Goal: Contribute content: Contribute content

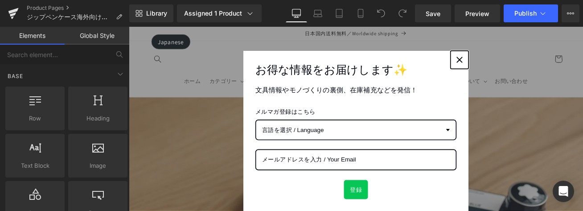
click at [519, 68] on div "Close" at bounding box center [522, 66] width 14 height 14
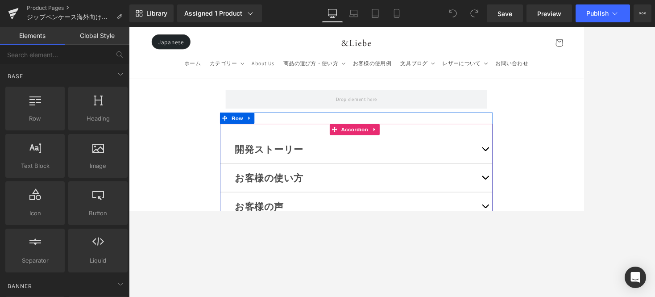
scroll to position [11534, 0]
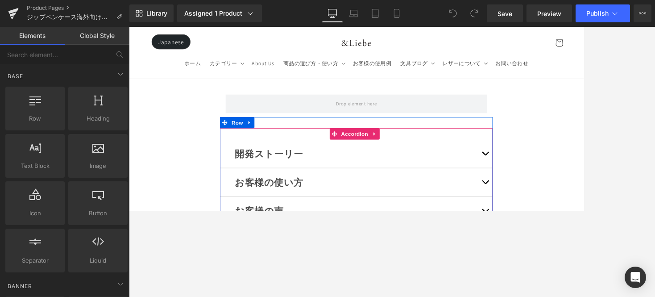
click at [549, 194] on button "button" at bounding box center [552, 210] width 18 height 33
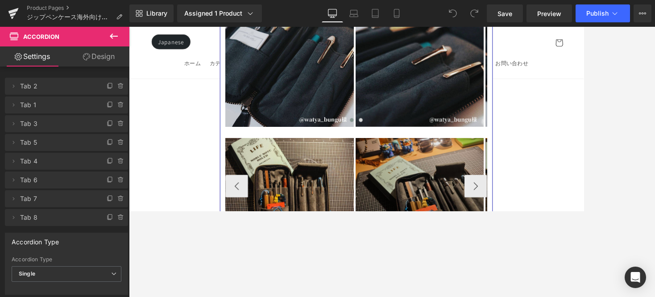
scroll to position [14948, 0]
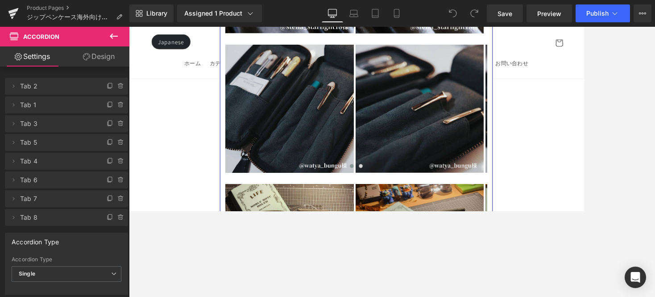
click at [470, 210] on img at bounding box center [474, 270] width 152 height 114
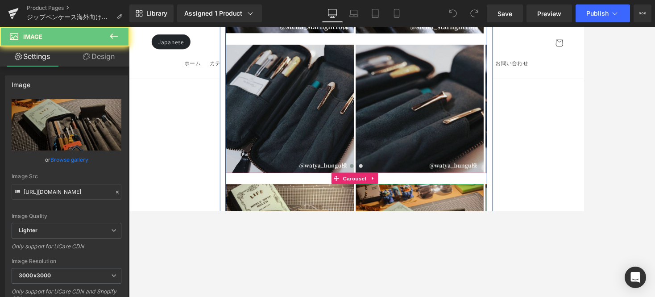
click at [439, 210] on img at bounding box center [474, 270] width 152 height 114
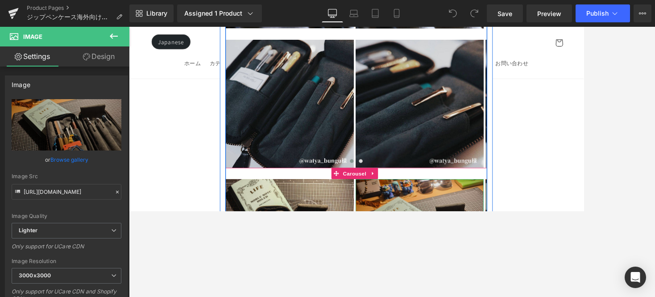
scroll to position [14963, 0]
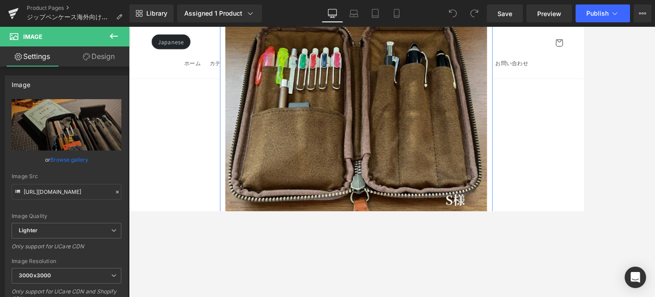
click at [311, 124] on img at bounding box center [398, 119] width 310 height 260
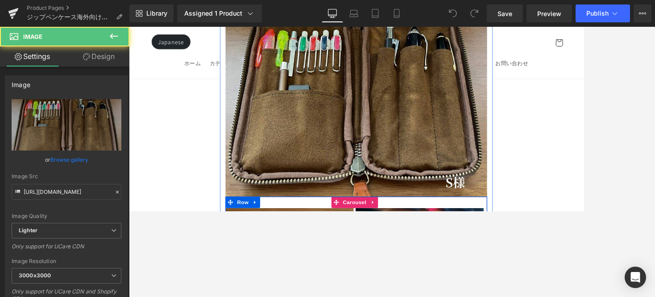
scroll to position [14325, 0]
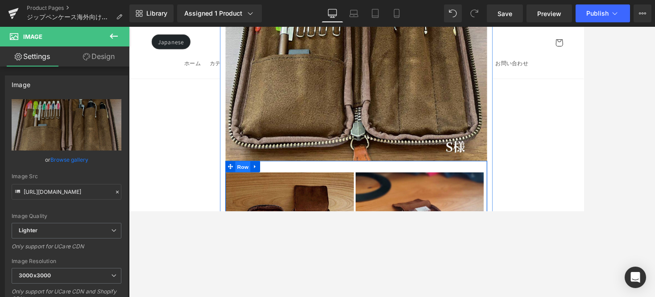
click at [257, 186] on span "Row" at bounding box center [264, 192] width 18 height 13
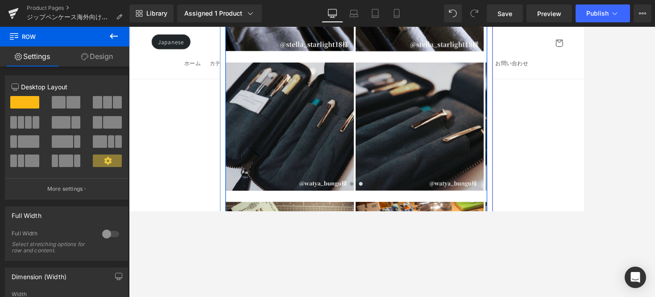
scroll to position [14928, 0]
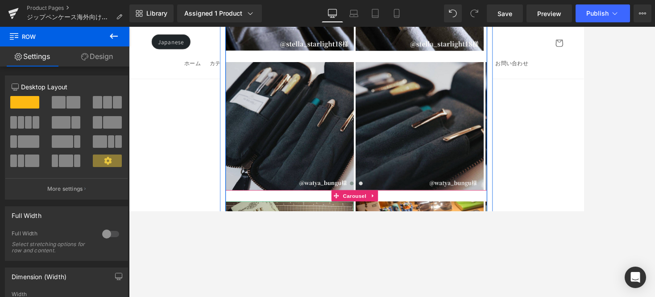
click at [272, 210] on img at bounding box center [319, 291] width 152 height 114
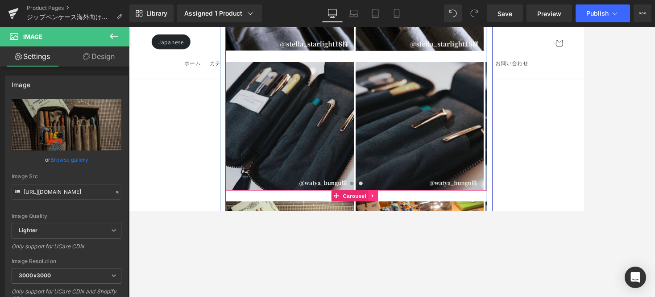
click at [416, 210] on link at bounding box center [419, 226] width 12 height 13
click at [412, 210] on icon at bounding box center [413, 227] width 6 height 6
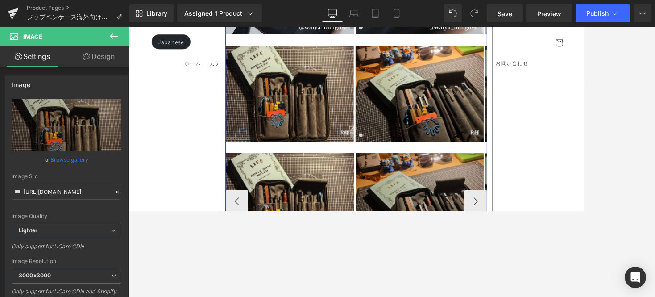
scroll to position [15115, 0]
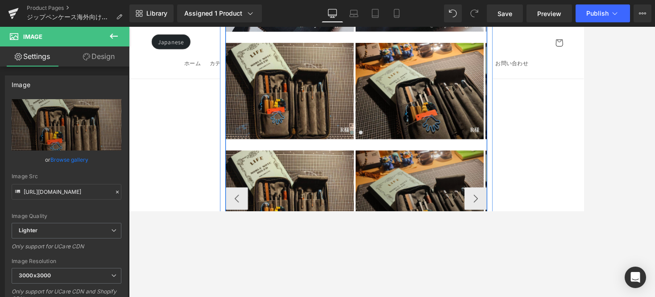
click at [410, 173] on img at bounding box center [474, 230] width 152 height 114
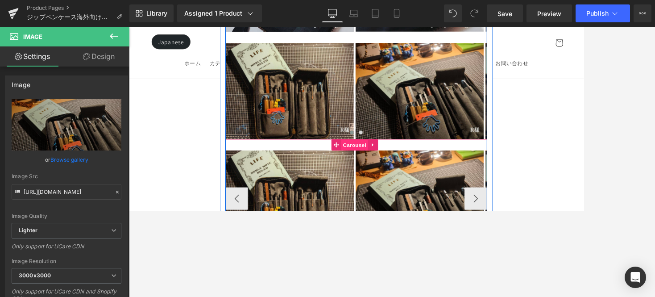
click at [389, 161] on span "Carousel" at bounding box center [396, 167] width 32 height 13
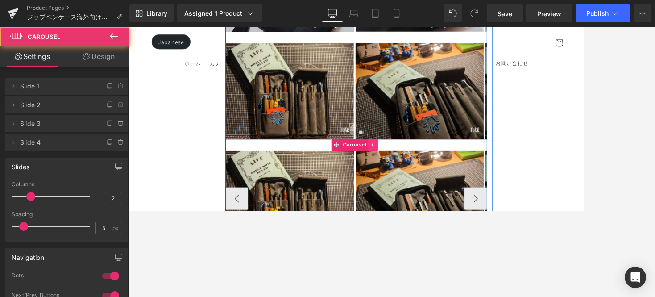
click at [419, 163] on icon at bounding box center [419, 166] width 6 height 7
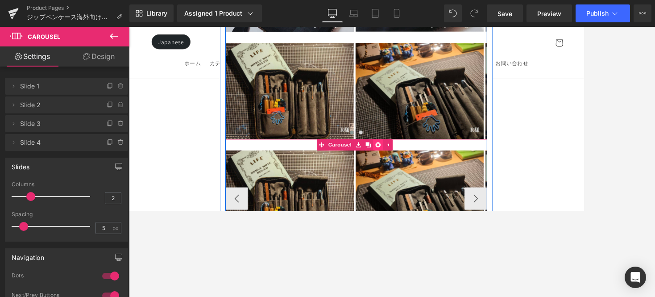
click at [425, 164] on icon at bounding box center [424, 167] width 6 height 6
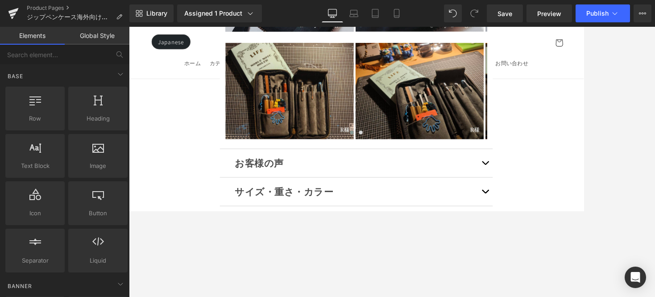
click at [329, 11] on icon at bounding box center [332, 13] width 9 height 9
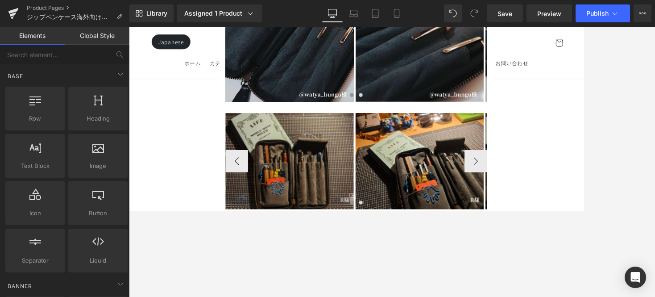
scroll to position [14981, 0]
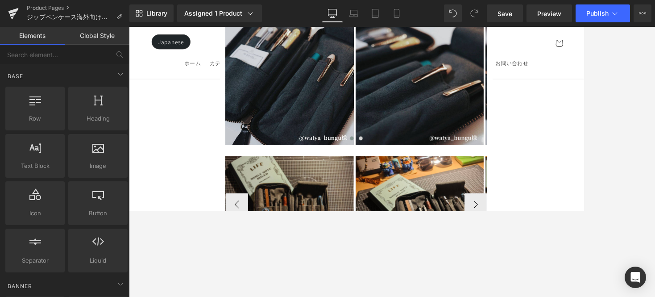
click at [376, 180] on img at bounding box center [319, 237] width 152 height 114
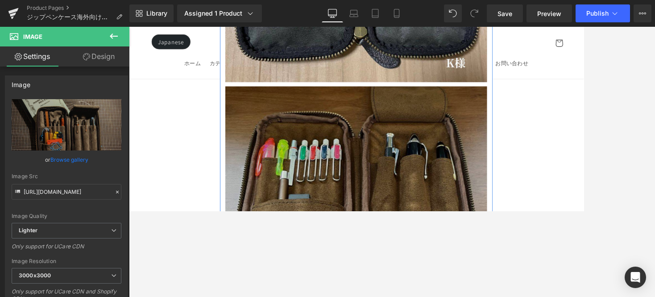
click at [286, 97] on img at bounding box center [398, 227] width 310 height 260
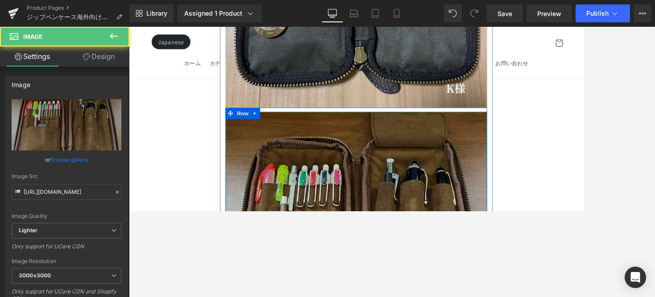
scroll to position [14074, 0]
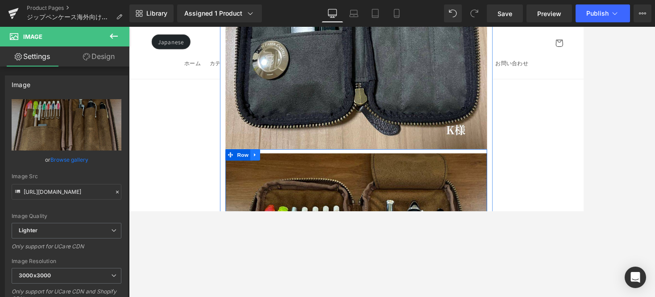
click at [278, 177] on icon at bounding box center [278, 179] width 2 height 4
click at [284, 172] on link at bounding box center [290, 178] width 12 height 13
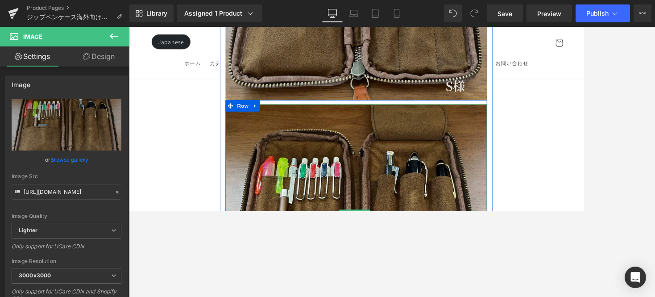
scroll to position [14318, 0]
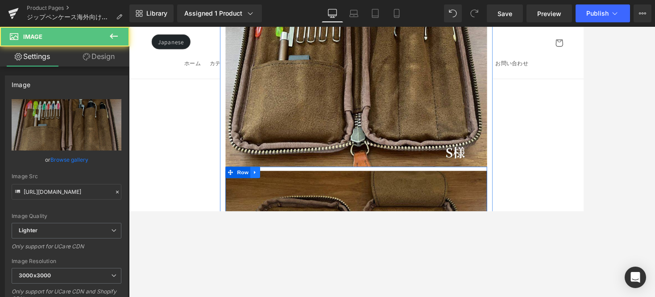
click at [279, 196] on icon at bounding box center [279, 199] width 6 height 7
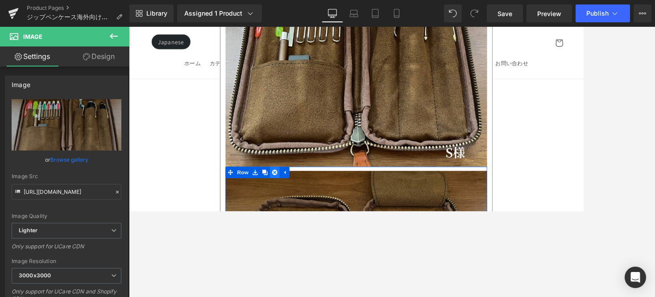
click at [299, 196] on icon at bounding box center [302, 199] width 6 height 6
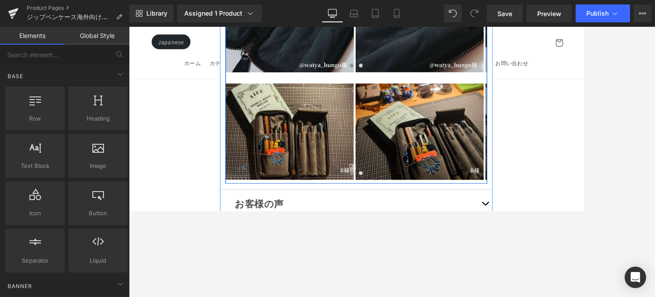
scroll to position [15069, 0]
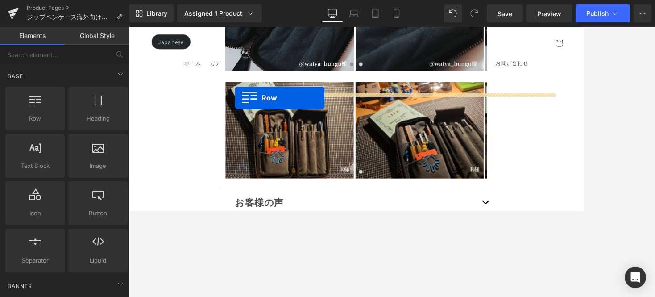
drag, startPoint x: 239, startPoint y: 134, endPoint x: 255, endPoint y: 111, distance: 27.6
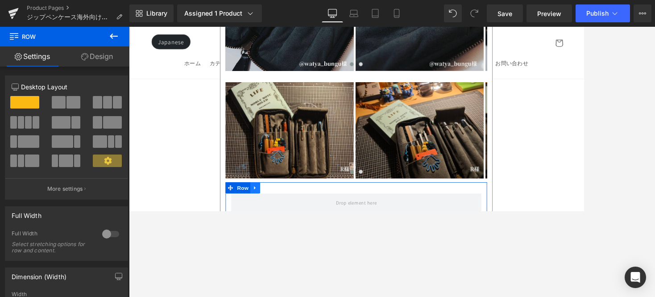
click at [283, 210] on link at bounding box center [279, 217] width 12 height 13
click at [290, 210] on icon at bounding box center [290, 217] width 6 height 6
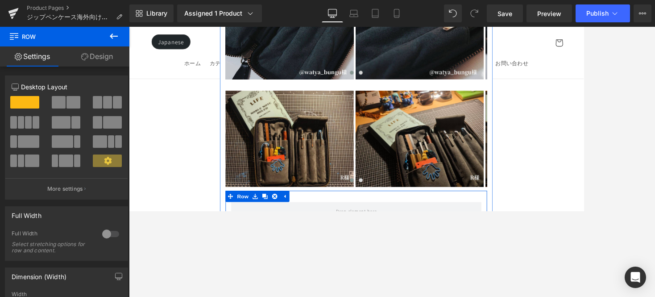
scroll to position [15058, 0]
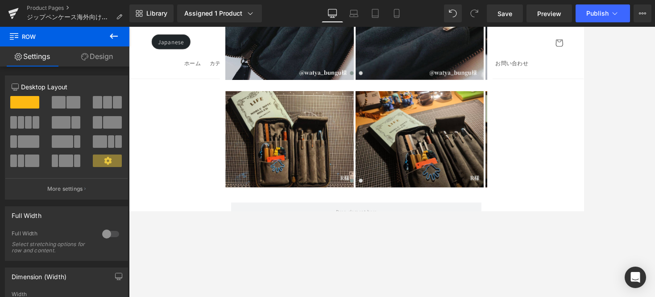
drag, startPoint x: 119, startPoint y: 31, endPoint x: 119, endPoint y: 42, distance: 11.1
click at [119, 32] on button at bounding box center [113, 37] width 31 height 20
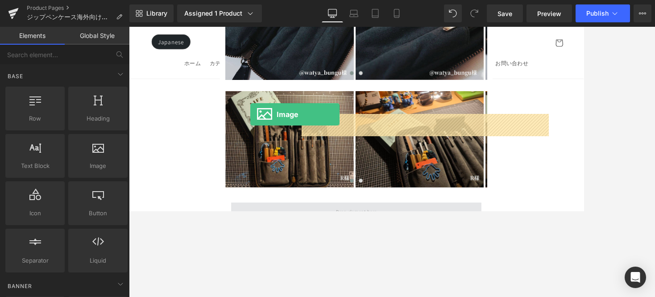
drag, startPoint x: 189, startPoint y: 143, endPoint x: 273, endPoint y: 131, distance: 84.7
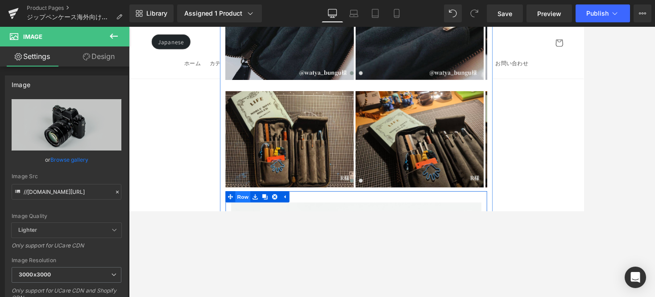
click at [256, 210] on span "Row" at bounding box center [264, 228] width 18 height 13
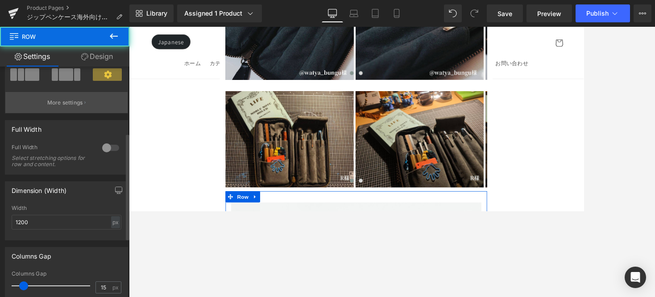
scroll to position [162, 0]
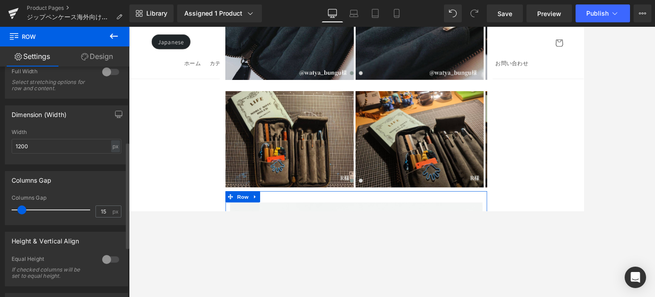
drag, startPoint x: 21, startPoint y: 206, endPoint x: 62, endPoint y: 101, distance: 112.5
click at [21, 205] on span at bounding box center [21, 209] width 9 height 9
drag, startPoint x: 25, startPoint y: 208, endPoint x: 5, endPoint y: 207, distance: 19.6
click at [5, 207] on div "15px Columns Gap 15 px" at bounding box center [66, 209] width 122 height 30
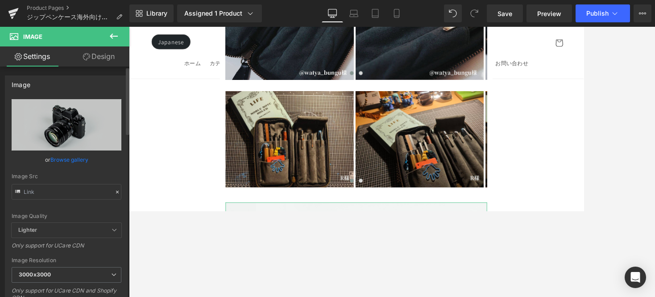
click at [83, 160] on link "Browse gallery" at bounding box center [69, 160] width 38 height 16
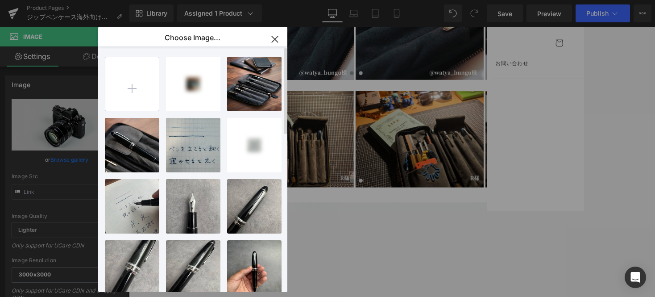
click at [135, 86] on input "file" at bounding box center [132, 84] width 54 height 54
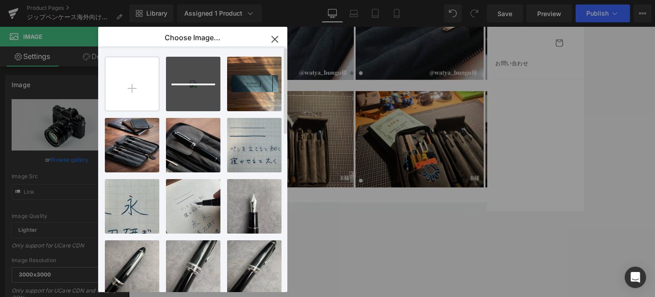
click at [146, 92] on input "file" at bounding box center [132, 84] width 54 height 54
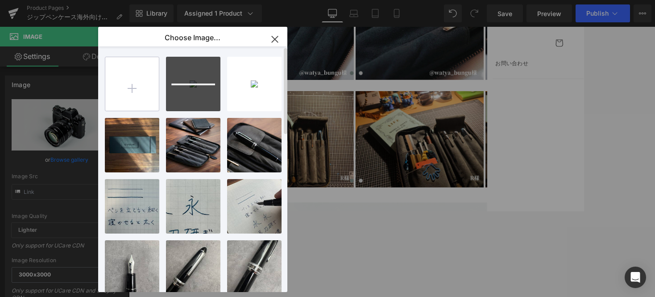
click at [138, 87] on input "file" at bounding box center [132, 84] width 54 height 54
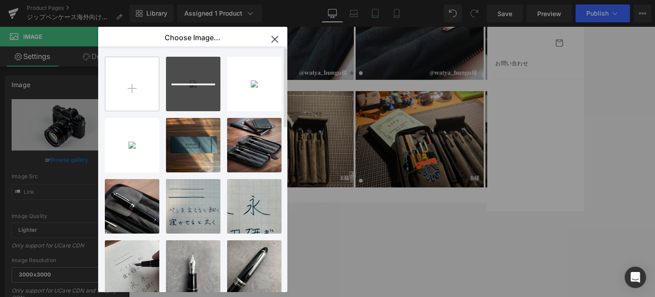
click at [129, 81] on input "file" at bounding box center [132, 84] width 54 height 54
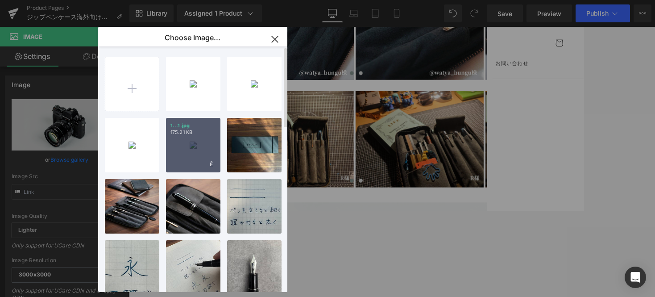
click at [184, 151] on div "1...1.jpg 175.21 KB" at bounding box center [193, 145] width 54 height 54
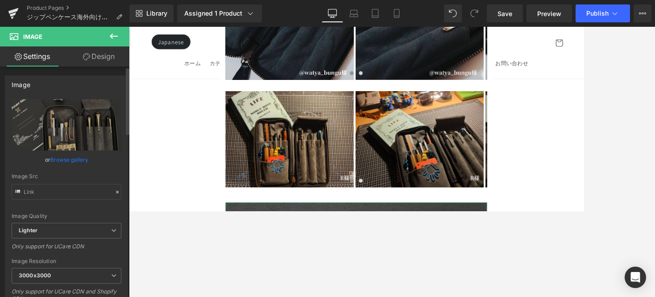
click at [72, 157] on link "Browse gallery" at bounding box center [69, 160] width 38 height 16
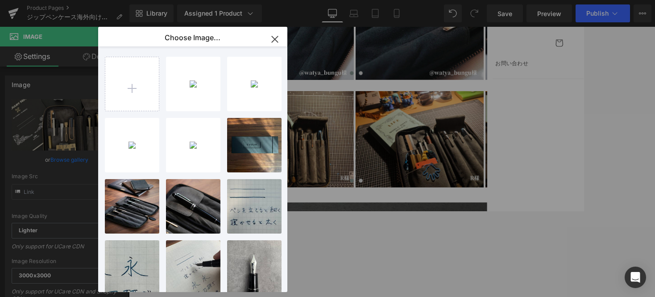
click at [271, 41] on icon "button" at bounding box center [275, 39] width 14 height 14
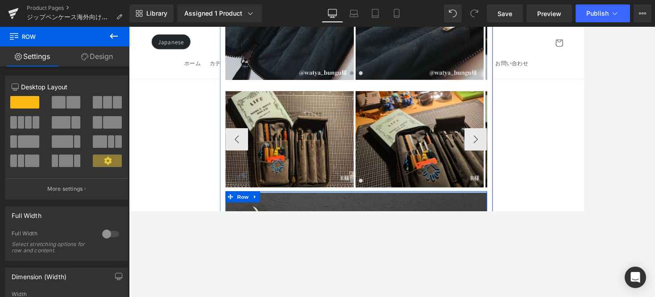
drag, startPoint x: 341, startPoint y: 119, endPoint x: 341, endPoint y: 107, distance: 11.6
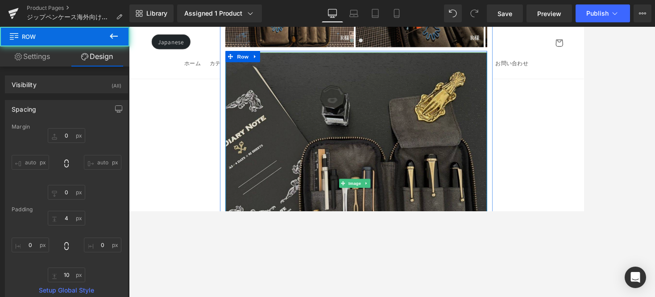
scroll to position [15302, 0]
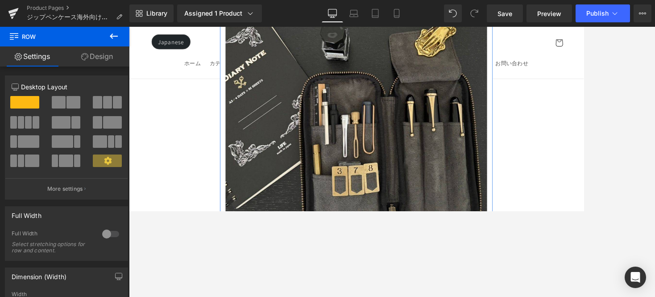
click at [279, 210] on icon at bounding box center [279, 301] width 6 height 7
click at [297, 210] on link at bounding box center [302, 301] width 12 height 13
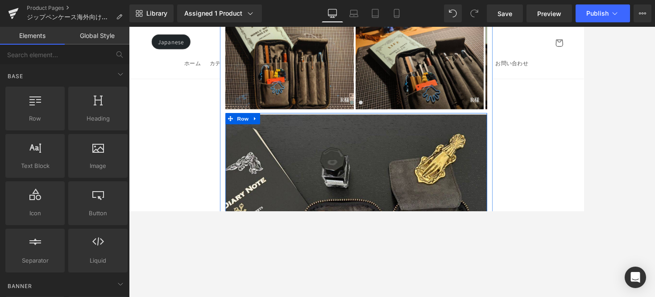
scroll to position [15121, 0]
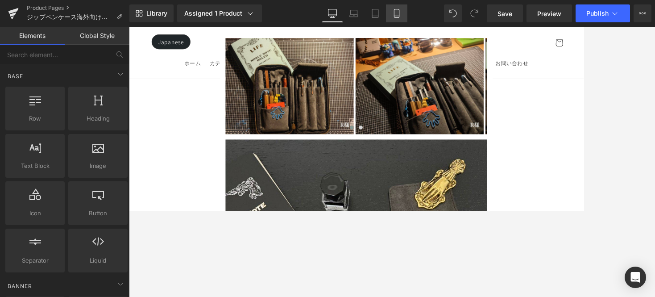
click at [392, 17] on icon at bounding box center [396, 13] width 9 height 9
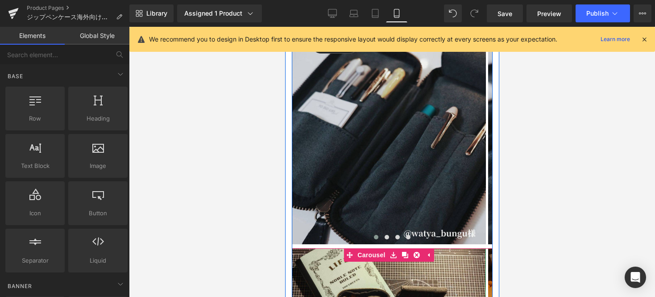
scroll to position [12364, 0]
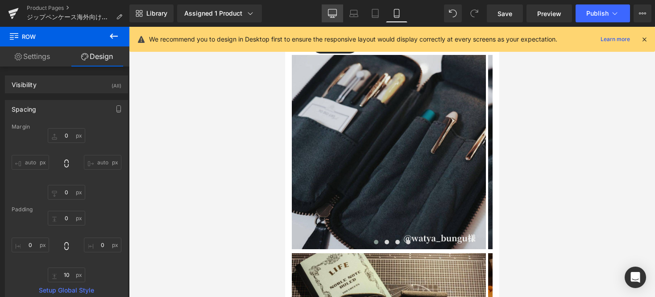
click at [329, 16] on icon at bounding box center [332, 13] width 9 height 9
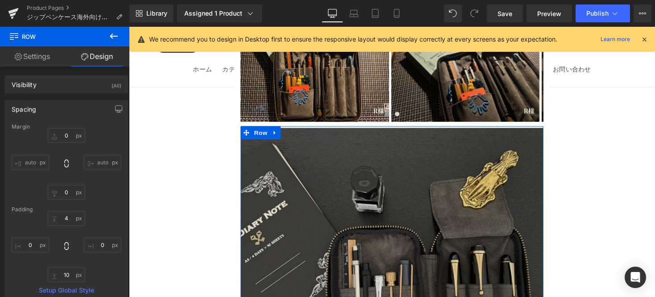
scroll to position [15107, 0]
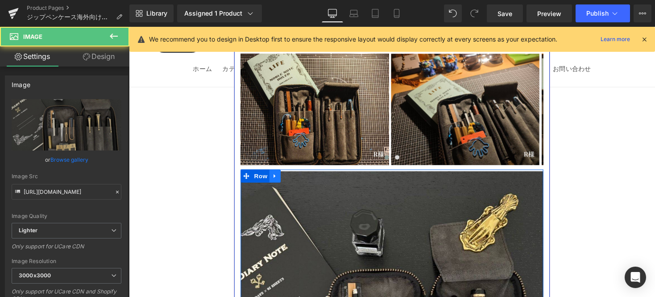
click at [280, 176] on icon at bounding box center [279, 179] width 6 height 7
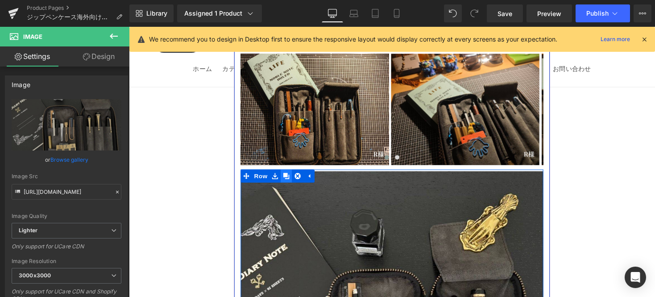
click at [292, 177] on icon at bounding box center [290, 180] width 6 height 6
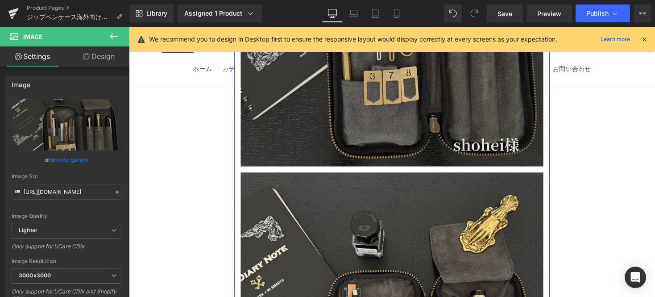
scroll to position [15426, 0]
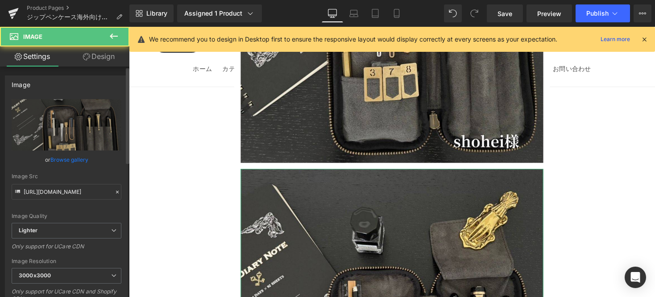
click at [85, 154] on link "Browse gallery" at bounding box center [69, 160] width 38 height 16
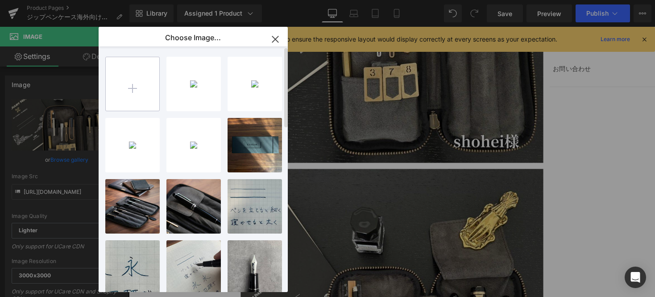
click at [138, 88] on input "file" at bounding box center [133, 84] width 54 height 54
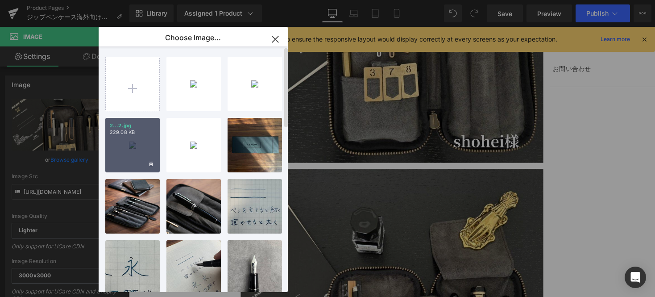
click at [122, 140] on div "2...2.jpg 229.08 KB" at bounding box center [132, 145] width 54 height 54
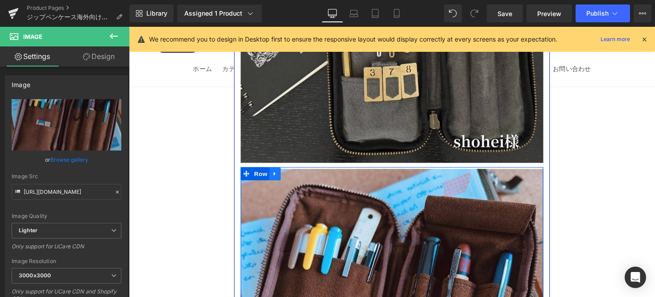
click at [281, 171] on link at bounding box center [279, 177] width 12 height 13
click at [291, 174] on icon at bounding box center [290, 177] width 6 height 7
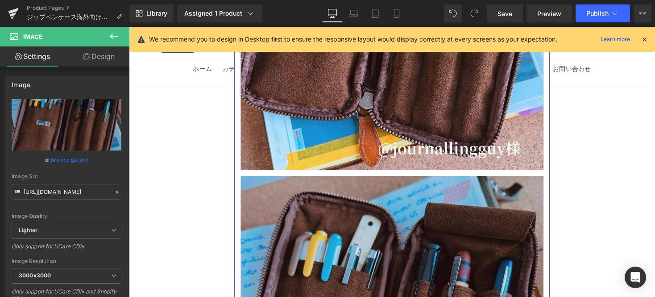
scroll to position [15738, 0]
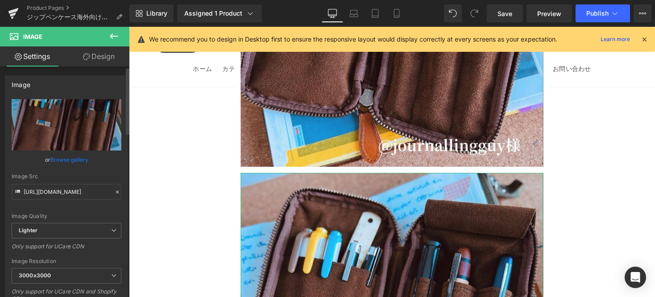
click at [81, 154] on link "Browse gallery" at bounding box center [69, 160] width 38 height 16
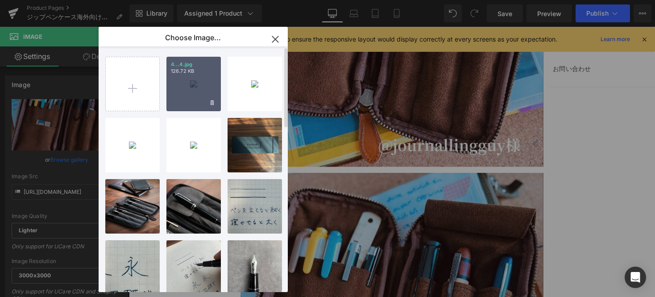
click at [201, 90] on div "4...4.jpg 126.72 KB" at bounding box center [193, 84] width 54 height 54
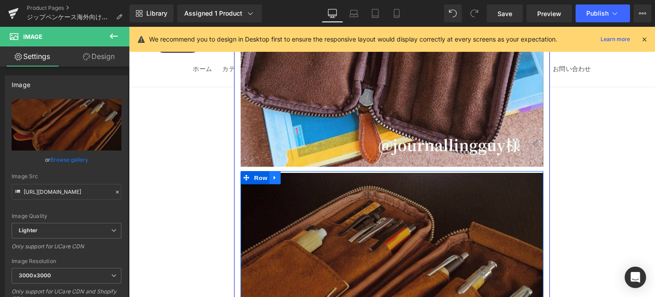
click at [278, 180] on icon at bounding box center [278, 182] width 2 height 4
click at [288, 178] on icon at bounding box center [290, 181] width 6 height 6
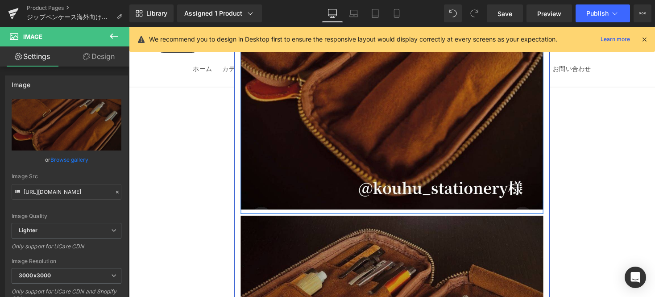
scroll to position [16051, 0]
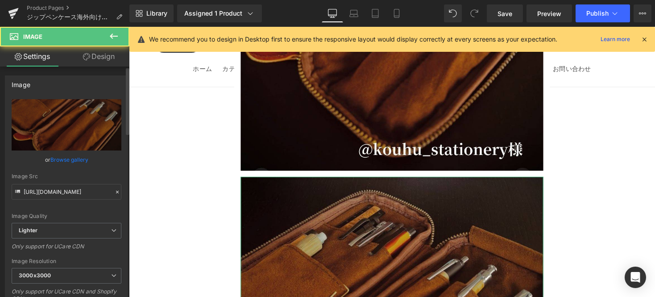
click at [78, 162] on link "Browse gallery" at bounding box center [69, 160] width 38 height 16
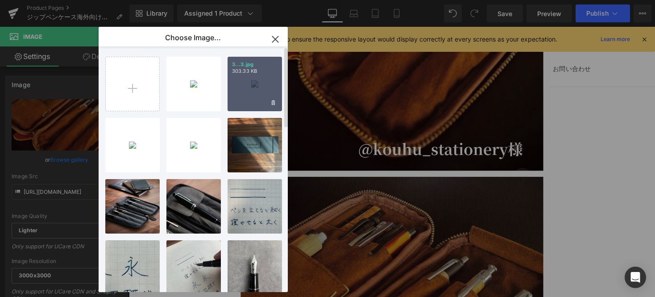
click at [252, 81] on div "3...3.jpg 303.33 KB" at bounding box center [254, 84] width 54 height 54
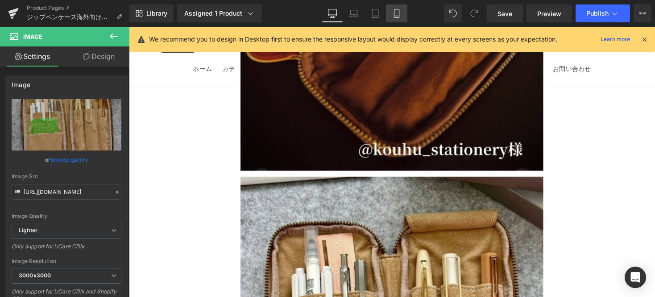
click at [400, 16] on icon at bounding box center [396, 13] width 9 height 9
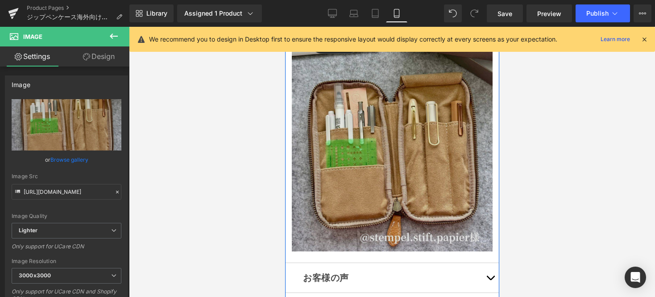
scroll to position [13223, 0]
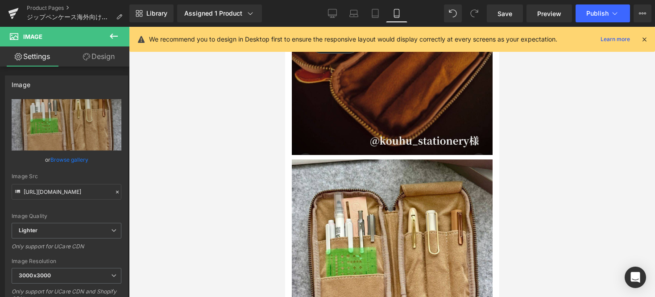
click at [504, 23] on div "Library Assigned 1 Product Product Preview 文具にこだわる人のジップペンケース　栃木レザー Manage assig…" at bounding box center [391, 13] width 525 height 27
click at [504, 21] on link "Save" at bounding box center [504, 13] width 36 height 18
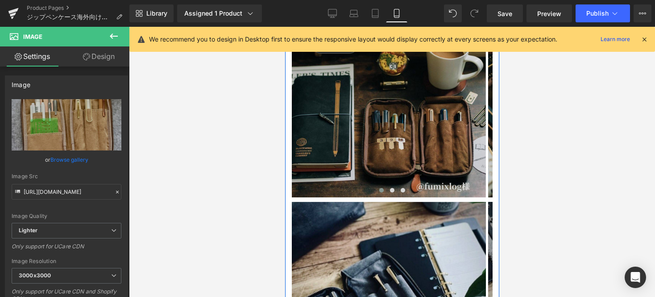
scroll to position [9075, 0]
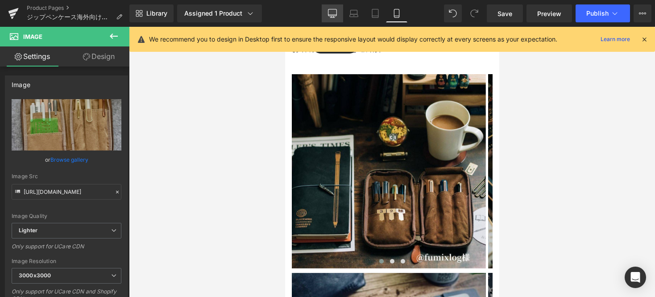
drag, startPoint x: 333, startPoint y: 21, endPoint x: 264, endPoint y: 53, distance: 76.2
click at [333, 21] on link "Desktop" at bounding box center [331, 13] width 21 height 18
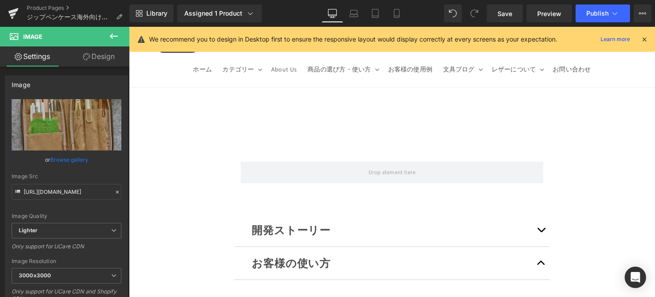
scroll to position [11654, 0]
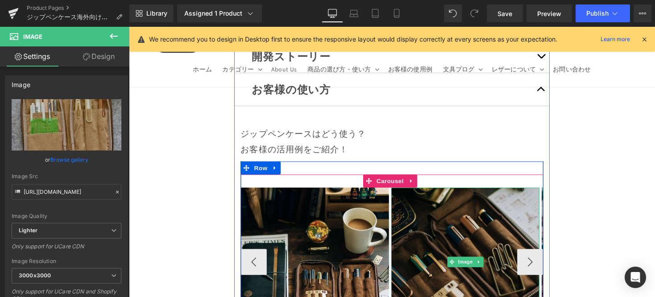
click at [477, 191] on img at bounding box center [474, 267] width 152 height 152
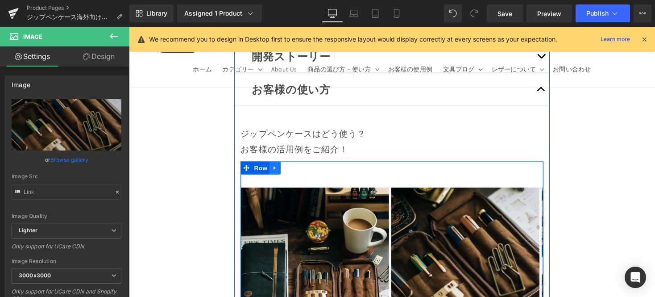
click at [282, 165] on link at bounding box center [279, 171] width 12 height 13
click at [290, 168] on icon at bounding box center [290, 171] width 6 height 6
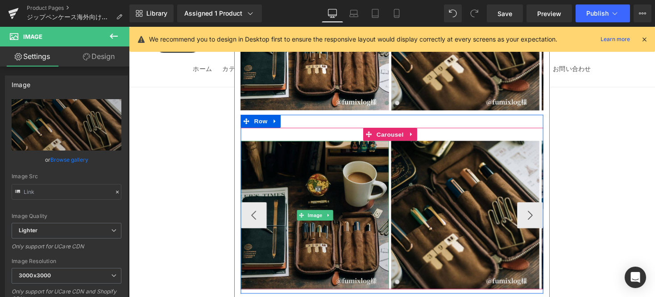
scroll to position [11878, 0]
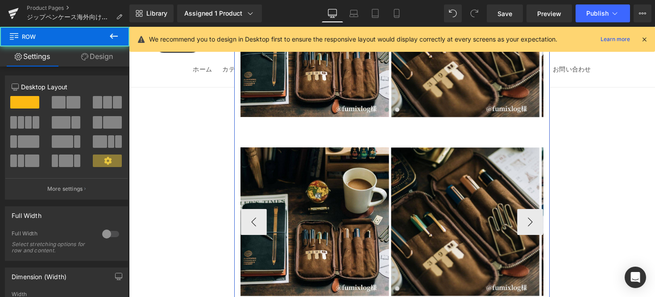
drag, startPoint x: 338, startPoint y: 214, endPoint x: 338, endPoint y: 198, distance: 16.5
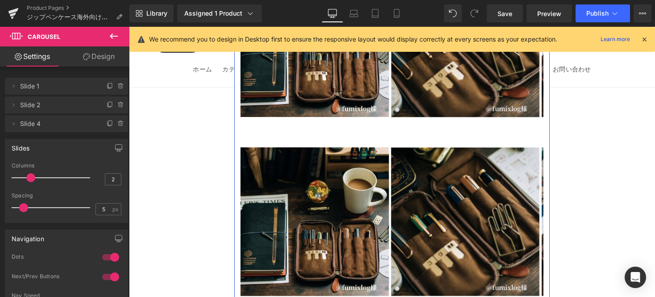
drag, startPoint x: 339, startPoint y: 226, endPoint x: 342, endPoint y: 216, distance: 10.6
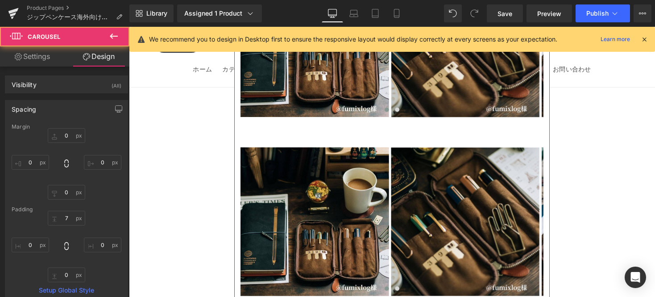
scroll to position [11690, 0]
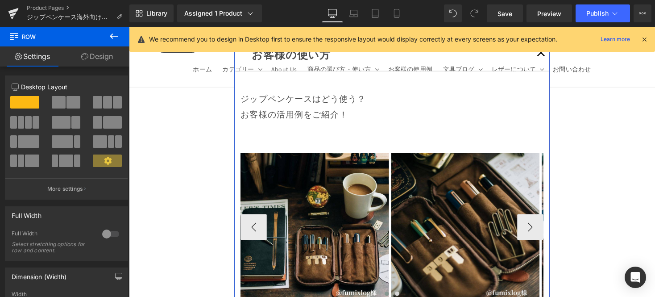
drag, startPoint x: 351, startPoint y: 218, endPoint x: 350, endPoint y: 202, distance: 15.7
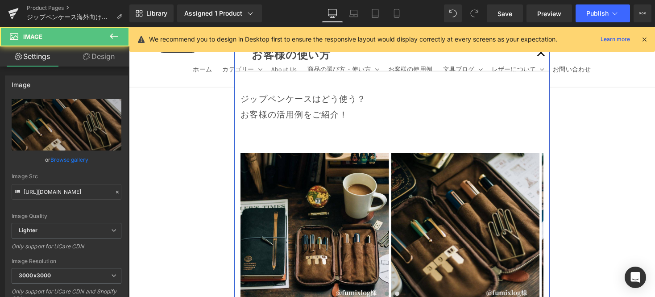
drag, startPoint x: 451, startPoint y: 233, endPoint x: 452, endPoint y: 222, distance: 10.3
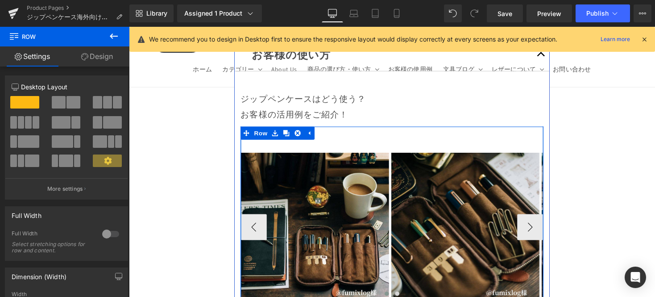
drag, startPoint x: 451, startPoint y: 218, endPoint x: 452, endPoint y: 210, distance: 7.2
click at [452, 210] on div "Image Image Image ‹ › Carousel Row" at bounding box center [398, 218] width 310 height 179
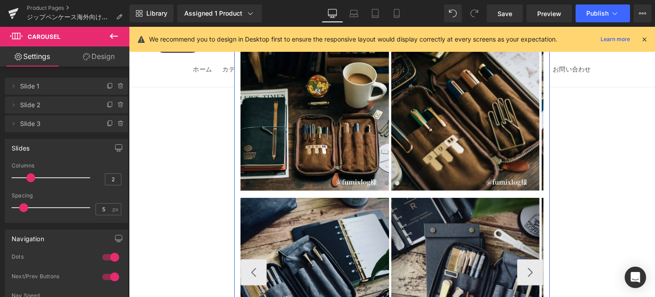
scroll to position [12101, 0]
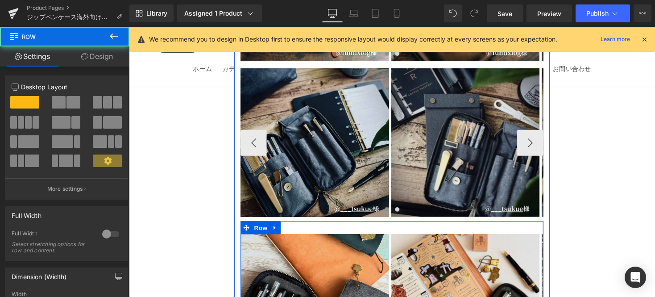
drag, startPoint x: 427, startPoint y: 132, endPoint x: 428, endPoint y: 118, distance: 13.4
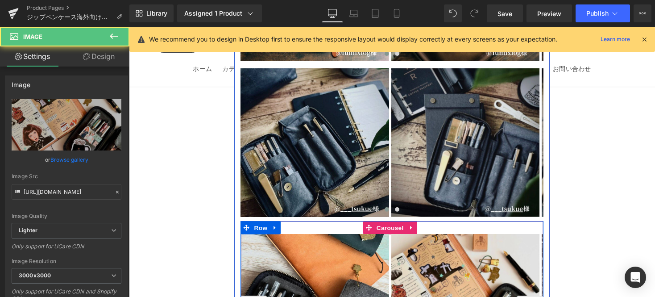
drag, startPoint x: 421, startPoint y: 146, endPoint x: 424, endPoint y: 136, distance: 10.9
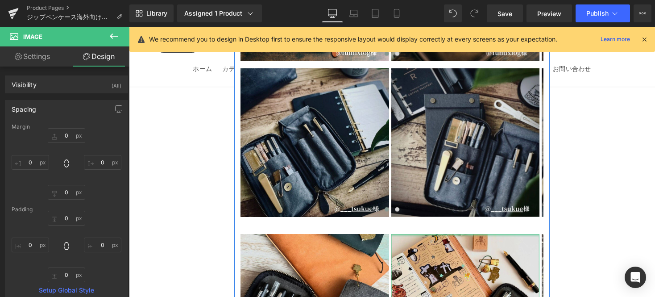
drag, startPoint x: 456, startPoint y: 146, endPoint x: 458, endPoint y: 131, distance: 14.8
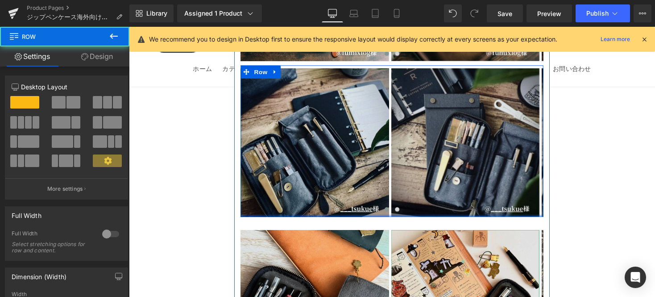
drag, startPoint x: 458, startPoint y: 131, endPoint x: 459, endPoint y: 125, distance: 6.3
click at [459, 210] on div at bounding box center [398, 220] width 310 height 2
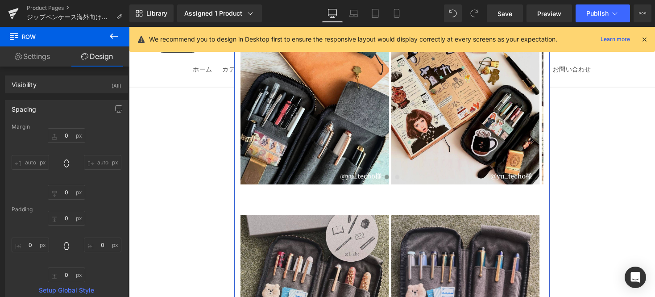
scroll to position [12300, 0]
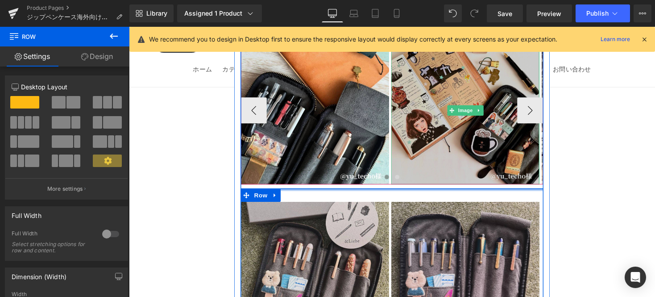
drag, startPoint x: 450, startPoint y: 91, endPoint x: 452, endPoint y: 81, distance: 10.9
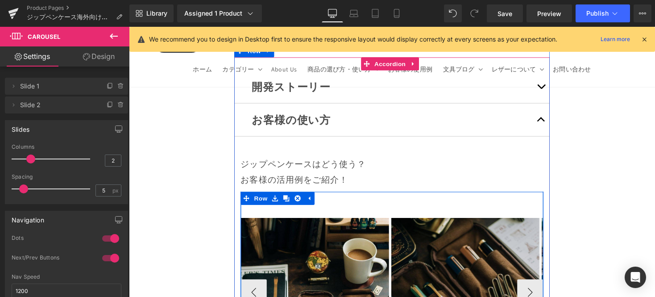
scroll to position [11643, 0]
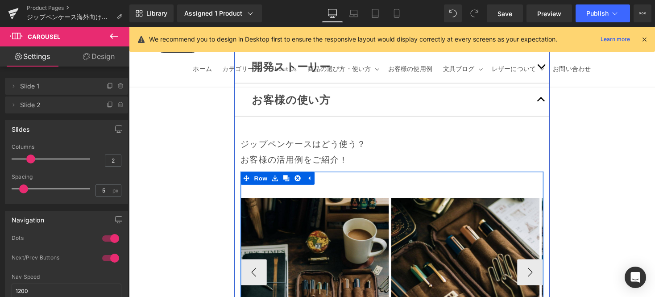
click at [373, 202] on img at bounding box center [319, 278] width 152 height 152
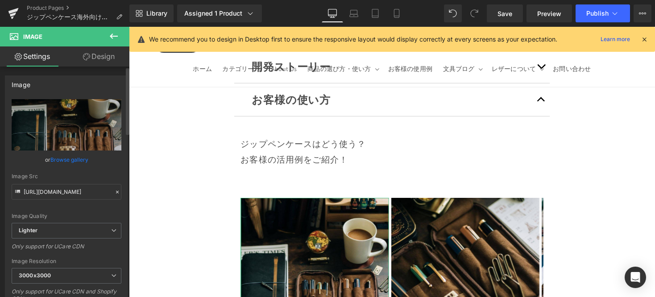
click at [79, 158] on link "Browse gallery" at bounding box center [69, 160] width 38 height 16
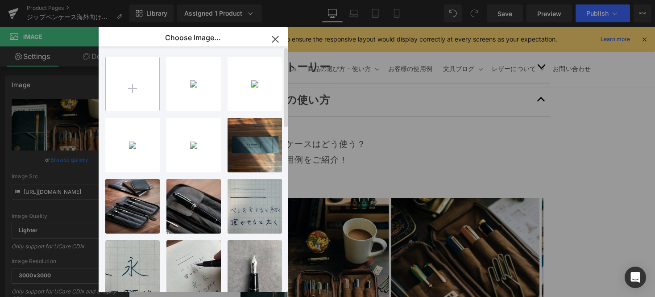
click at [118, 84] on input "file" at bounding box center [133, 84] width 54 height 54
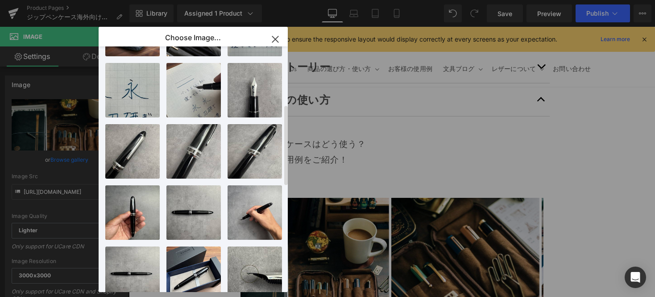
scroll to position [0, 0]
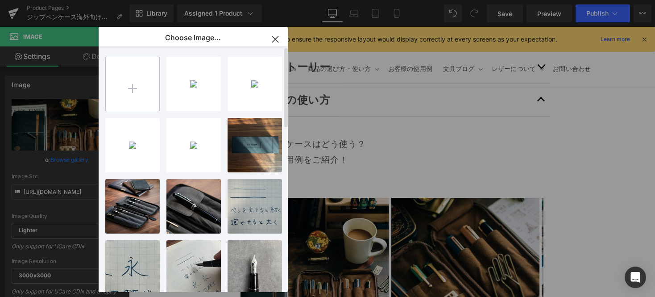
click at [124, 84] on input "file" at bounding box center [133, 84] width 54 height 54
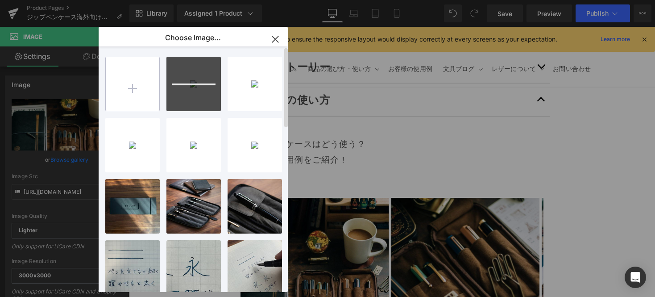
click at [137, 86] on input "file" at bounding box center [133, 84] width 54 height 54
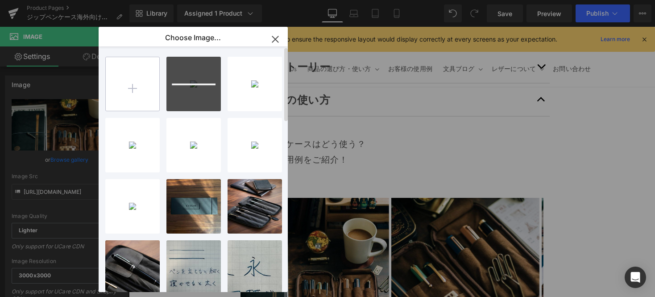
click at [130, 89] on input "file" at bounding box center [133, 84] width 54 height 54
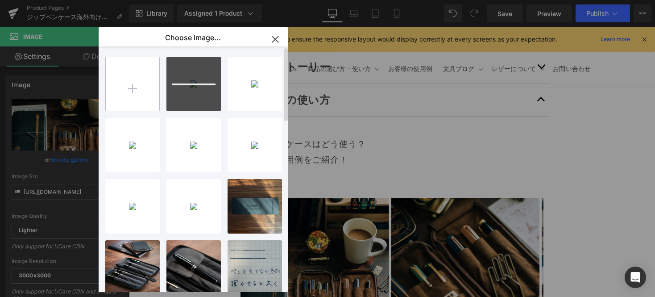
click at [124, 89] on input "file" at bounding box center [133, 84] width 54 height 54
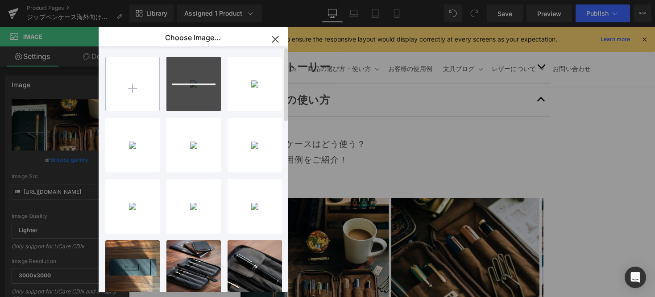
click at [118, 87] on input "file" at bounding box center [133, 84] width 54 height 54
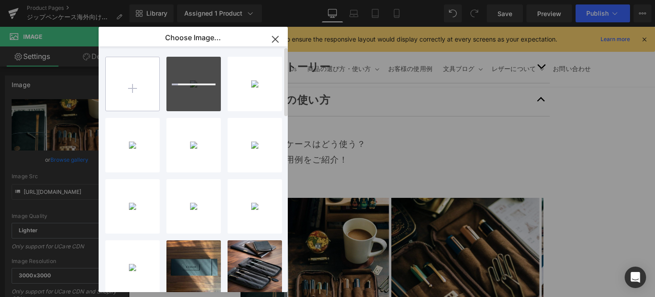
click at [134, 89] on input "file" at bounding box center [133, 84] width 54 height 54
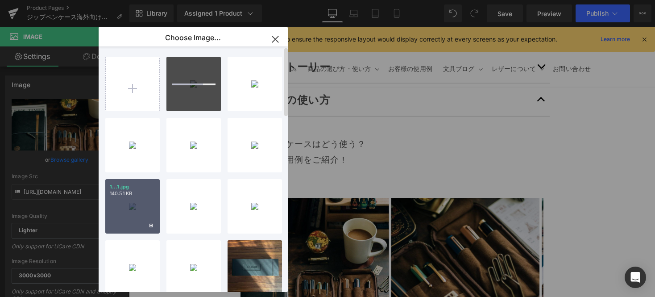
click at [132, 204] on div "1...1.jpg 140.51 KB" at bounding box center [132, 206] width 54 height 54
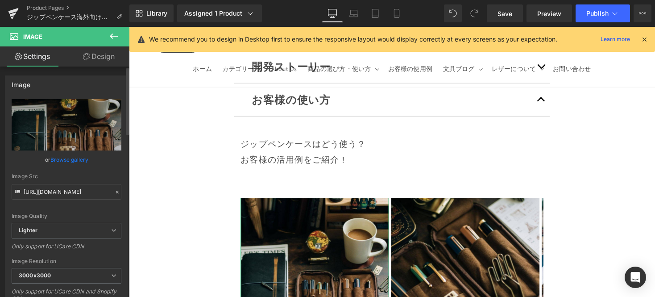
click at [76, 161] on link "Browse gallery" at bounding box center [69, 160] width 38 height 16
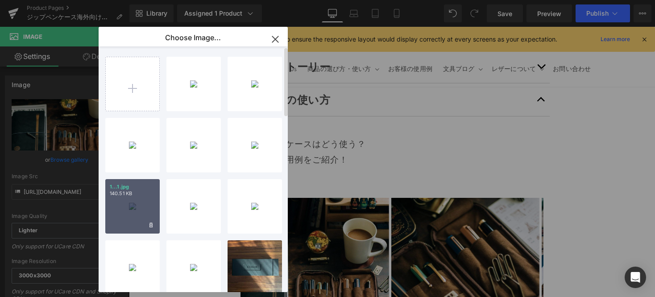
drag, startPoint x: 132, startPoint y: 201, endPoint x: 7, endPoint y: 178, distance: 127.3
click at [132, 201] on div "1...1.jpg 140.51 KB" at bounding box center [132, 206] width 54 height 54
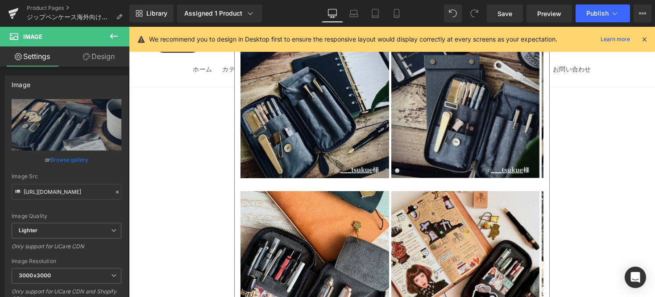
scroll to position [11956, 0]
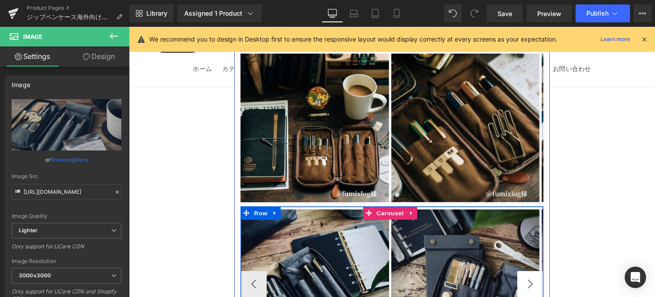
click at [540, 210] on button "›" at bounding box center [540, 290] width 27 height 27
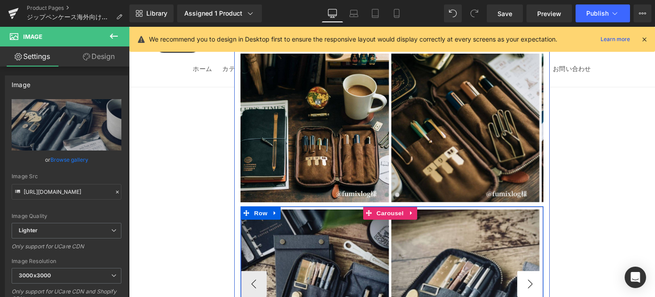
click at [540, 210] on button "›" at bounding box center [540, 290] width 27 height 27
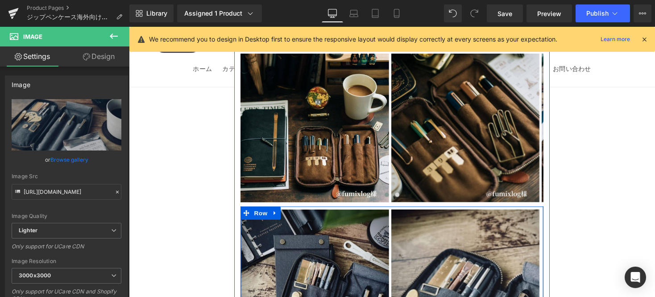
click at [278, 210] on icon at bounding box center [279, 217] width 6 height 7
click at [299, 210] on icon at bounding box center [302, 217] width 6 height 6
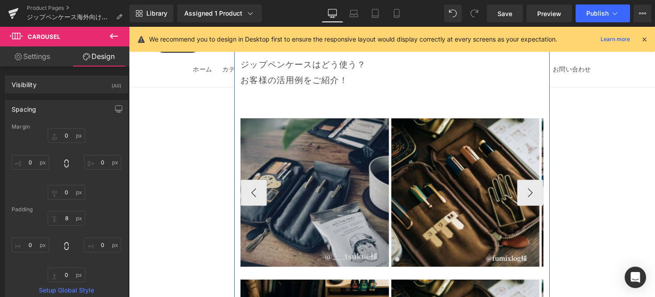
scroll to position [11679, 0]
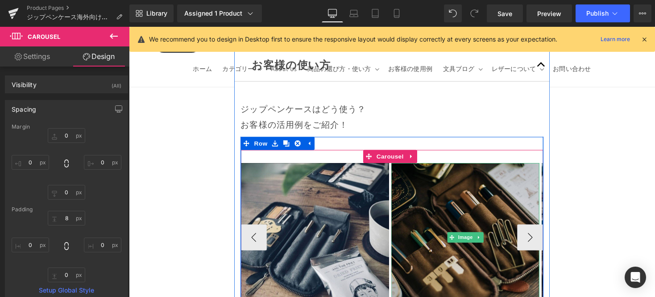
click at [424, 166] on img at bounding box center [474, 242] width 152 height 152
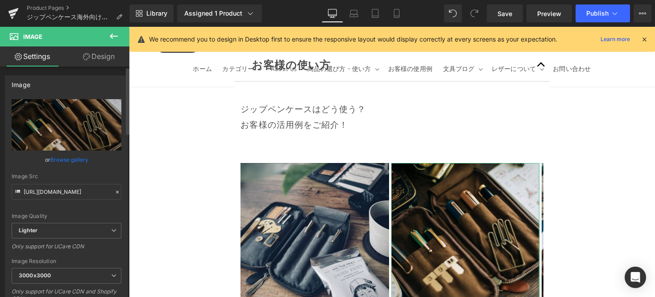
click at [65, 158] on link "Browse gallery" at bounding box center [69, 160] width 38 height 16
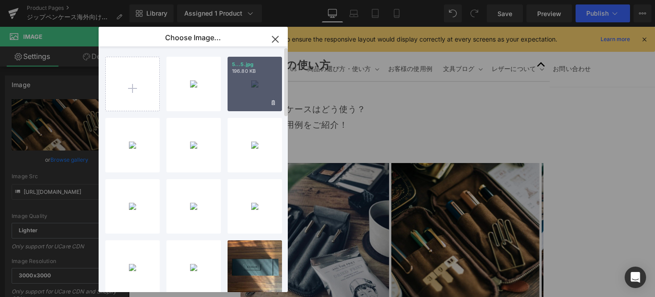
click at [250, 89] on div "5...5.jpg 196.80 KB" at bounding box center [254, 84] width 54 height 54
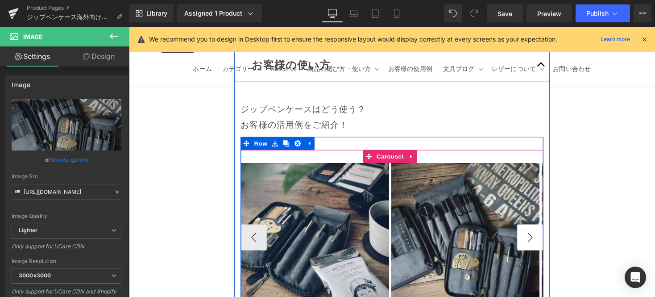
click at [534, 210] on button "›" at bounding box center [540, 242] width 27 height 27
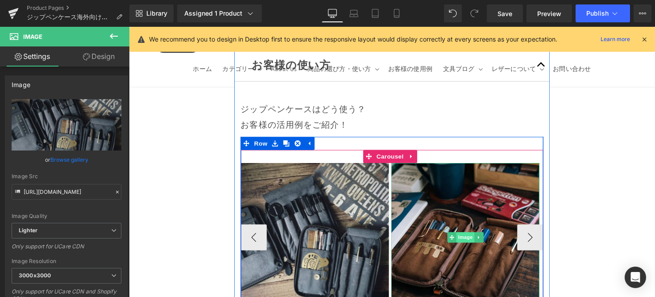
click at [468, 210] on span "Image" at bounding box center [474, 242] width 19 height 11
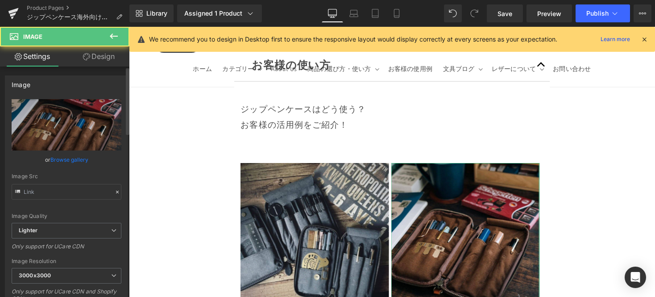
click at [59, 157] on link "Browse gallery" at bounding box center [69, 160] width 38 height 16
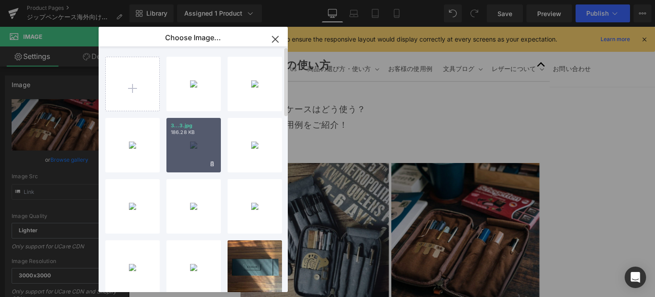
click at [193, 136] on div "3...3.jpg 186.28 KB" at bounding box center [193, 145] width 54 height 54
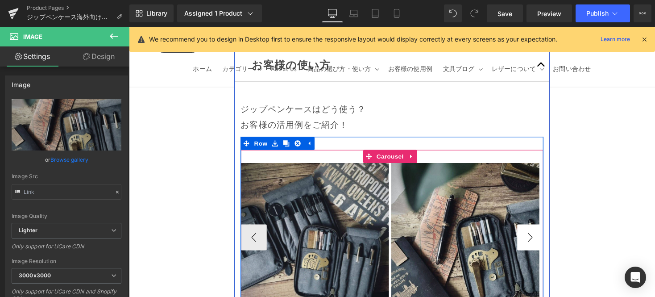
click at [536, 210] on button "›" at bounding box center [540, 242] width 27 height 27
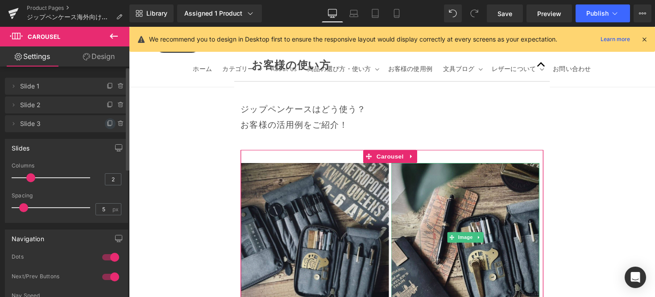
click at [107, 126] on icon at bounding box center [109, 124] width 4 height 4
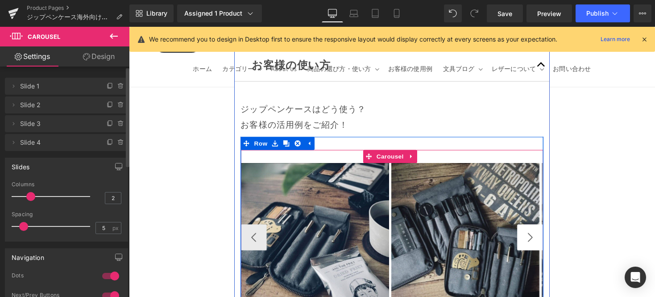
click at [529, 210] on button "›" at bounding box center [540, 242] width 27 height 27
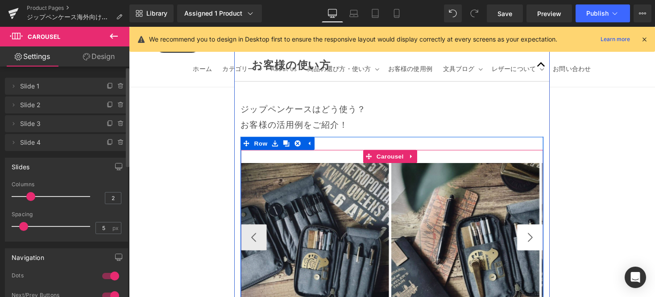
click at [529, 210] on button "›" at bounding box center [540, 242] width 27 height 27
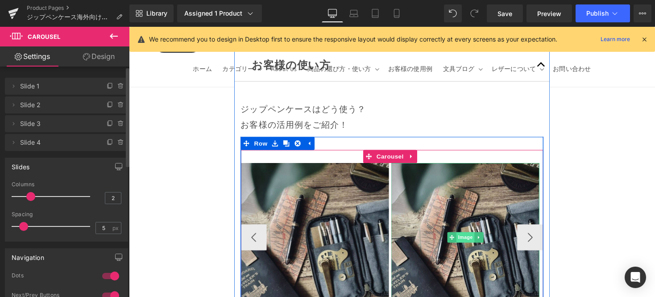
click at [465, 210] on span "Image" at bounding box center [474, 242] width 19 height 11
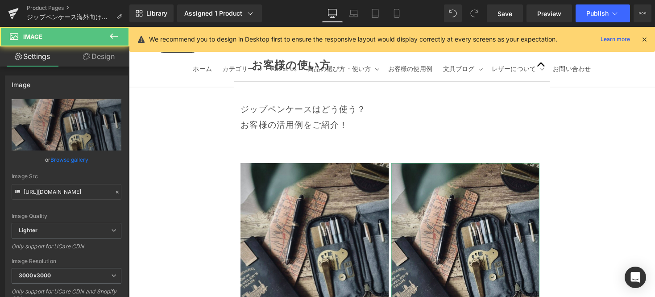
click at [72, 159] on link "Browse gallery" at bounding box center [69, 160] width 38 height 16
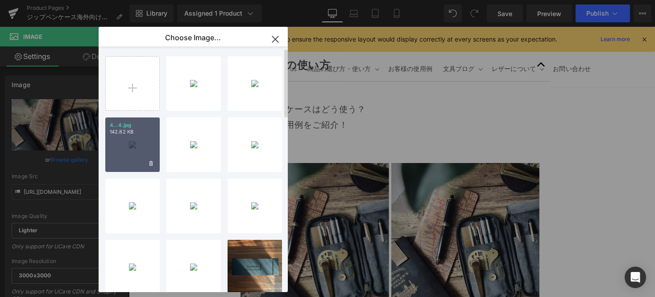
scroll to position [0, 0]
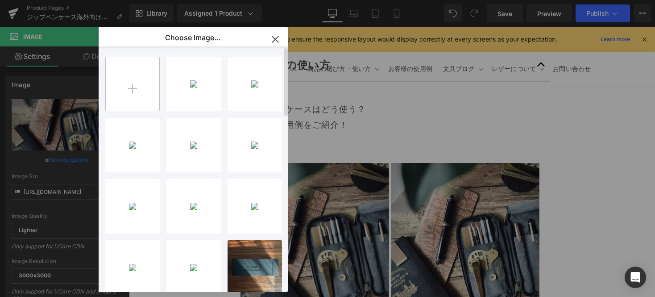
click at [134, 91] on input "file" at bounding box center [133, 84] width 54 height 54
type input "C:\fakepath\56.jpg"
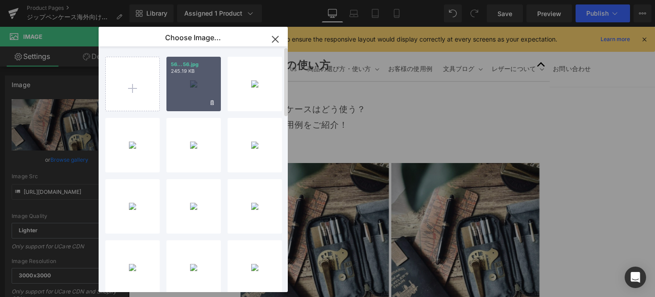
click at [187, 69] on p "245.19 KB" at bounding box center [193, 71] width 45 height 7
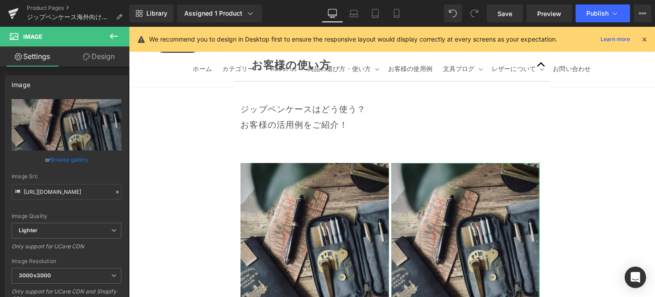
click at [62, 158] on link "Browse gallery" at bounding box center [69, 160] width 38 height 16
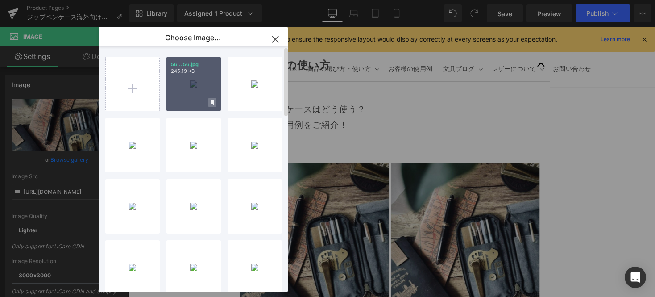
click at [214, 101] on span at bounding box center [212, 102] width 8 height 8
click at [187, 100] on span "Yes" at bounding box center [182, 102] width 22 height 9
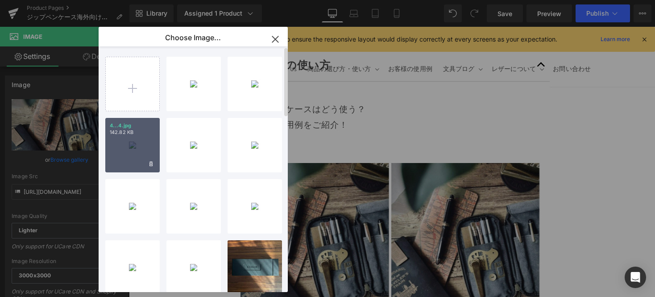
click at [136, 136] on div "4...4.jpg 142.82 KB" at bounding box center [132, 145] width 54 height 54
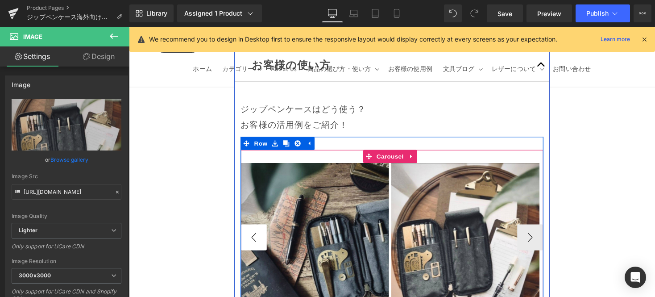
click at [256, 210] on button "‹" at bounding box center [256, 242] width 27 height 27
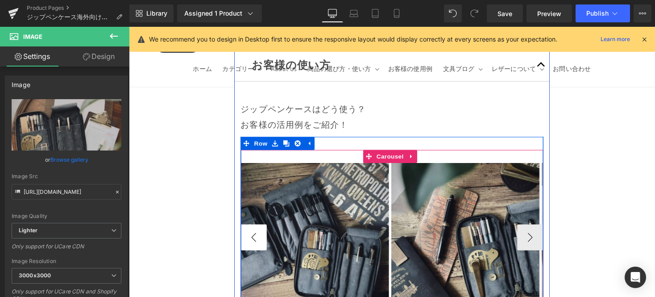
click at [256, 210] on button "‹" at bounding box center [256, 242] width 27 height 27
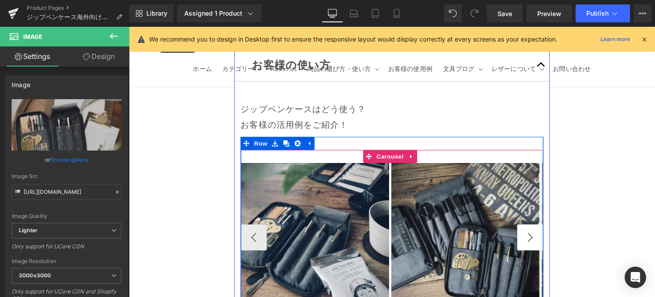
click at [538, 210] on button "›" at bounding box center [540, 242] width 27 height 27
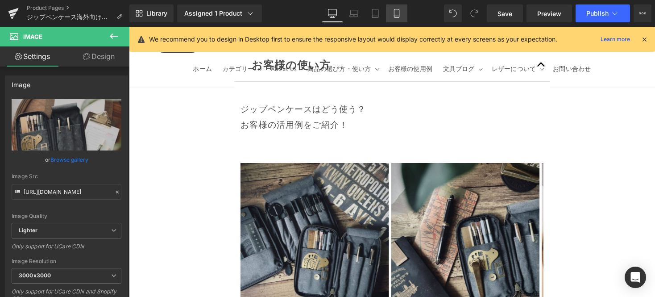
click at [395, 14] on icon at bounding box center [396, 13] width 9 height 9
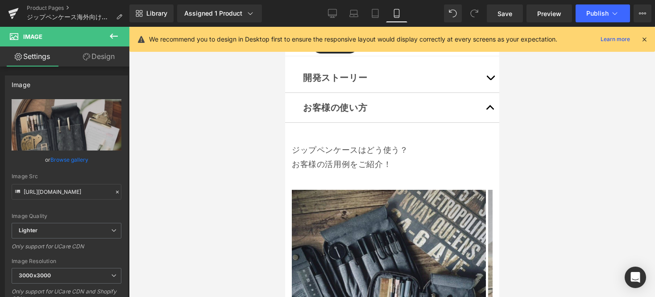
scroll to position [8968, 0]
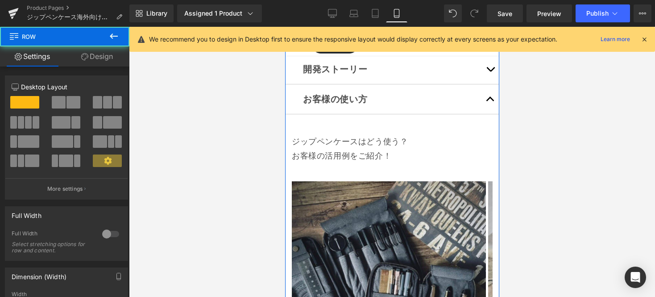
drag, startPoint x: 385, startPoint y: 223, endPoint x: 384, endPoint y: 228, distance: 4.9
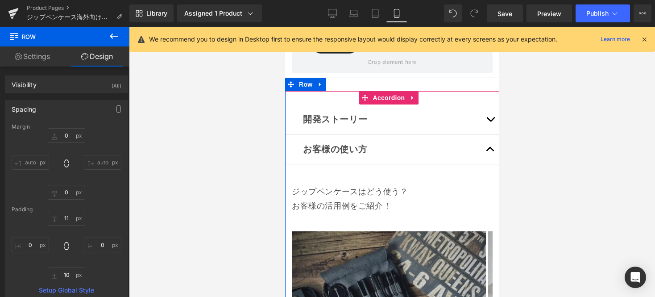
scroll to position [8919, 0]
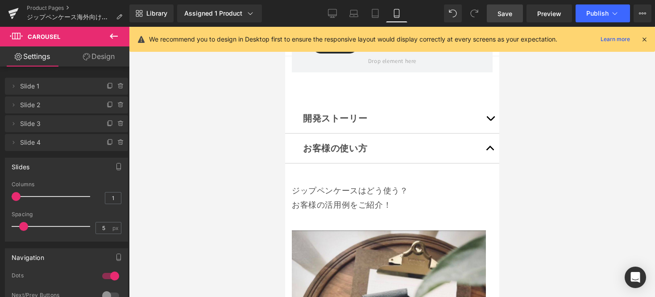
click at [512, 9] on span "Save" at bounding box center [504, 13] width 15 height 9
click at [583, 17] on button "Publish" at bounding box center [602, 13] width 54 height 18
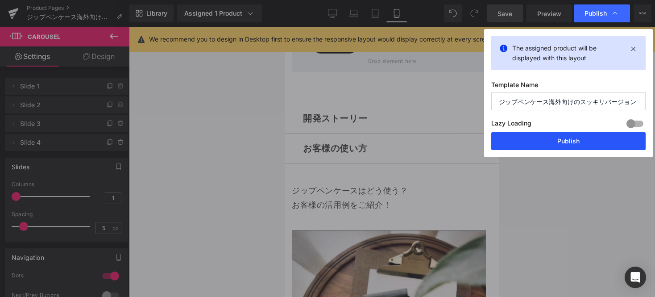
drag, startPoint x: 542, startPoint y: 142, endPoint x: 185, endPoint y: 109, distance: 359.1
click at [542, 142] on button "Publish" at bounding box center [568, 141] width 154 height 18
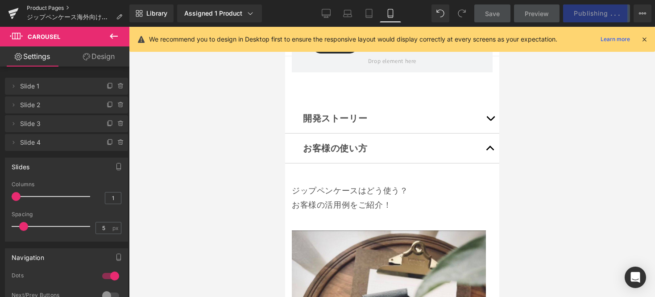
click at [58, 6] on link "Product Pages" at bounding box center [78, 7] width 103 height 7
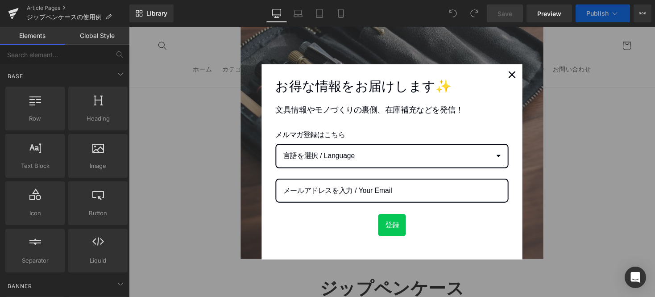
scroll to position [908, 0]
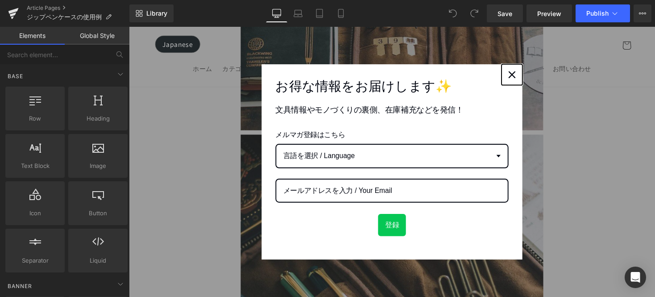
click at [519, 76] on icon "close icon" at bounding box center [521, 75] width 7 height 7
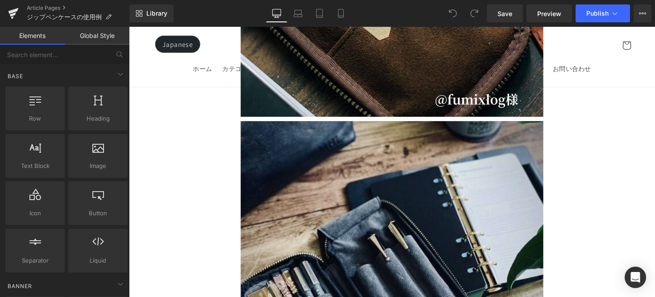
scroll to position [1898, 0]
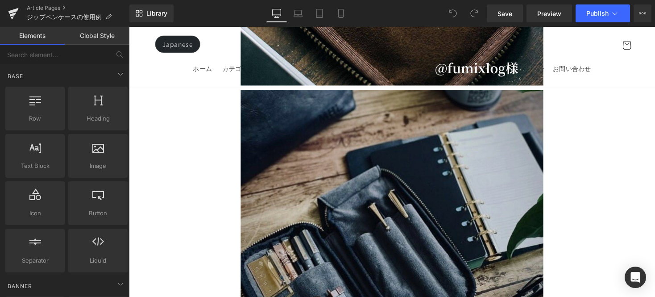
click at [508, 100] on img at bounding box center [398, 246] width 310 height 310
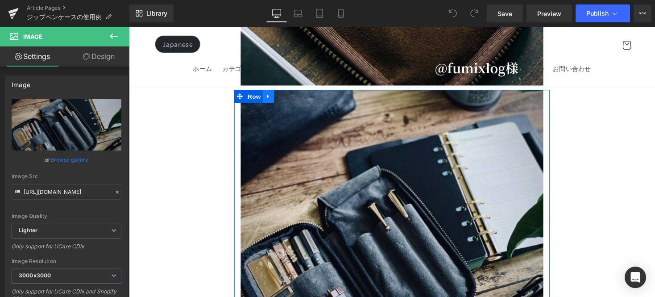
click at [272, 91] on link at bounding box center [272, 97] width 12 height 13
click at [280, 95] on icon at bounding box center [283, 98] width 6 height 7
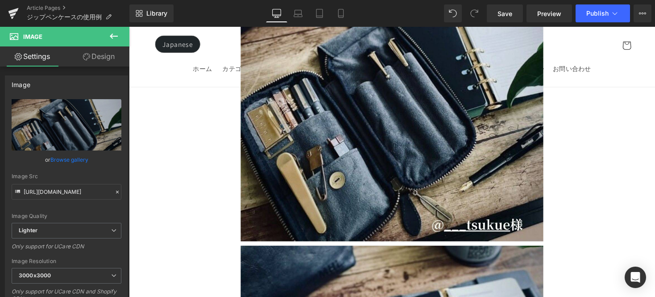
scroll to position [2046, 0]
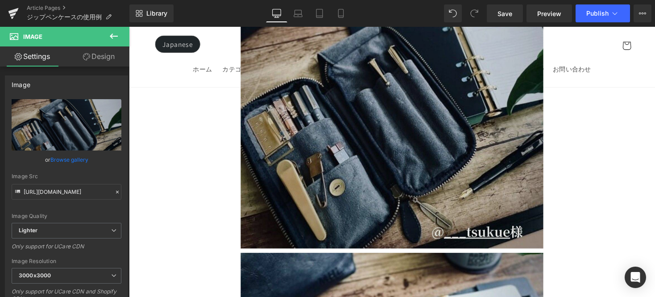
click at [292, 111] on img at bounding box center [398, 98] width 310 height 310
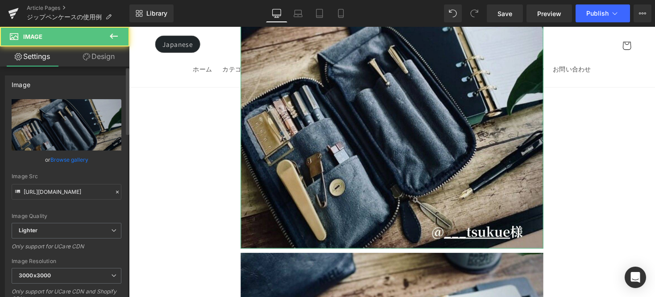
click at [73, 159] on link "Browse gallery" at bounding box center [69, 160] width 38 height 16
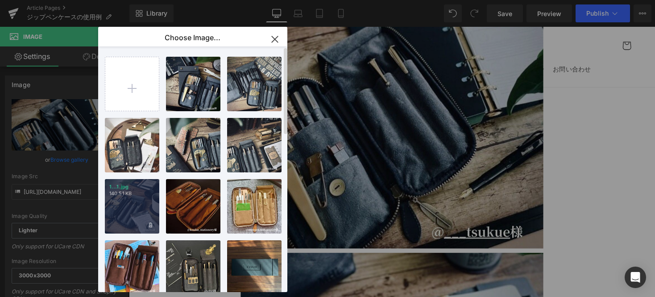
click at [117, 205] on div "1...1.jpg 140.51 KB" at bounding box center [132, 206] width 54 height 54
type input "https://ucarecdn.com/a1004a9f-2ca0-4664-9b5c-872a3073eb78/-/format/auto/-/previ…"
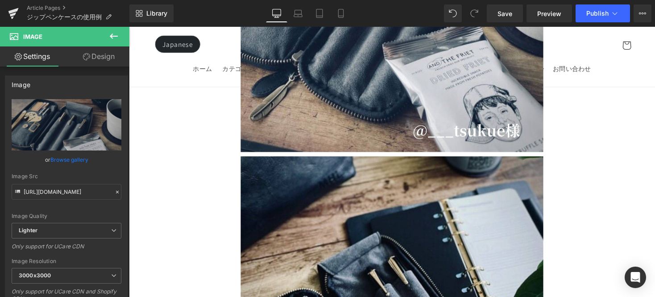
scroll to position [2129, 0]
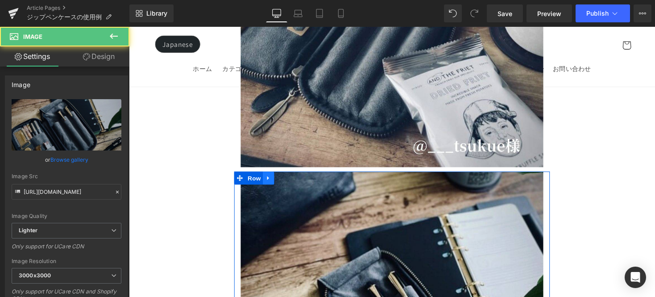
click at [269, 178] on icon at bounding box center [272, 181] width 6 height 7
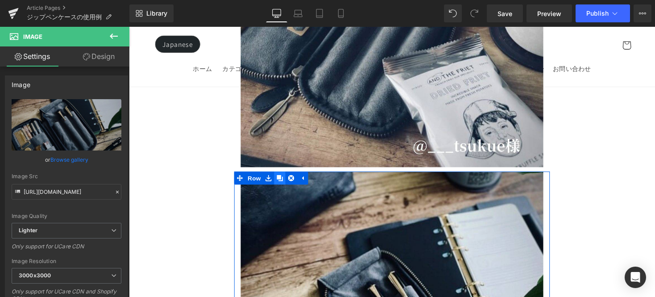
click at [280, 179] on icon at bounding box center [283, 182] width 6 height 6
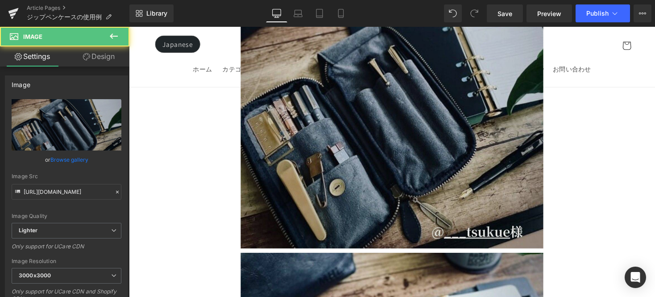
scroll to position [2222, 0]
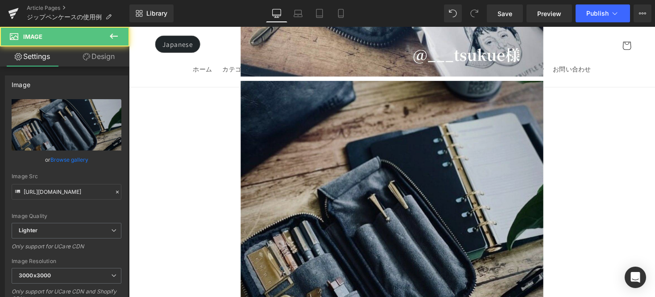
click at [311, 154] on img at bounding box center [398, 237] width 310 height 310
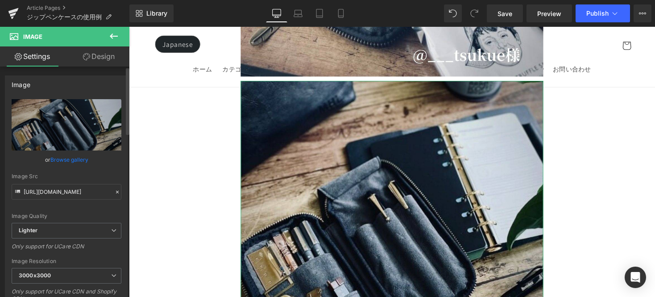
click at [86, 159] on link "Browse gallery" at bounding box center [69, 160] width 38 height 16
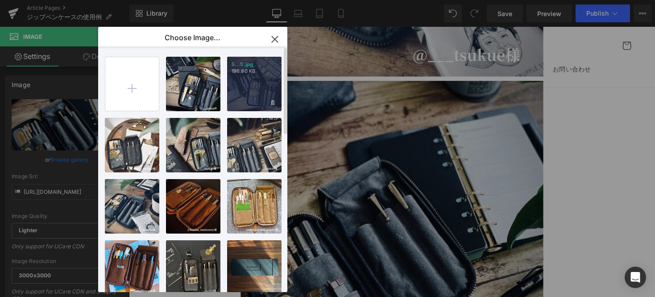
click at [261, 93] on div "5...5.jpg 196.80 KB" at bounding box center [254, 84] width 54 height 54
type input "https://ucarecdn.com/288c6362-ddbe-44b3-bc4e-6e0b946de9c5/-/format/auto/-/previ…"
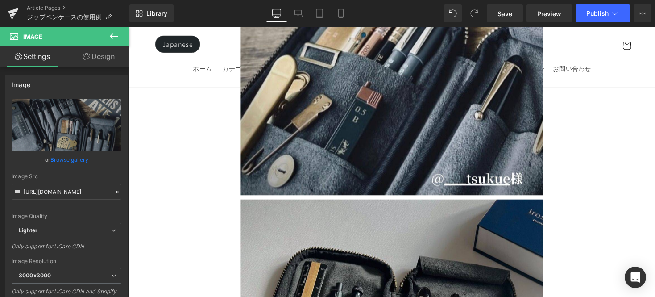
scroll to position [3446, 0]
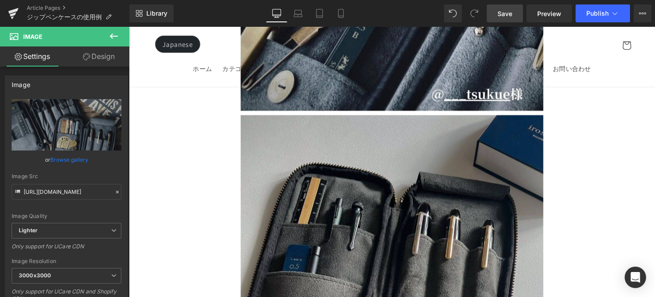
click at [509, 16] on span "Save" at bounding box center [504, 13] width 15 height 9
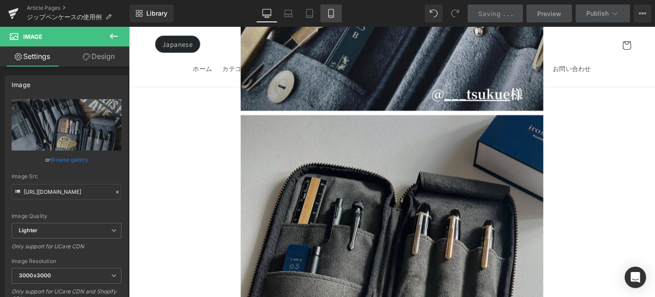
click at [330, 13] on icon at bounding box center [330, 13] width 9 height 9
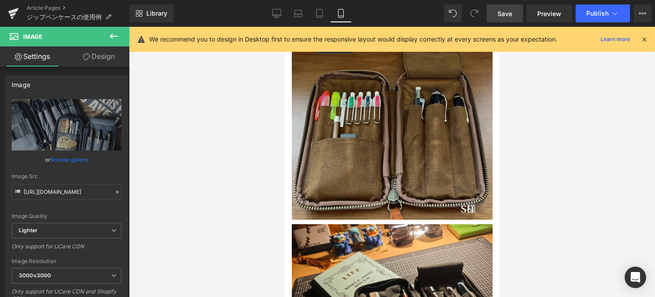
scroll to position [9562, 0]
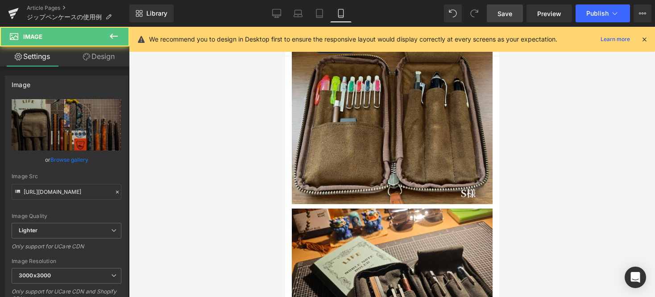
scroll to position [9478, 0]
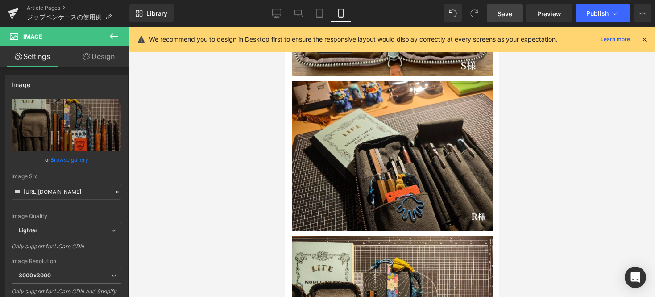
scroll to position [9635, 0]
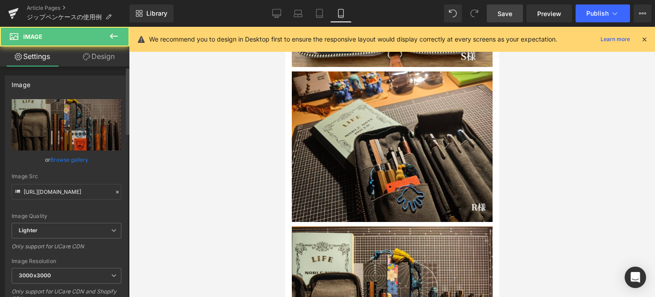
click at [82, 160] on link "Browse gallery" at bounding box center [69, 160] width 38 height 16
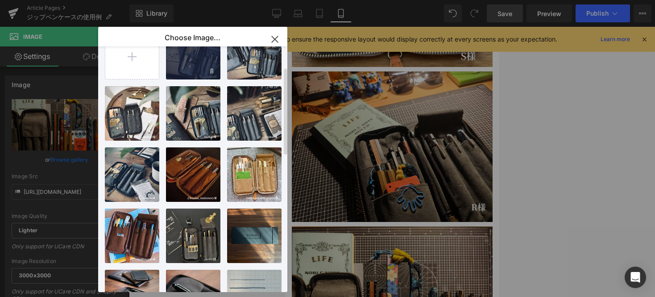
scroll to position [75, 0]
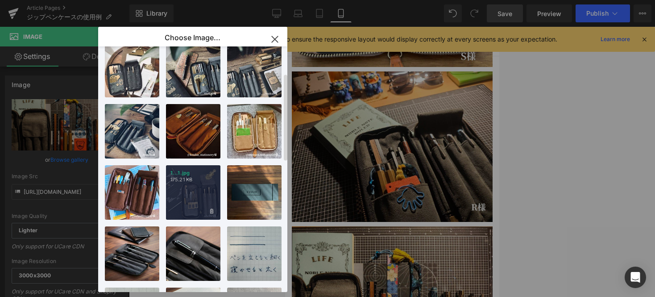
click at [205, 188] on div "1...1.jpg 175.21 KB" at bounding box center [193, 192] width 54 height 54
type input "https://ucarecdn.com/c266627e-a9ed-4327-beac-7751c6daacce/-/format/auto/-/previ…"
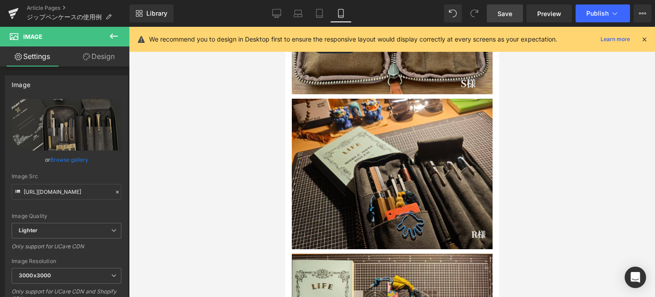
scroll to position [9553, 0]
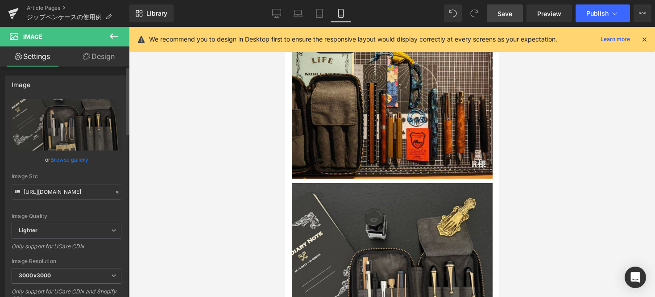
click at [66, 157] on link "Browse gallery" at bounding box center [69, 160] width 38 height 16
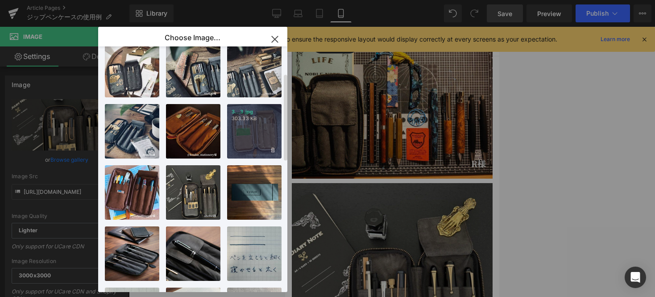
click at [244, 124] on div "3...3.jpg 303.33 KB" at bounding box center [254, 131] width 54 height 54
type input "https://ucarecdn.com/65677700-0b16-4dd5-89da-b195ffc4a671/-/format/auto/-/previ…"
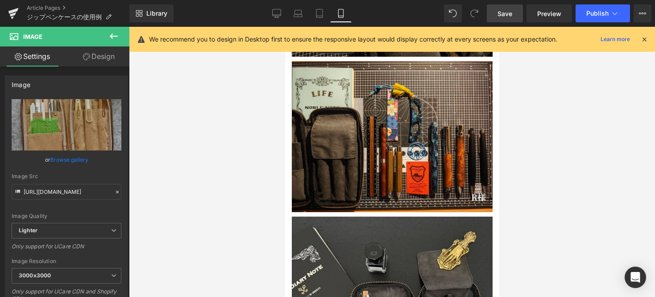
scroll to position [9735, 0]
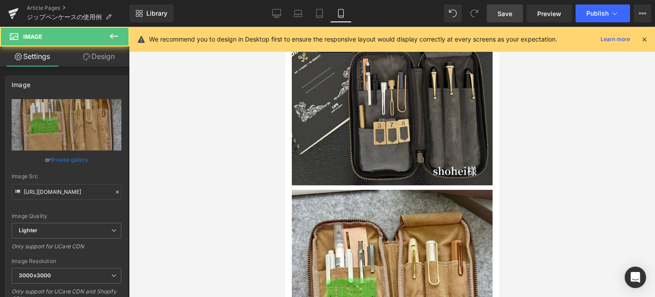
click at [54, 155] on link "Browse gallery" at bounding box center [69, 160] width 38 height 16
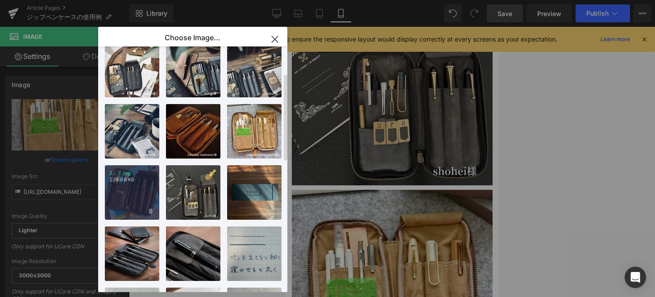
click at [124, 178] on p "229.08 KB" at bounding box center [131, 179] width 45 height 7
type input "https://ucarecdn.com/59b1699e-07fb-4596-b96e-c145ac4486a6/-/format/auto/-/previ…"
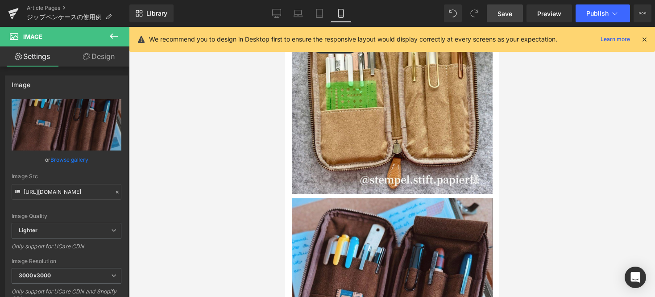
scroll to position [10230, 0]
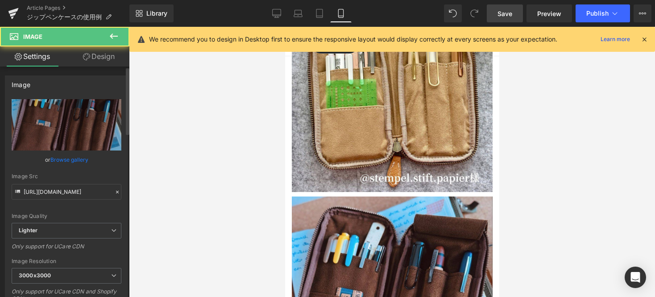
click at [67, 161] on link "Browse gallery" at bounding box center [69, 160] width 38 height 16
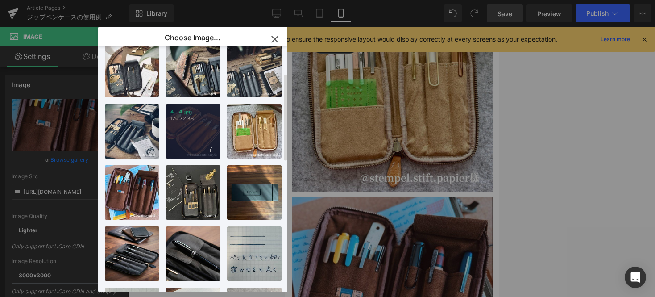
click at [199, 128] on div "4...4.jpg 126.72 KB" at bounding box center [193, 131] width 54 height 54
type input "https://ucarecdn.com/be935add-d3a9-4414-ac7b-9a4467207b94/-/format/auto/-/previ…"
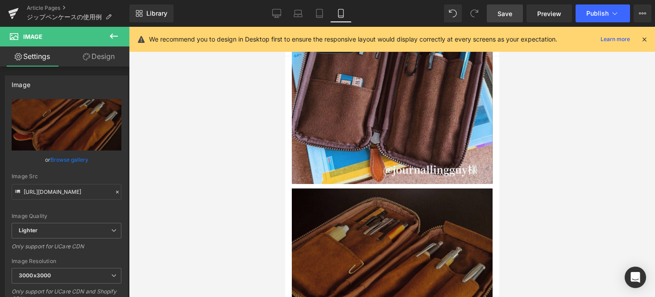
scroll to position [10385, 0]
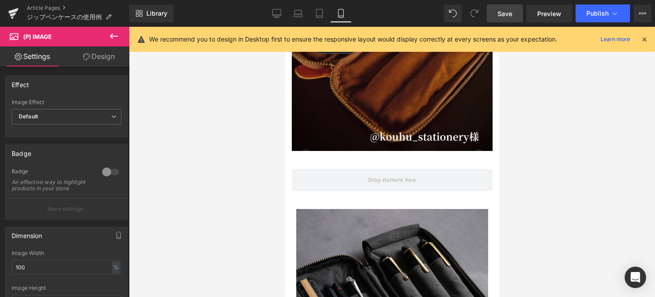
scroll to position [10745, 0]
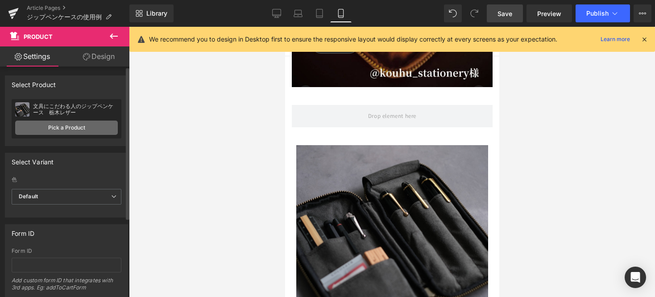
click at [107, 132] on link "Pick a Product" at bounding box center [66, 127] width 103 height 14
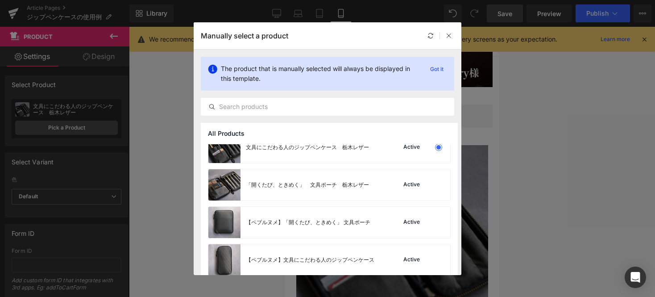
scroll to position [7, 0]
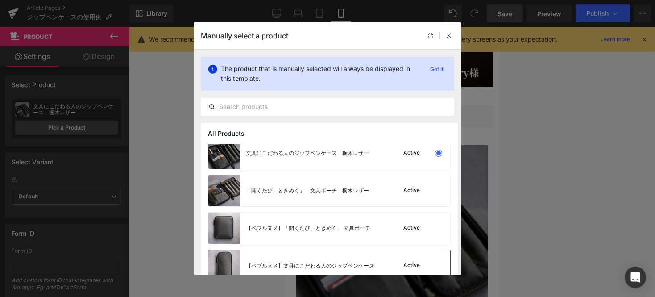
click at [336, 254] on div "【ペブルヌメ】文具にこだわる人のジップペンケース" at bounding box center [291, 265] width 166 height 31
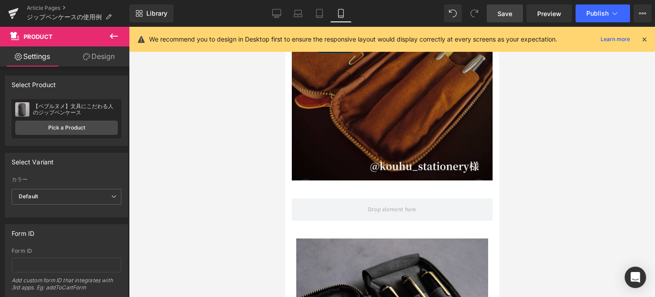
scroll to position [10823, 0]
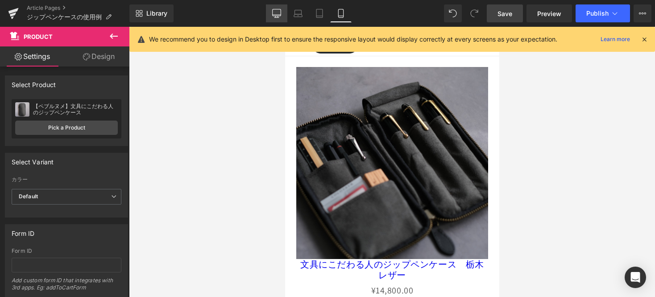
click at [275, 11] on icon at bounding box center [276, 13] width 9 height 9
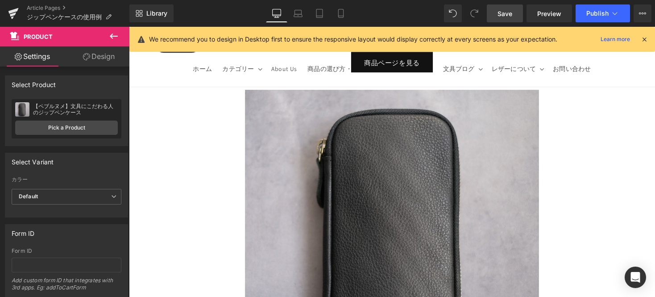
scroll to position [16959, 0]
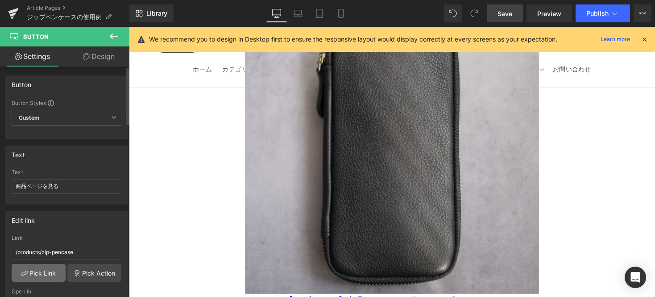
click at [62, 268] on link "Pick Link" at bounding box center [39, 273] width 54 height 18
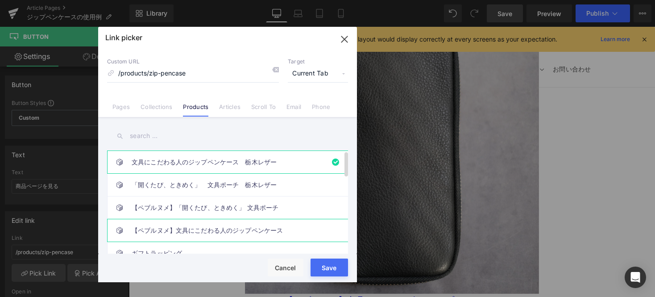
click at [213, 233] on link "【ペブルヌメ】文具にこだわる人のジップペンケース" at bounding box center [230, 230] width 196 height 22
type input "/products/ペブルヌメ-文具にこだわる人のジップペンケース"
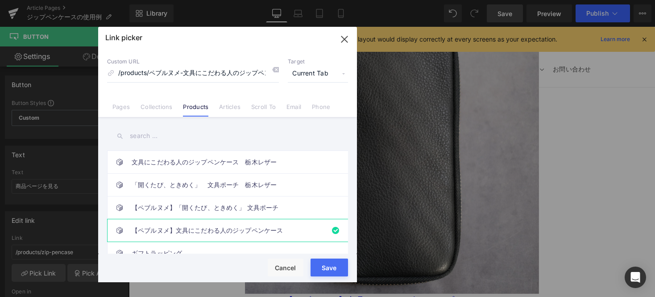
click at [331, 267] on button "Save" at bounding box center [328, 267] width 37 height 18
type input "/products/ペブルヌメ-文具にこだわる人のジップペンケース"
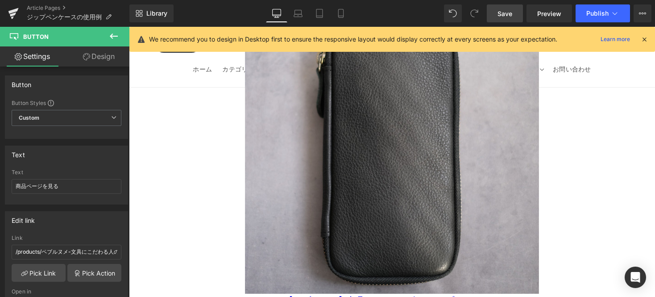
click at [506, 14] on span "Save" at bounding box center [504, 13] width 15 height 9
click at [599, 16] on span "Publish" at bounding box center [597, 13] width 22 height 7
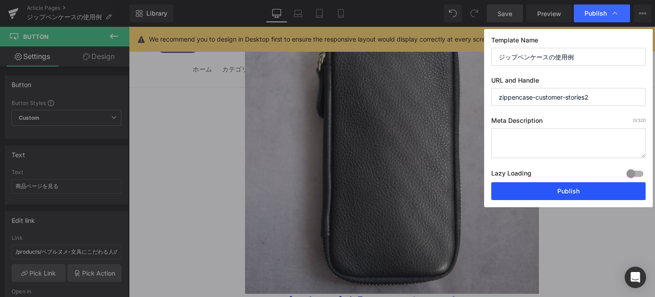
click at [577, 190] on button "Publish" at bounding box center [568, 191] width 154 height 18
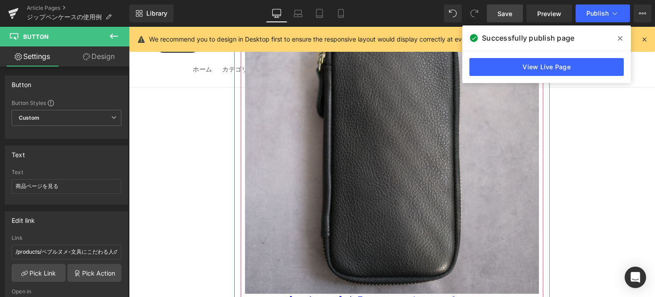
scroll to position [16882, 0]
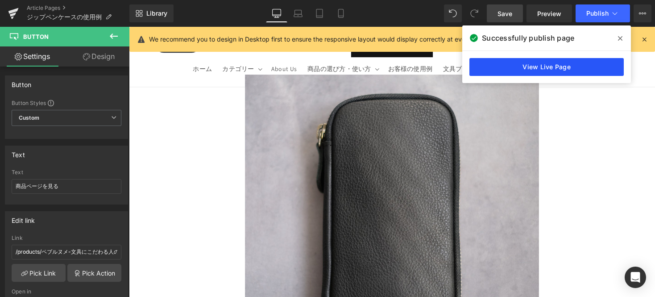
click at [528, 72] on link "View Live Page" at bounding box center [546, 67] width 154 height 18
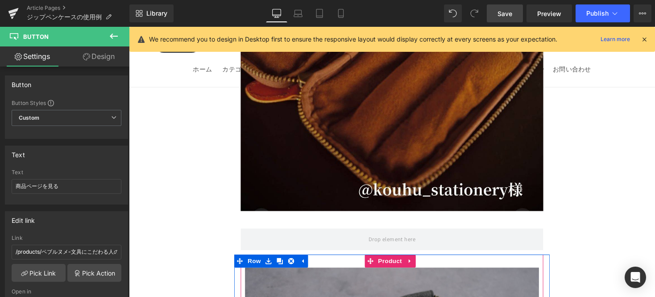
scroll to position [16215, 0]
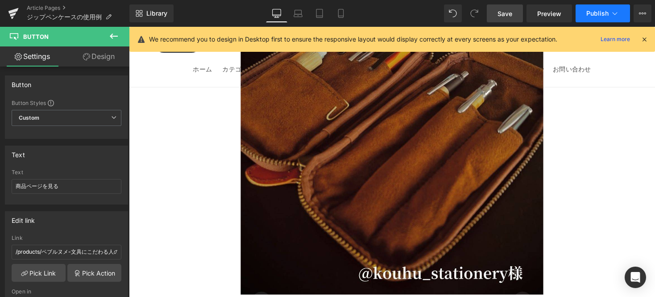
click at [599, 17] on button "Publish" at bounding box center [602, 13] width 54 height 18
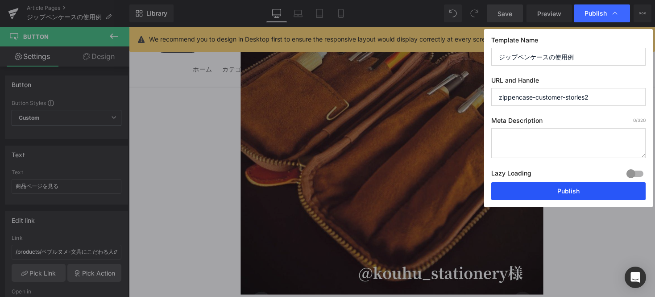
click at [576, 192] on button "Publish" at bounding box center [568, 191] width 154 height 18
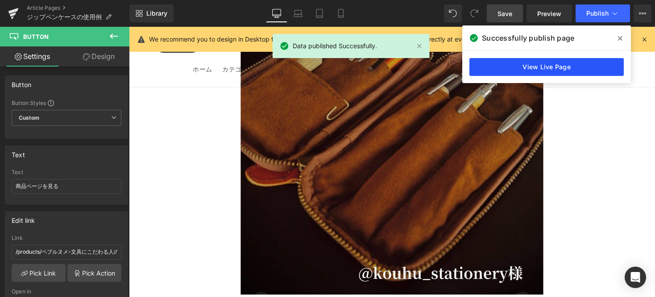
click at [539, 69] on link "View Live Page" at bounding box center [546, 67] width 154 height 18
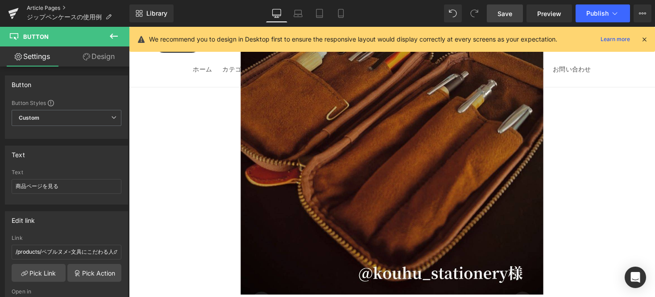
click at [47, 8] on link "Article Pages" at bounding box center [78, 7] width 103 height 7
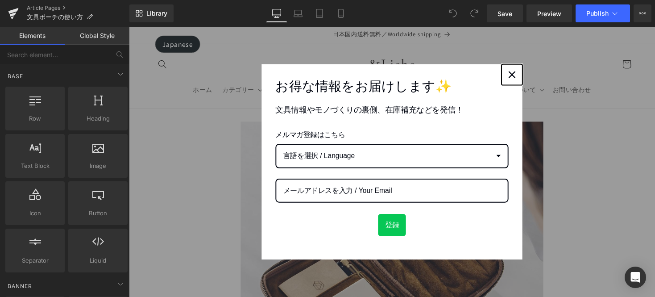
click at [519, 77] on icon "close icon" at bounding box center [521, 75] width 7 height 7
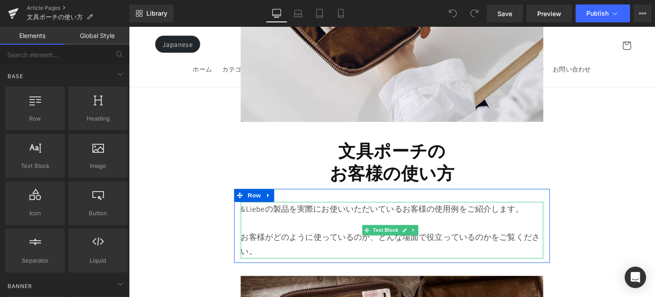
scroll to position [480, 0]
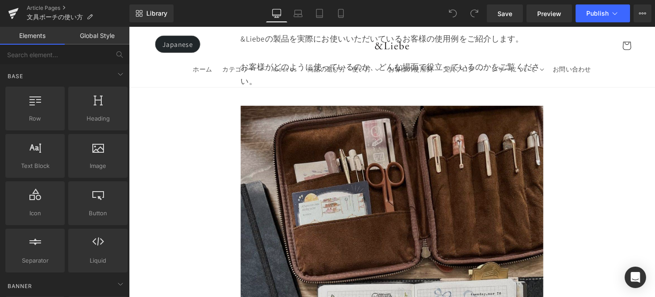
click at [482, 194] on img at bounding box center [398, 301] width 310 height 388
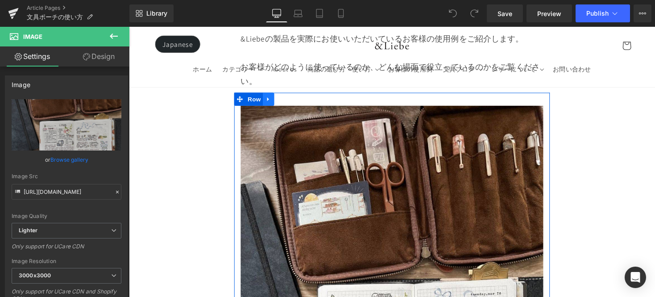
click at [276, 97] on link at bounding box center [272, 100] width 12 height 13
click at [284, 98] on icon at bounding box center [283, 101] width 6 height 6
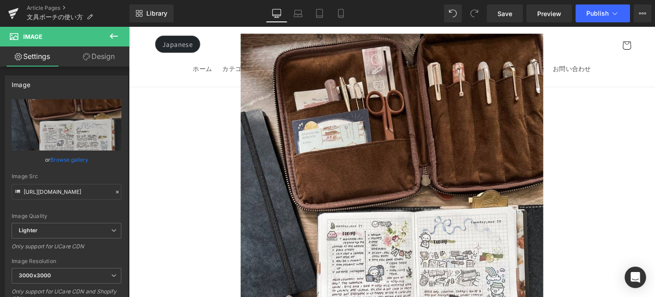
scroll to position [770, 0]
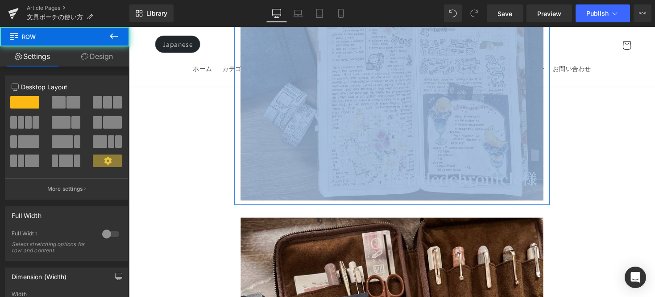
click at [350, 192] on div "Image Row" at bounding box center [399, 6] width 324 height 406
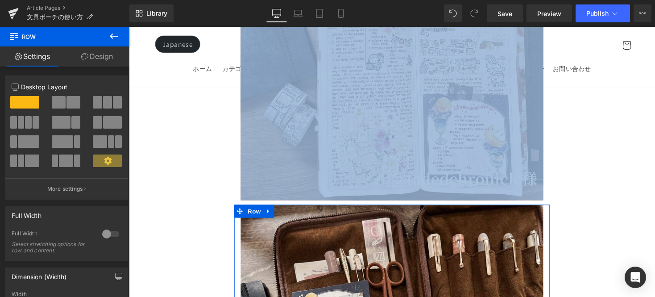
drag, startPoint x: 347, startPoint y: 202, endPoint x: 350, endPoint y: 189, distance: 13.2
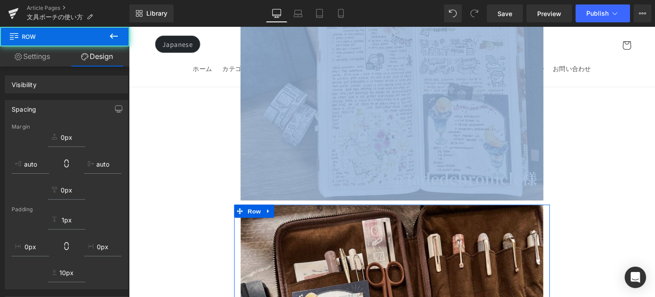
click at [350, 165] on img at bounding box center [398, 11] width 310 height 388
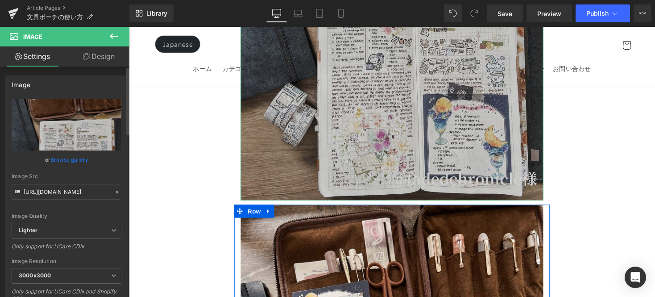
click at [78, 156] on link "Browse gallery" at bounding box center [69, 160] width 38 height 16
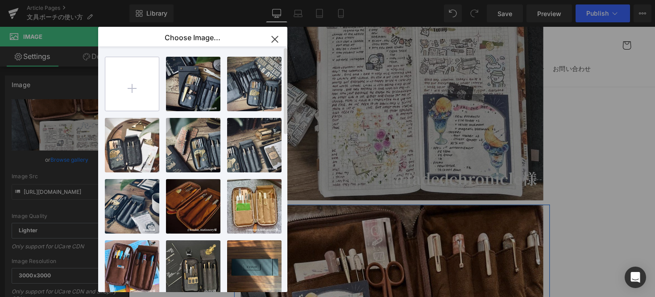
click at [128, 74] on input "file" at bounding box center [132, 84] width 54 height 54
type input "C:\fakepath\6.jpg"
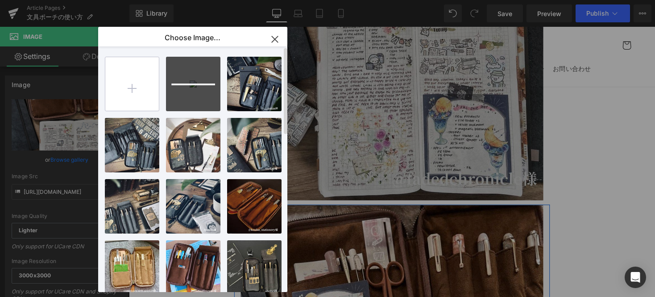
click at [129, 86] on input "file" at bounding box center [132, 84] width 54 height 54
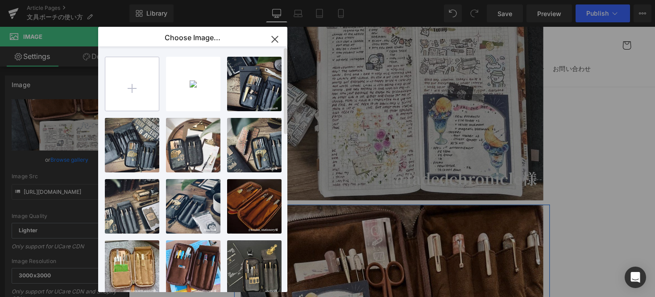
type input "C:\fakepath\7.jpg"
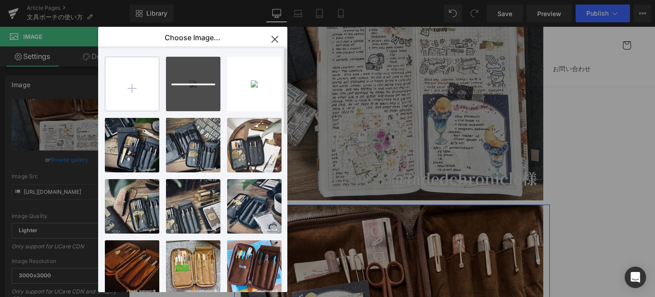
click at [141, 89] on input "file" at bounding box center [132, 84] width 54 height 54
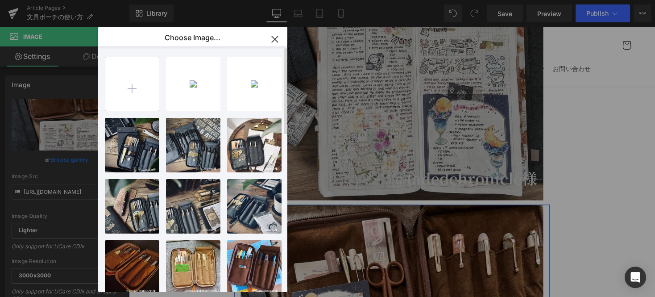
type input "C:\fakepath\8.jpg"
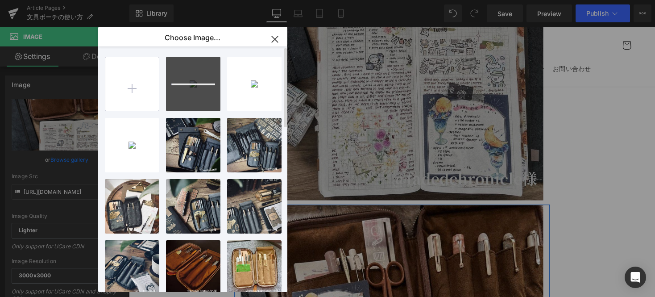
click at [151, 90] on input "file" at bounding box center [132, 84] width 54 height 54
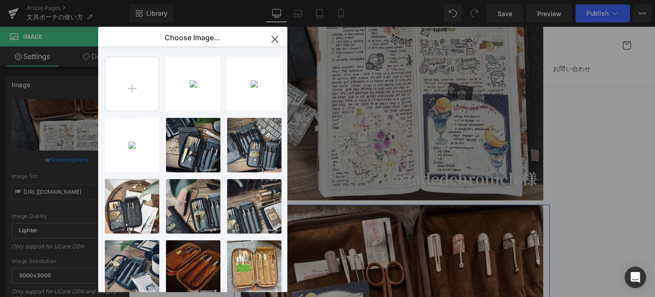
type input "C:\fakepath\9.jpg"
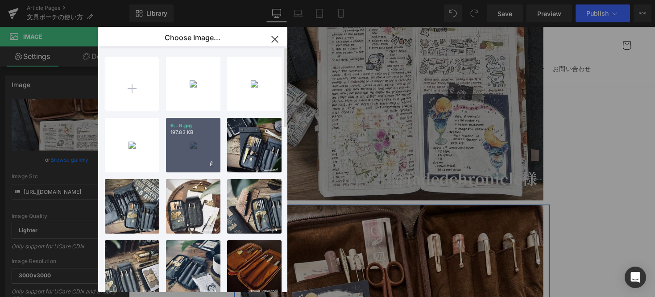
click at [190, 142] on div "6...6.jpg 197.83 KB" at bounding box center [193, 145] width 54 height 54
type input "https://ucarecdn.com/59fa6b68-d296-42bd-9f74-7e23d2be492d/-/format/auto/-/previ…"
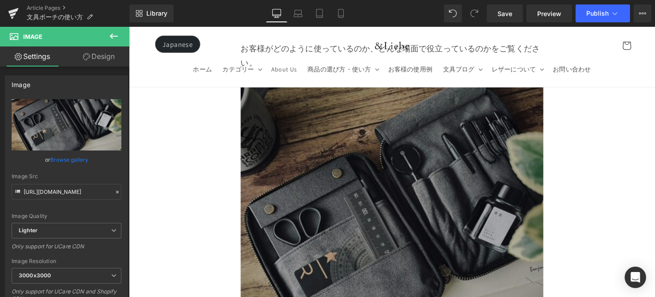
scroll to position [486, 0]
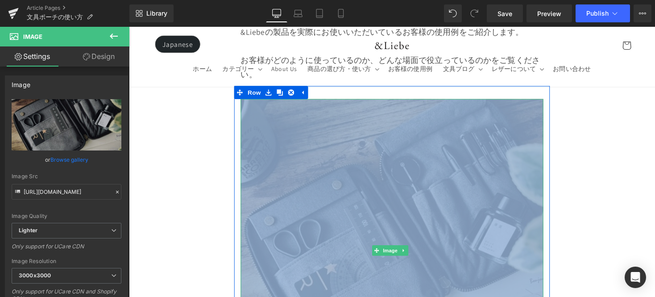
click at [499, 116] on img at bounding box center [398, 256] width 310 height 310
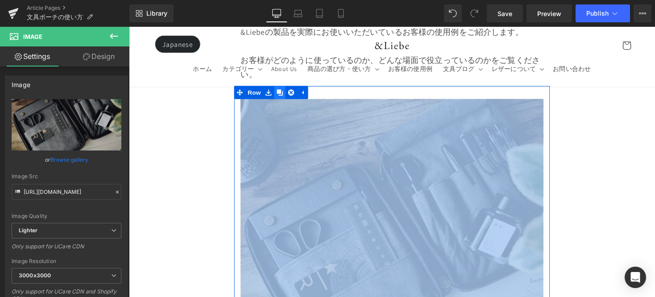
click at [285, 91] on icon at bounding box center [283, 94] width 6 height 6
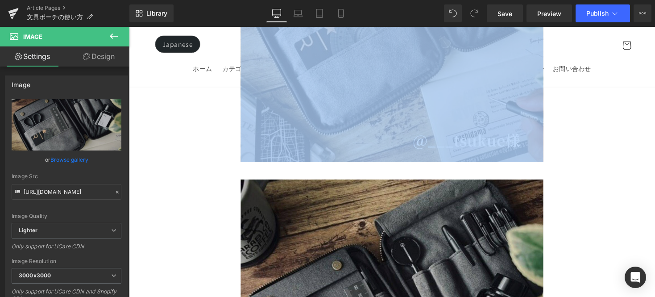
scroll to position [735, 0]
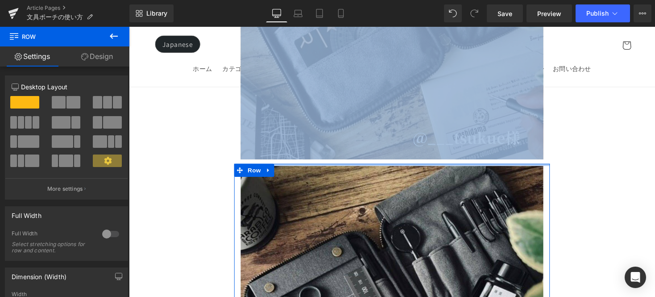
drag, startPoint x: 339, startPoint y: 159, endPoint x: 340, endPoint y: 148, distance: 11.2
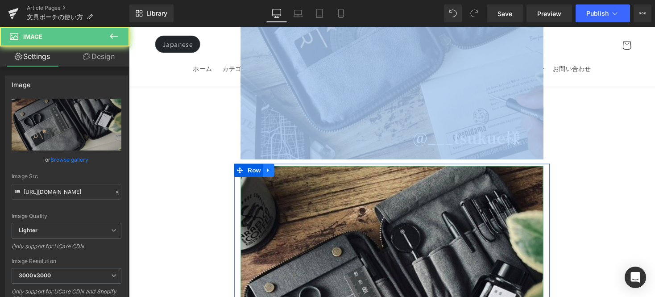
click at [276, 167] on link at bounding box center [272, 173] width 12 height 13
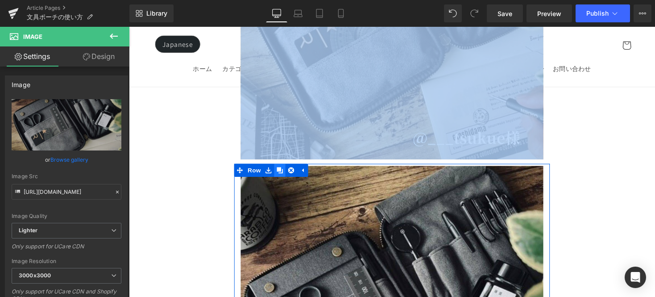
click at [284, 171] on icon at bounding box center [283, 174] width 6 height 6
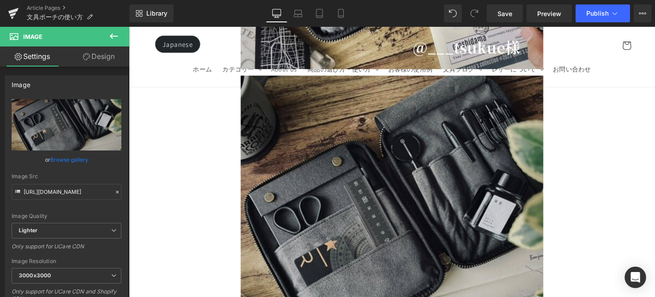
scroll to position [958, 0]
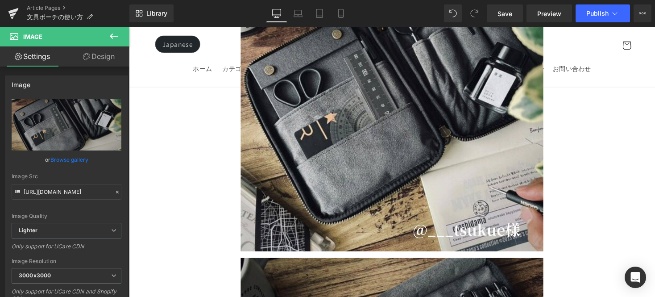
click at [284, 165] on img at bounding box center [398, 101] width 310 height 310
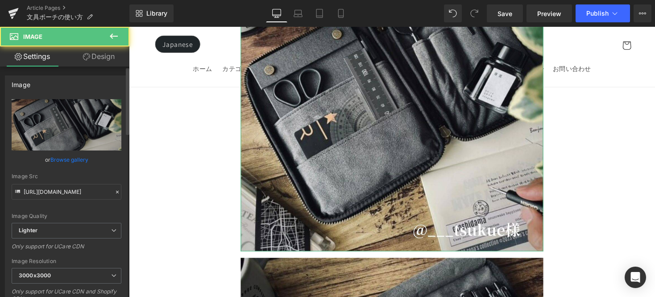
click at [74, 157] on link "Browse gallery" at bounding box center [69, 160] width 38 height 16
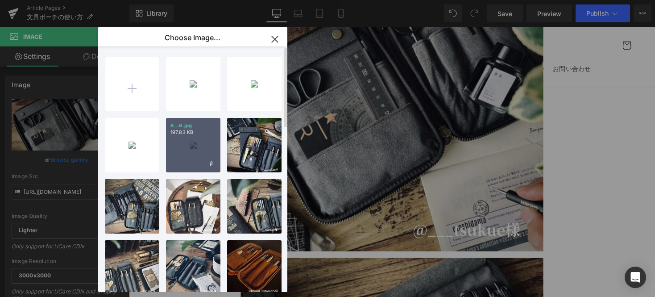
click at [198, 150] on div "6...6.jpg 197.83 KB" at bounding box center [193, 145] width 54 height 54
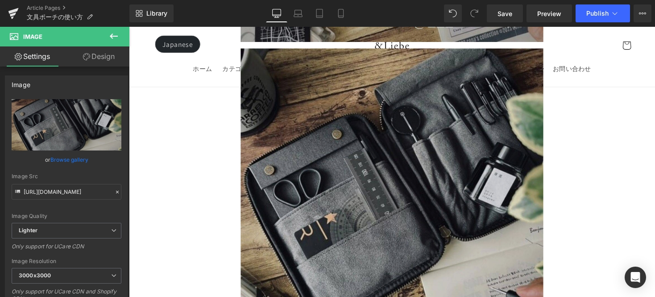
scroll to position [855, 0]
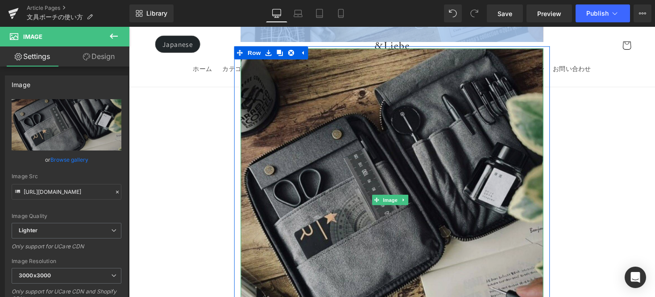
click at [308, 152] on img at bounding box center [398, 204] width 310 height 310
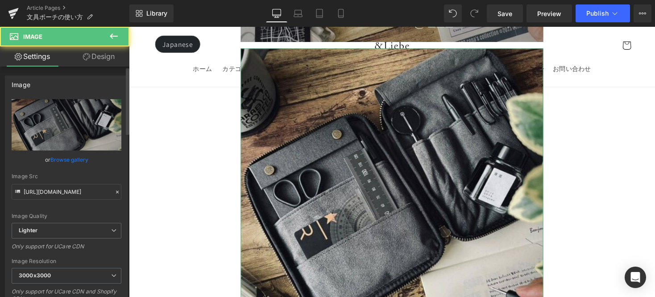
click at [83, 159] on link "Browse gallery" at bounding box center [69, 160] width 38 height 16
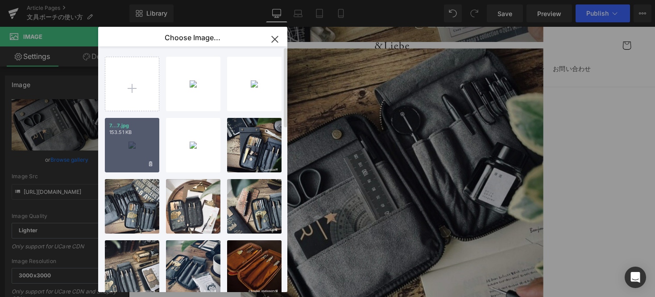
click at [137, 159] on div "7...7.jpg 153.51 KB" at bounding box center [132, 145] width 54 height 54
type input "https://ucarecdn.com/b0a949dd-aae8-4bcc-8568-928350b36ae6/-/format/auto/-/previ…"
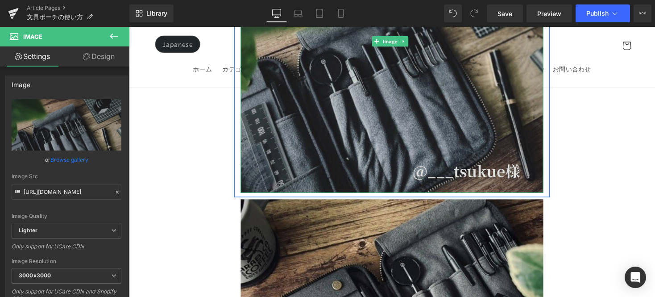
scroll to position [1087, 0]
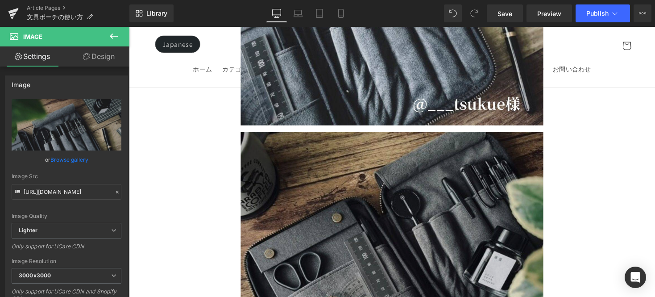
click at [315, 179] on img at bounding box center [398, 290] width 310 height 310
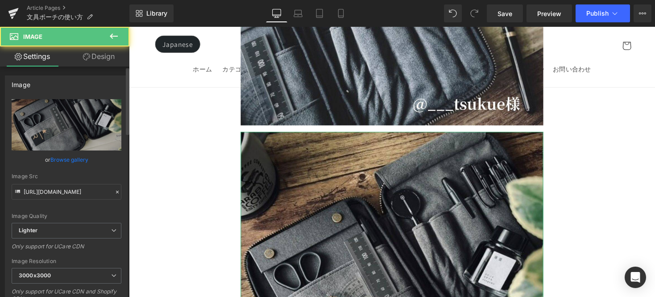
click at [76, 159] on link "Browse gallery" at bounding box center [69, 160] width 38 height 16
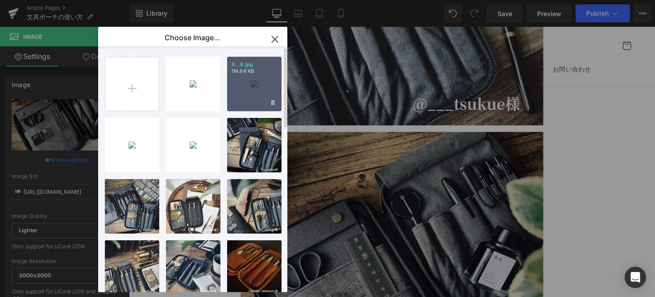
click at [258, 87] on div "8...8.jpg 114.64 KB" at bounding box center [254, 84] width 54 height 54
type input "https://ucarecdn.com/1eded45a-654a-435a-b4e4-76850e5db021/-/format/auto/-/previ…"
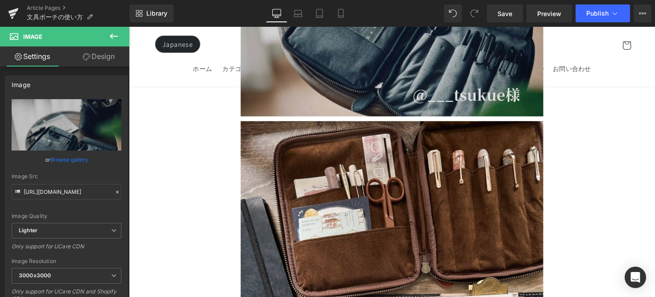
scroll to position [1552, 0]
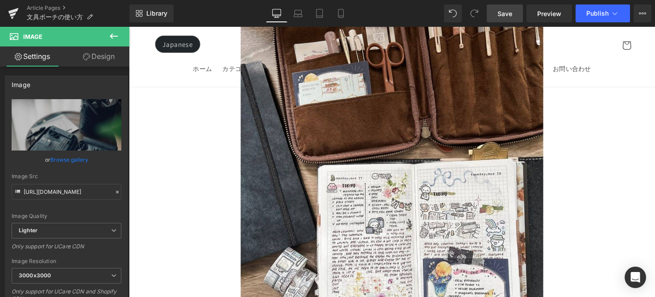
click at [508, 9] on span "Save" at bounding box center [504, 13] width 15 height 9
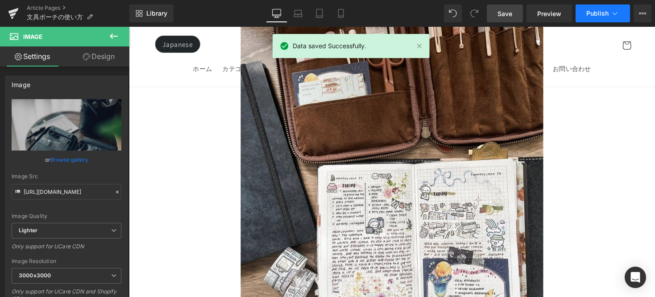
click at [595, 8] on button "Publish" at bounding box center [602, 13] width 54 height 18
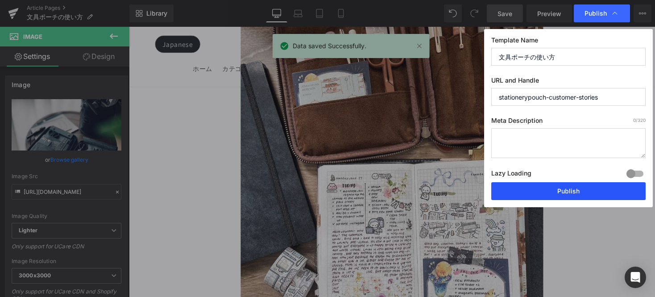
click at [566, 196] on button "Publish" at bounding box center [568, 191] width 154 height 18
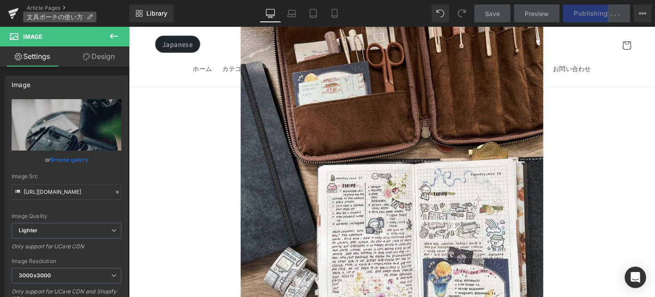
click at [85, 16] on p "文具ポーチの使い方" at bounding box center [59, 17] width 73 height 11
click at [88, 18] on icon at bounding box center [90, 17] width 6 height 6
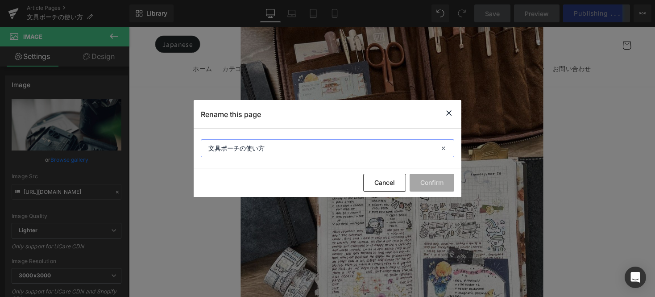
click at [206, 148] on input "文具ポーチの使い方" at bounding box center [327, 148] width 253 height 18
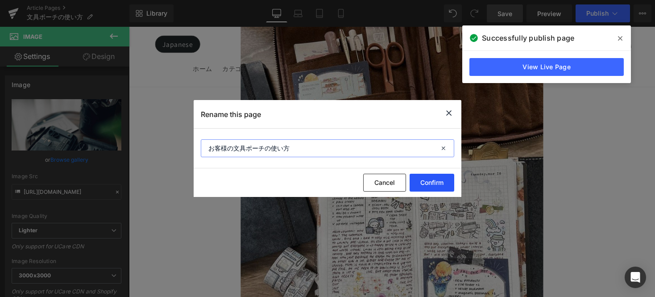
type input "お客様の文具ポーチの使い方"
click at [441, 189] on button "Confirm" at bounding box center [431, 182] width 45 height 18
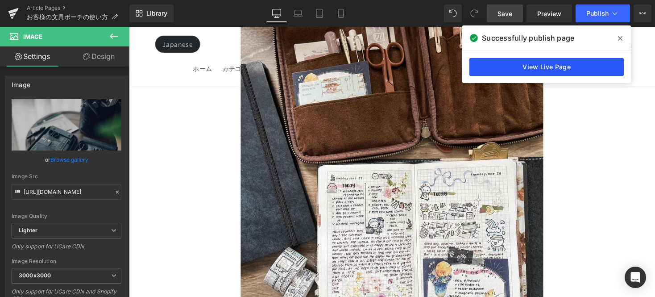
click at [552, 74] on link "View Live Page" at bounding box center [546, 67] width 154 height 18
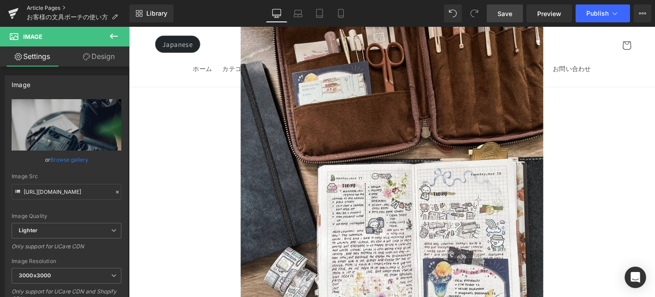
click at [65, 8] on link "Article Pages" at bounding box center [78, 7] width 103 height 7
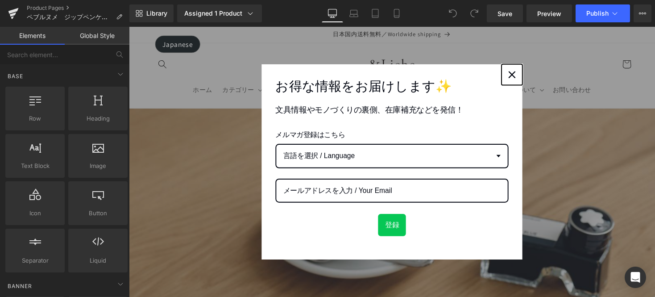
click at [518, 74] on icon "close icon" at bounding box center [521, 75] width 7 height 7
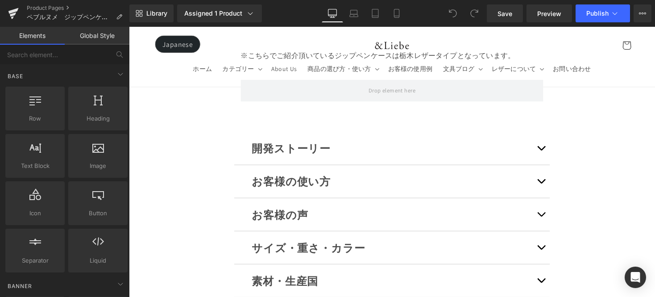
scroll to position [12706, 0]
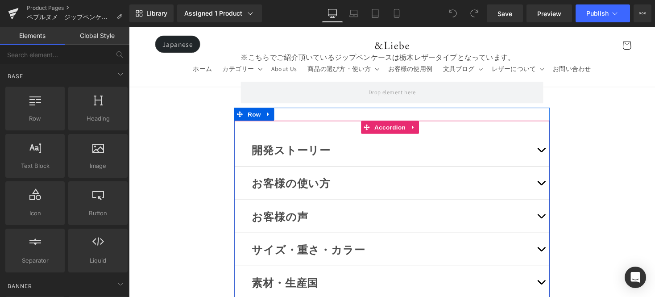
click at [543, 170] on button "button" at bounding box center [552, 186] width 18 height 33
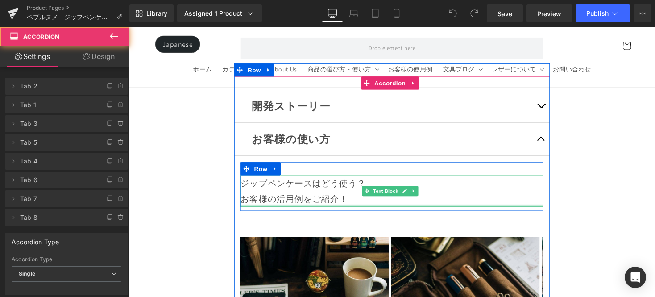
scroll to position [12790, 0]
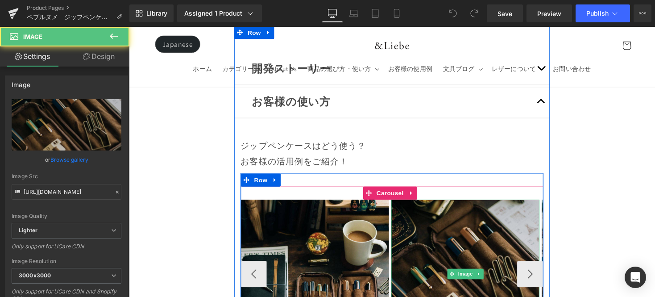
click at [508, 204] on img at bounding box center [474, 280] width 152 height 152
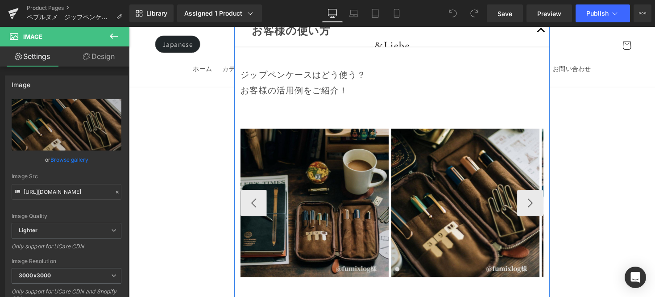
scroll to position [12813, 0]
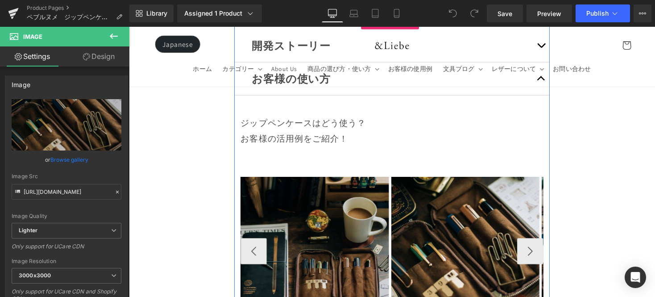
click at [309, 181] on img at bounding box center [319, 257] width 152 height 152
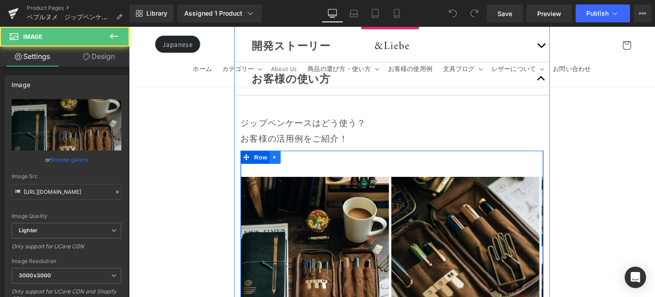
click at [282, 154] on link at bounding box center [279, 160] width 12 height 13
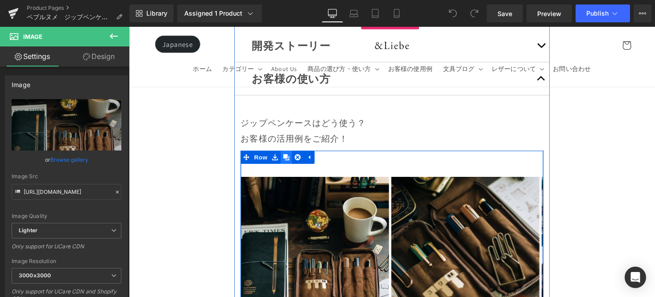
click at [293, 154] on link at bounding box center [290, 160] width 12 height 13
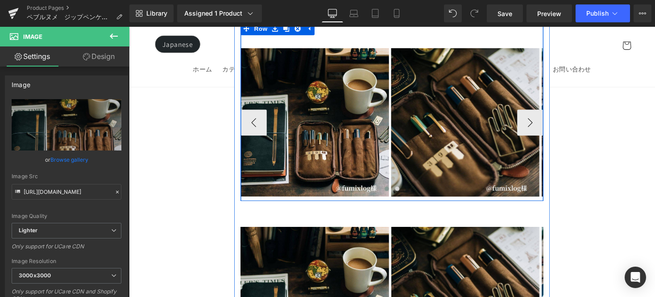
scroll to position [12894, 0]
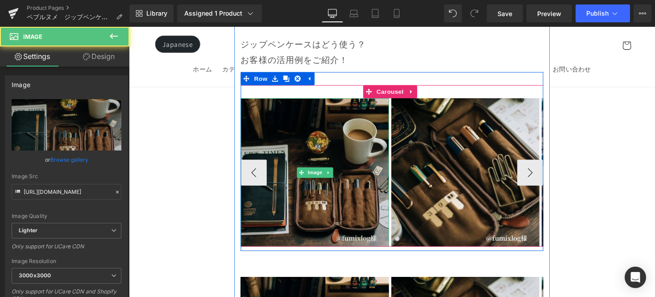
click at [321, 100] on img at bounding box center [319, 176] width 152 height 152
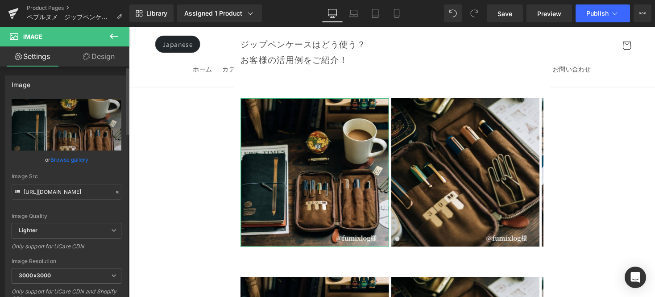
click at [61, 161] on link "Browse gallery" at bounding box center [69, 160] width 38 height 16
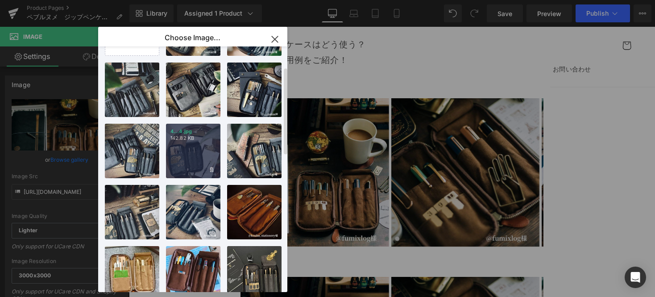
scroll to position [57, 0]
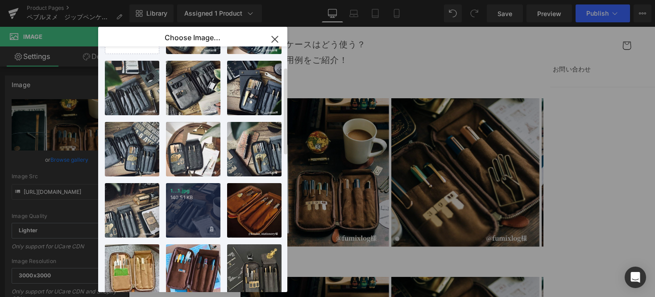
click at [185, 203] on div "1...1.jpg 140.51 KB" at bounding box center [193, 210] width 54 height 54
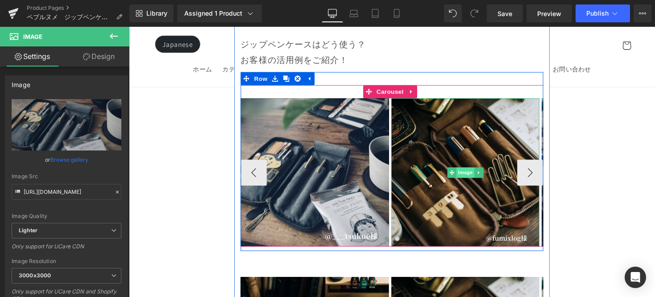
click at [467, 171] on span "Image" at bounding box center [474, 176] width 19 height 11
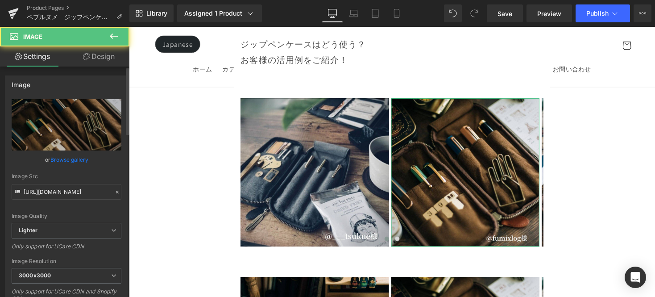
click at [76, 157] on link "Browse gallery" at bounding box center [69, 160] width 38 height 16
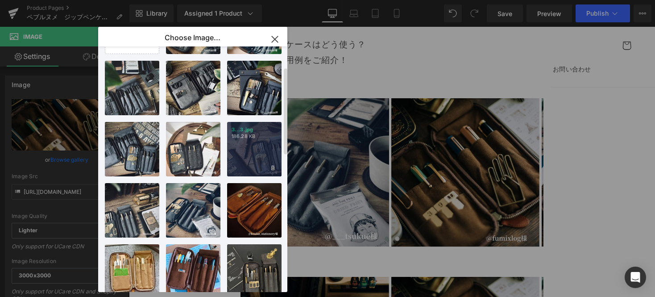
click at [260, 158] on div "3...3.jpg 186.28 KB" at bounding box center [254, 149] width 54 height 54
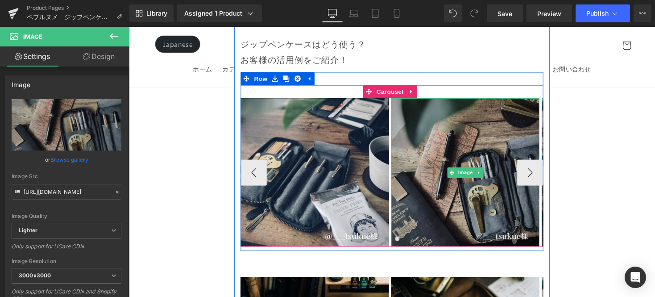
scroll to position [12820, 0]
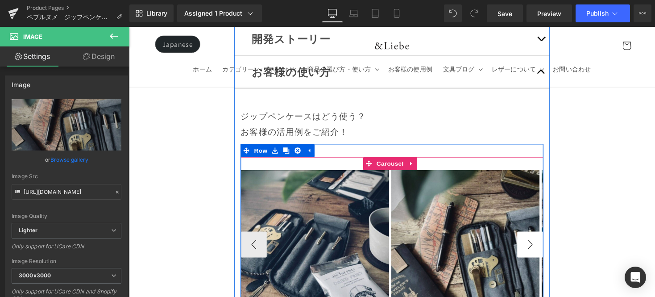
click at [535, 236] on button "›" at bounding box center [540, 249] width 27 height 27
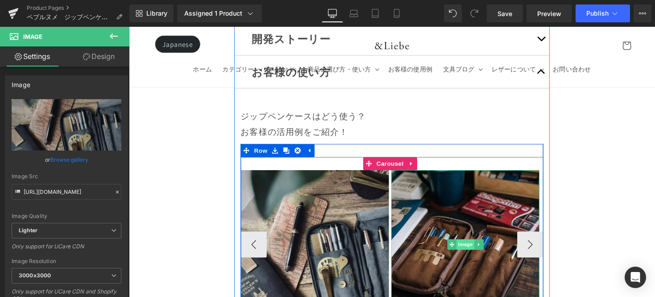
click at [471, 244] on span "Image" at bounding box center [474, 249] width 19 height 11
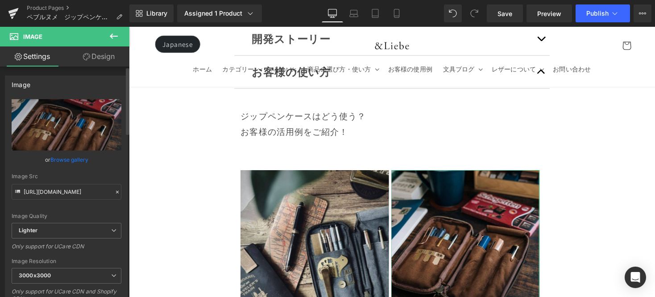
click at [82, 155] on link "Browse gallery" at bounding box center [69, 160] width 38 height 16
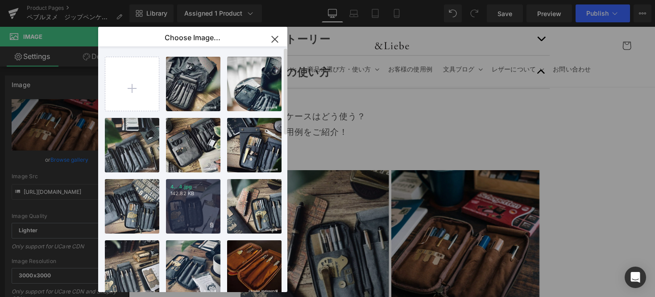
scroll to position [17, 0]
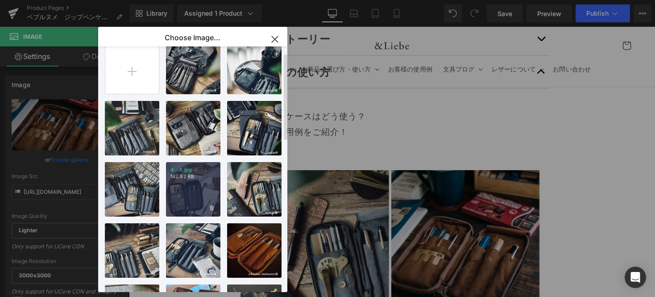
drag, startPoint x: 194, startPoint y: 179, endPoint x: 149, endPoint y: 145, distance: 56.0
click at [194, 179] on p "142.82 KB" at bounding box center [192, 176] width 45 height 7
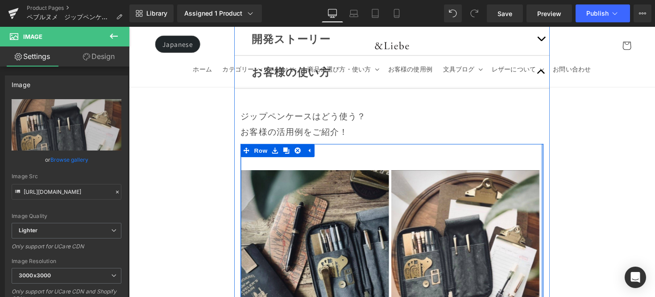
click at [552, 152] on div at bounding box center [553, 238] width 2 height 183
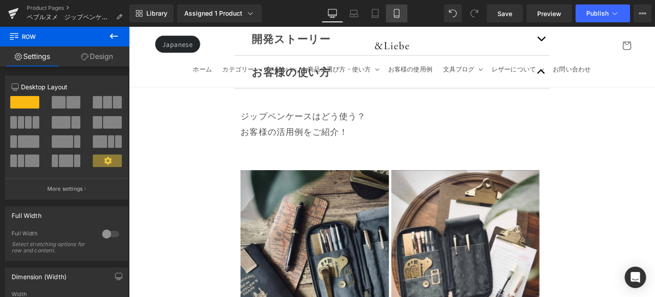
click at [393, 18] on link "Mobile" at bounding box center [396, 13] width 21 height 18
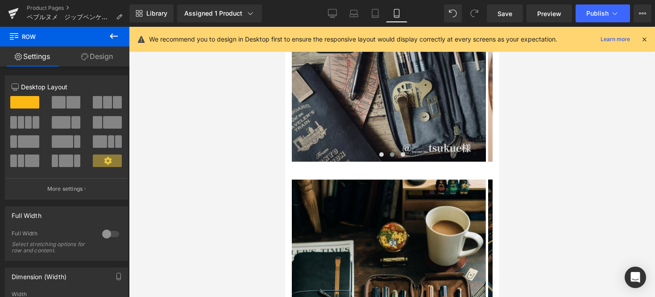
scroll to position [9844, 0]
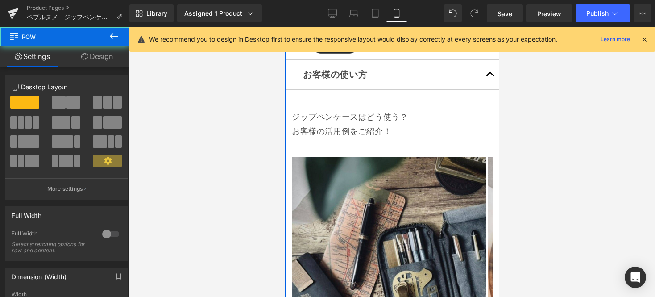
drag, startPoint x: 379, startPoint y: 227, endPoint x: 380, endPoint y: 215, distance: 11.3
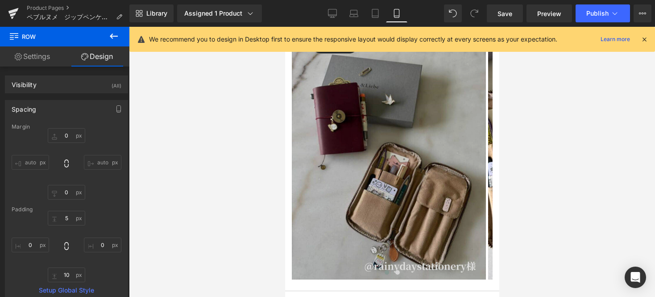
scroll to position [13007, 0]
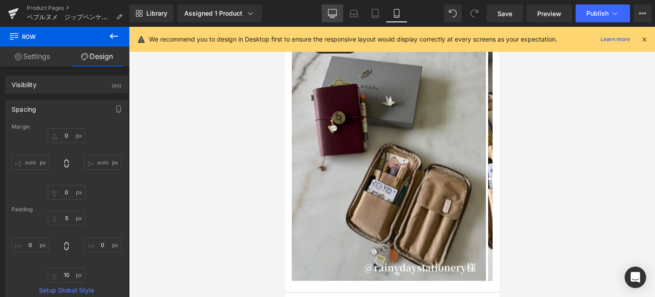
click at [340, 11] on link "Desktop" at bounding box center [331, 13] width 21 height 18
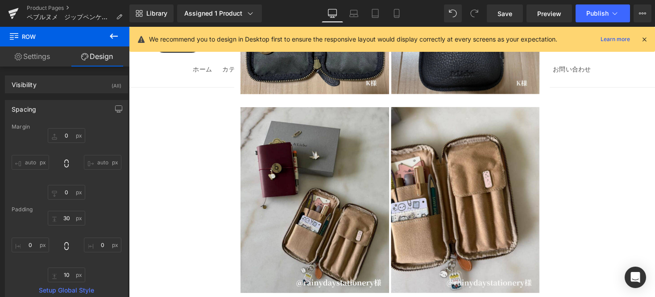
scroll to position [15533, 0]
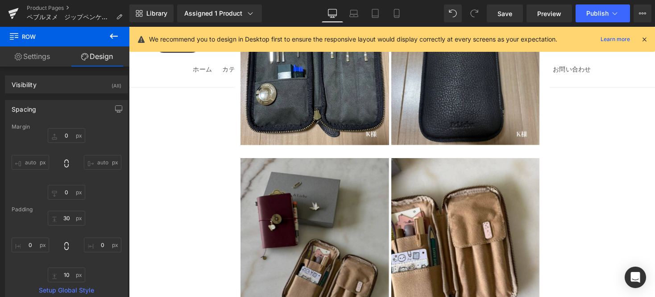
click at [388, 161] on img at bounding box center [319, 256] width 152 height 190
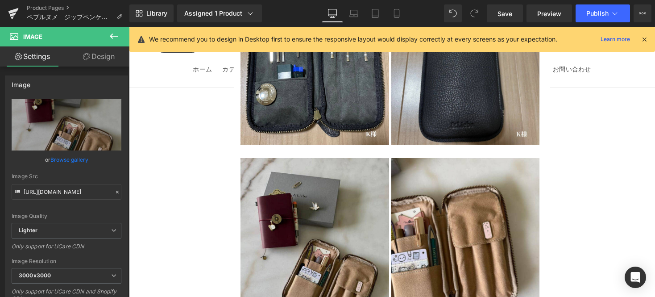
click at [114, 41] on icon at bounding box center [113, 36] width 11 height 11
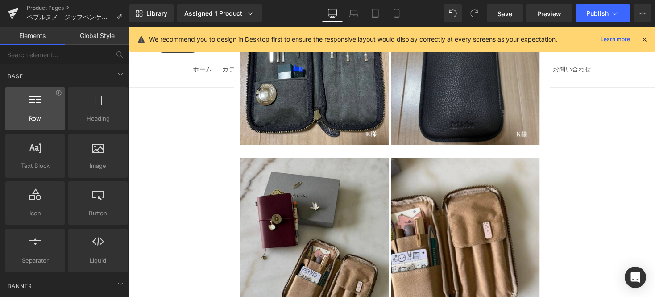
click at [42, 113] on div "Row rows, columns, layouts, div" at bounding box center [34, 109] width 59 height 44
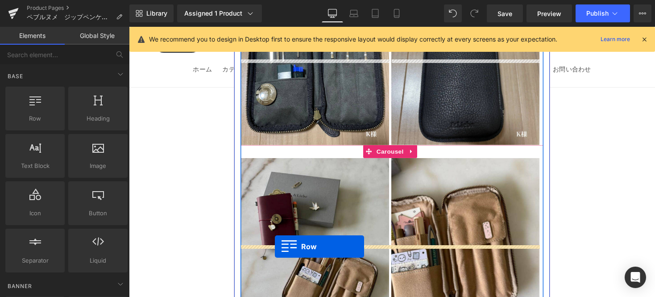
drag, startPoint x: 176, startPoint y: 206, endPoint x: 279, endPoint y: 252, distance: 112.5
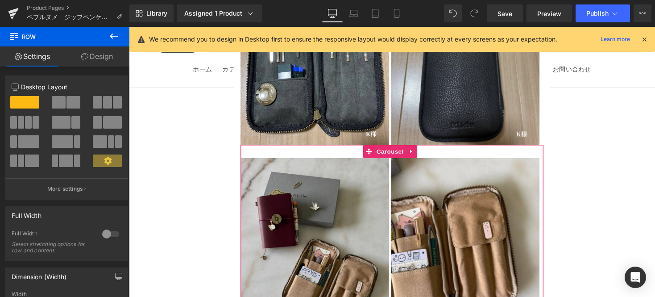
click at [108, 32] on icon at bounding box center [113, 36] width 11 height 11
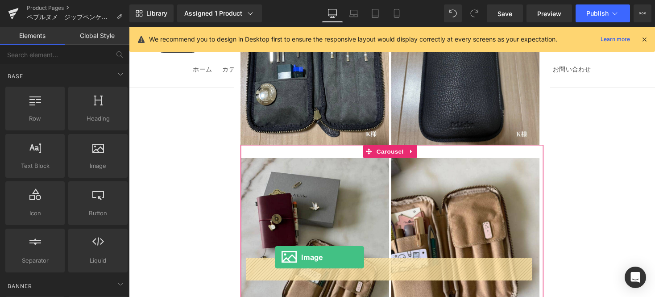
drag, startPoint x: 256, startPoint y: 213, endPoint x: 279, endPoint y: 263, distance: 54.5
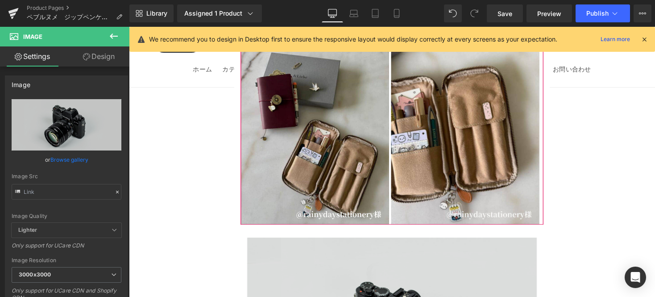
scroll to position [15698, 0]
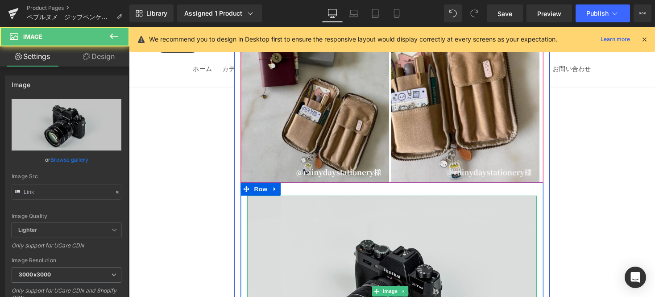
click at [280, 200] on img at bounding box center [398, 298] width 297 height 197
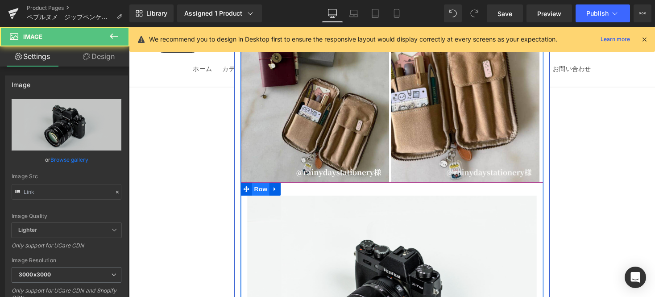
click at [262, 186] on span "Row" at bounding box center [264, 192] width 18 height 13
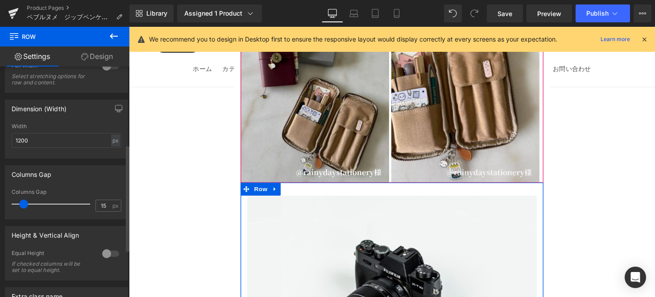
scroll to position [168, 0]
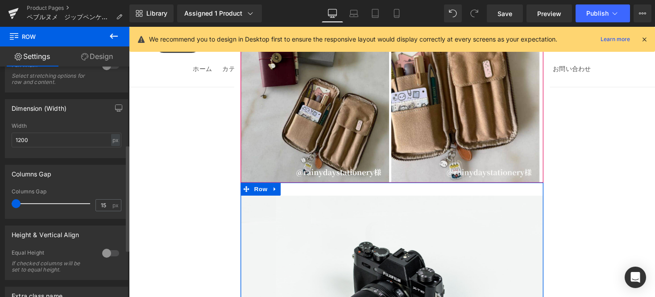
drag, startPoint x: 18, startPoint y: 202, endPoint x: 2, endPoint y: 200, distance: 16.6
click at [2, 200] on div "Columns Gap 15px Columns Gap 15 px" at bounding box center [66, 188] width 133 height 61
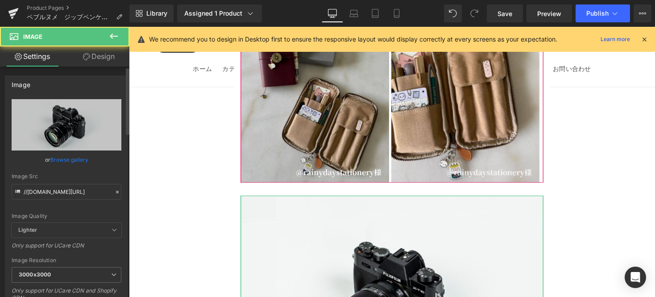
click at [69, 156] on link "Browse gallery" at bounding box center [69, 160] width 38 height 16
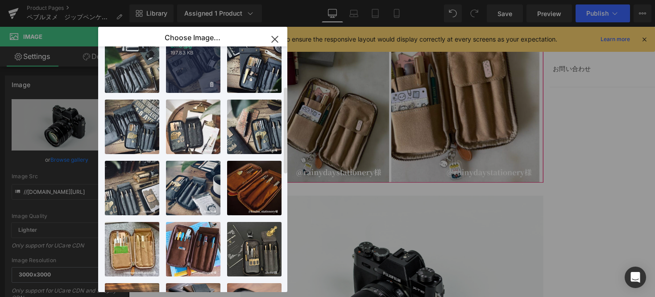
scroll to position [111, 0]
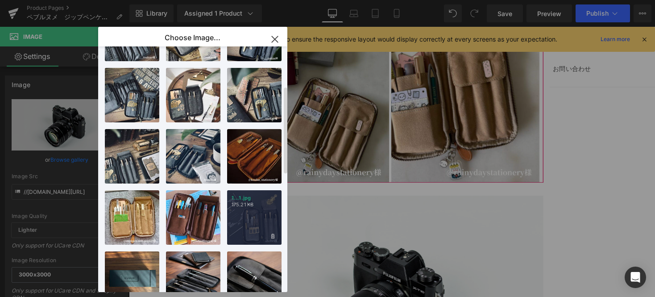
click at [239, 208] on div "1...1.jpg 175.21 KB" at bounding box center [254, 217] width 54 height 54
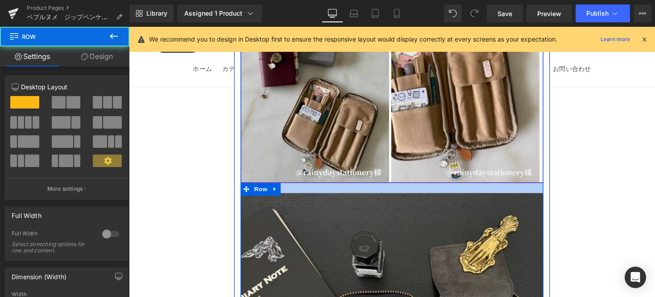
click at [323, 186] on div at bounding box center [398, 191] width 310 height 11
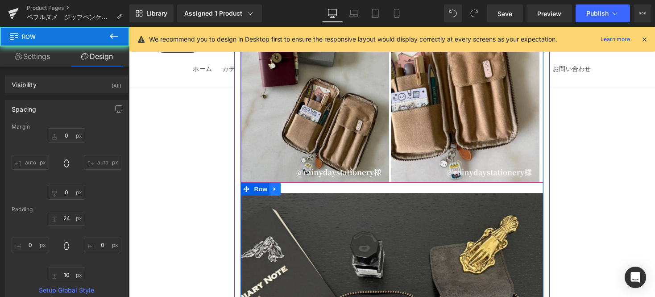
click at [281, 186] on link at bounding box center [279, 192] width 12 height 13
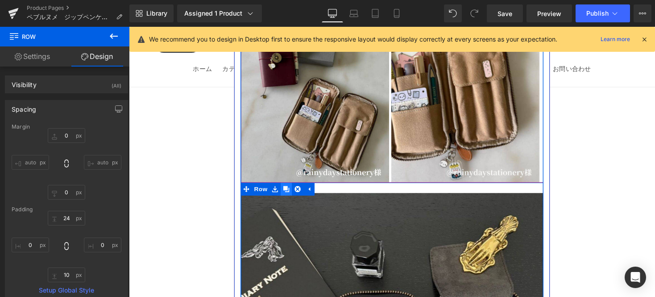
click at [288, 190] on icon at bounding box center [290, 193] width 6 height 6
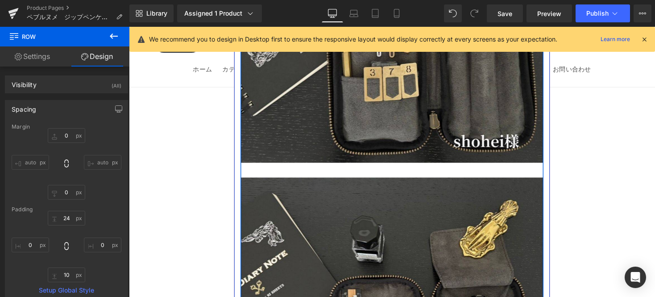
scroll to position [16042, 0]
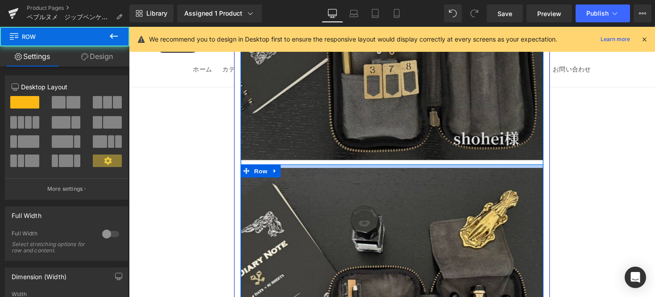
drag, startPoint x: 327, startPoint y: 61, endPoint x: 328, endPoint y: 56, distance: 4.5
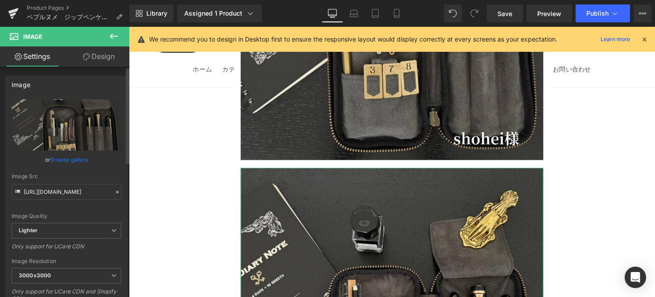
click at [70, 160] on link "Browse gallery" at bounding box center [69, 160] width 38 height 16
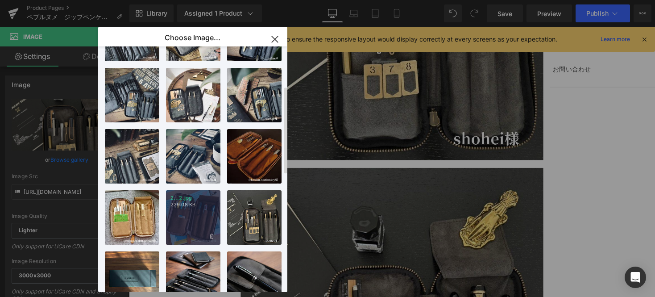
click at [190, 217] on div "2...2.jpg 229.08 KB" at bounding box center [193, 217] width 54 height 54
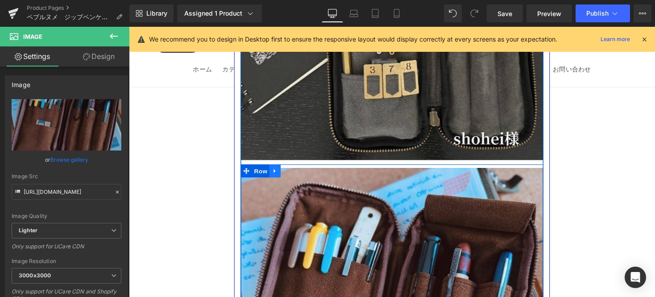
click at [281, 168] on link at bounding box center [279, 174] width 12 height 13
click at [290, 171] on icon at bounding box center [290, 174] width 6 height 6
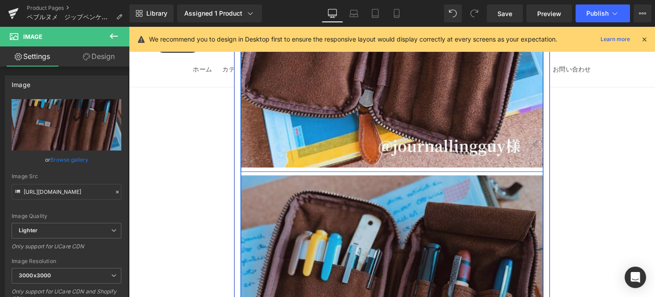
scroll to position [16357, 0]
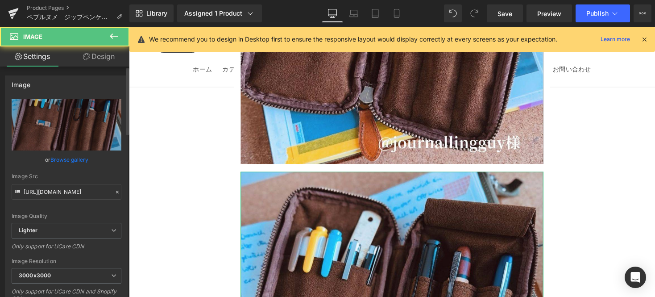
click at [72, 162] on link "Browse gallery" at bounding box center [69, 160] width 38 height 16
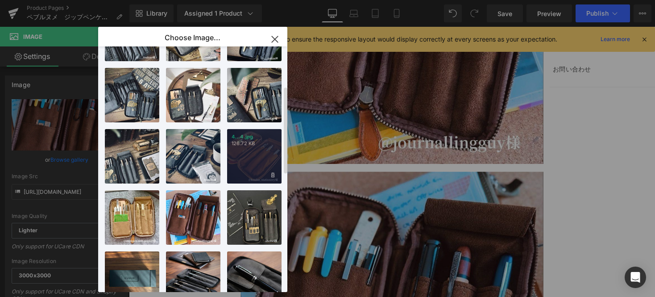
click at [264, 142] on p "126.72 KB" at bounding box center [253, 143] width 45 height 7
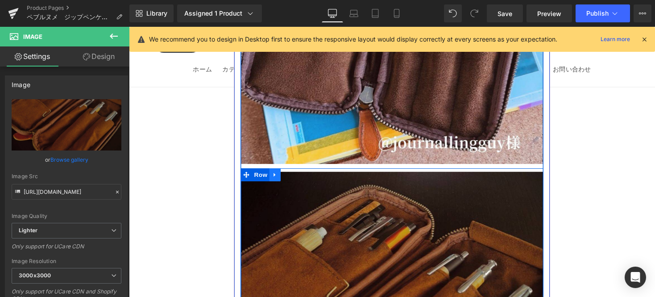
click at [279, 172] on link at bounding box center [279, 178] width 12 height 13
click at [289, 172] on link at bounding box center [290, 178] width 12 height 13
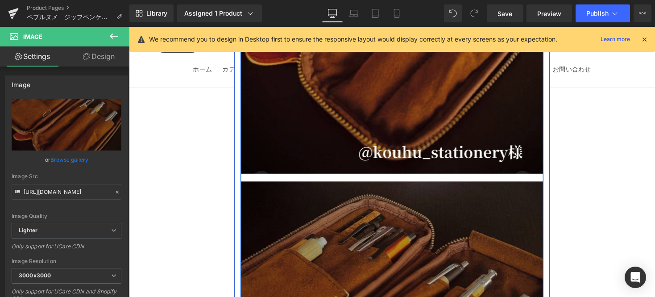
scroll to position [16671, 0]
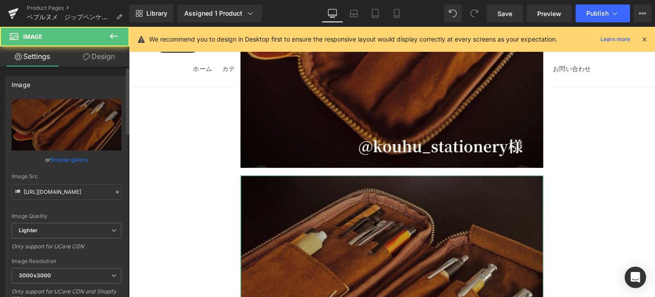
click at [78, 159] on link "Browse gallery" at bounding box center [69, 160] width 38 height 16
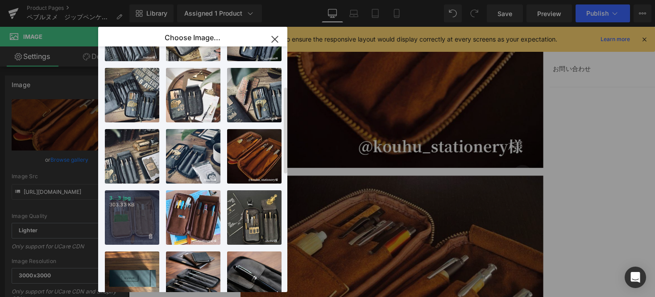
drag, startPoint x: 124, startPoint y: 211, endPoint x: 52, endPoint y: 167, distance: 85.3
click at [124, 211] on div "3...3.jpg 303.33 KB" at bounding box center [132, 217] width 54 height 54
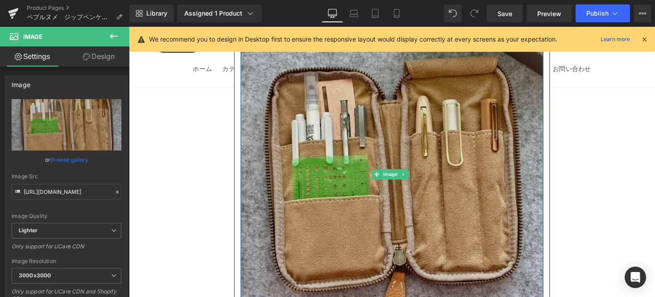
scroll to position [16857, 0]
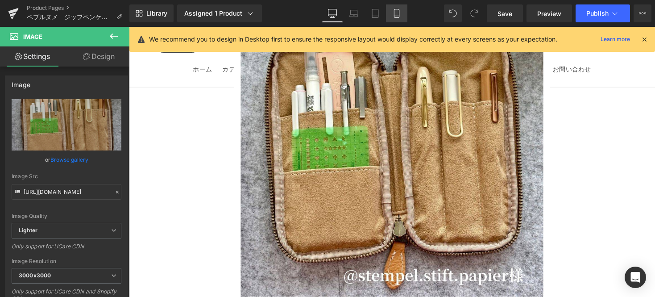
click at [398, 9] on icon at bounding box center [396, 13] width 9 height 9
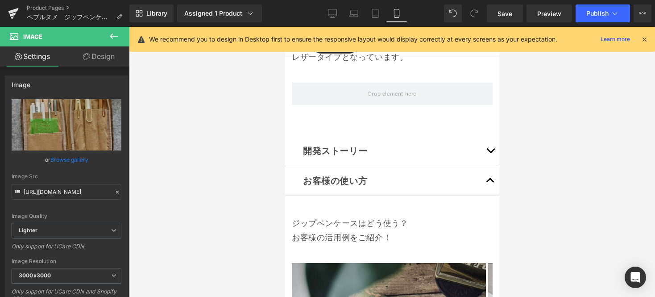
scroll to position [9791, 0]
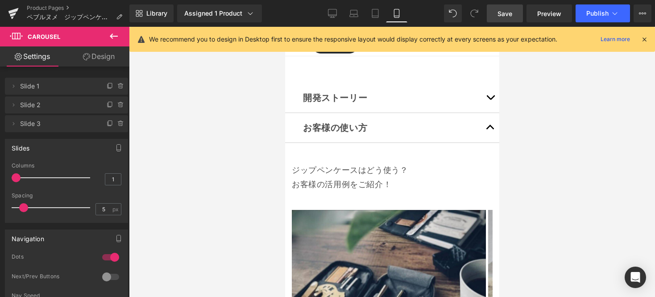
click at [506, 20] on link "Save" at bounding box center [504, 13] width 36 height 18
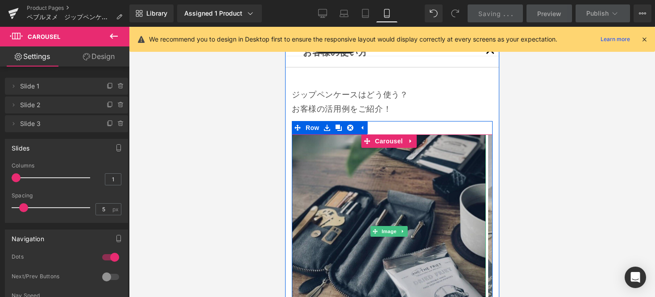
scroll to position [10030, 0]
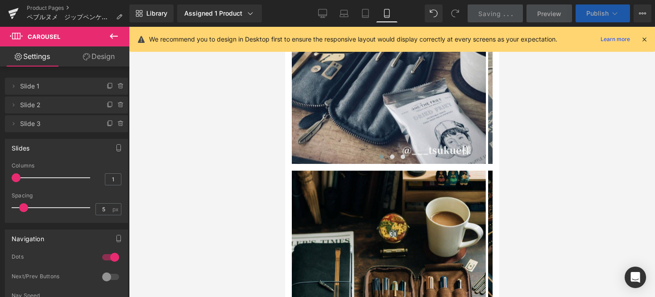
click at [593, 12] on span "Publish" at bounding box center [597, 13] width 22 height 7
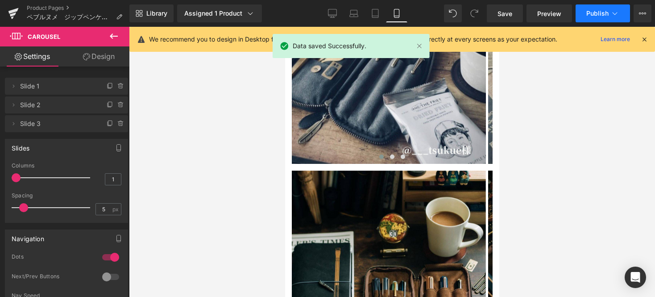
click at [593, 12] on span "Publish" at bounding box center [597, 13] width 22 height 7
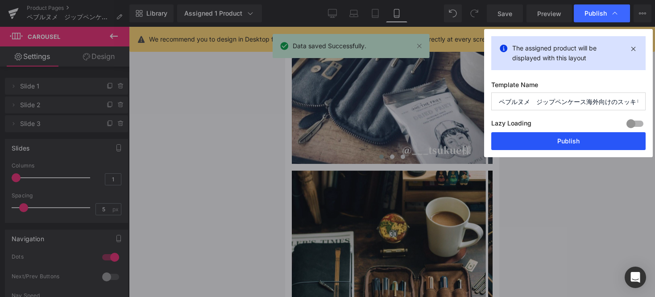
click at [565, 144] on button "Publish" at bounding box center [568, 141] width 154 height 18
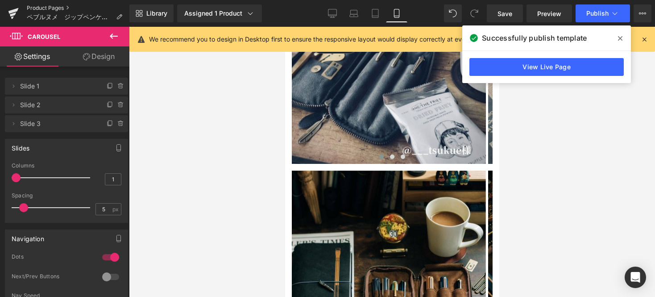
click at [61, 7] on link "Product Pages" at bounding box center [78, 7] width 103 height 7
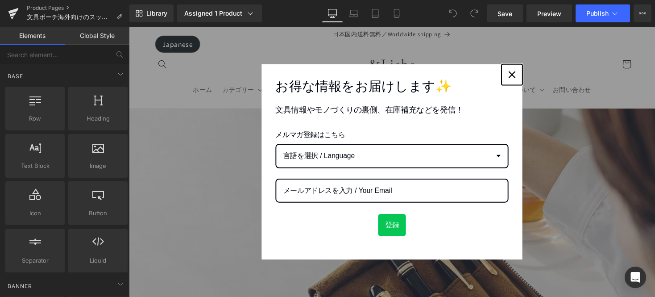
click at [522, 73] on div "Close" at bounding box center [522, 76] width 14 height 14
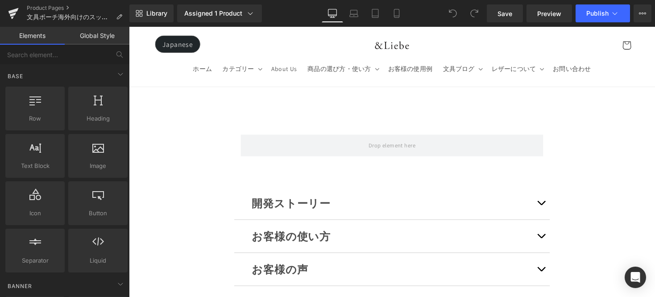
scroll to position [9206, 0]
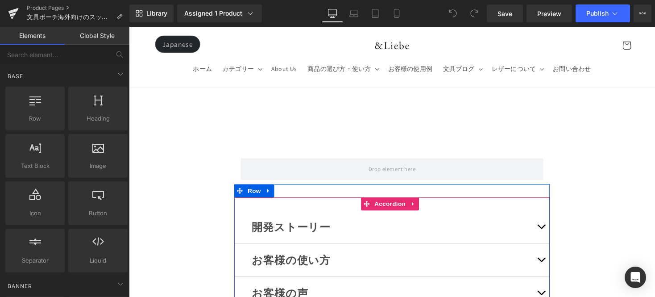
click at [548, 249] on button "button" at bounding box center [552, 265] width 18 height 33
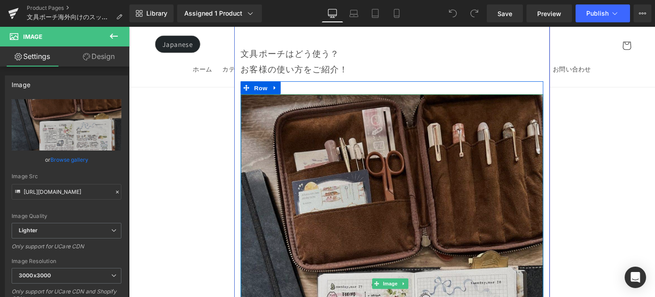
scroll to position [9288, 0]
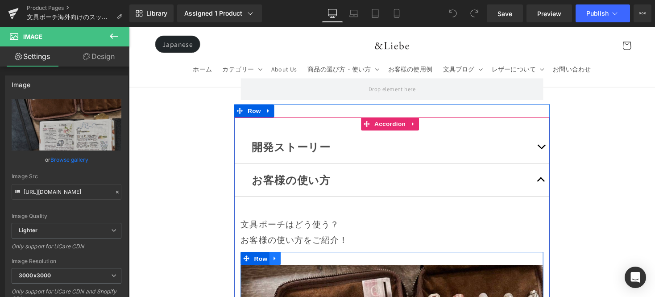
click at [279, 257] on link at bounding box center [279, 263] width 12 height 13
click at [287, 260] on icon at bounding box center [290, 263] width 6 height 7
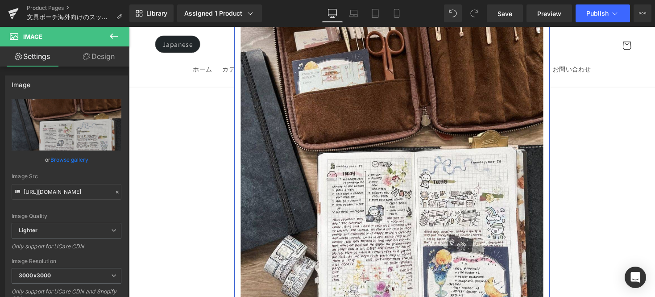
scroll to position [9521, 0]
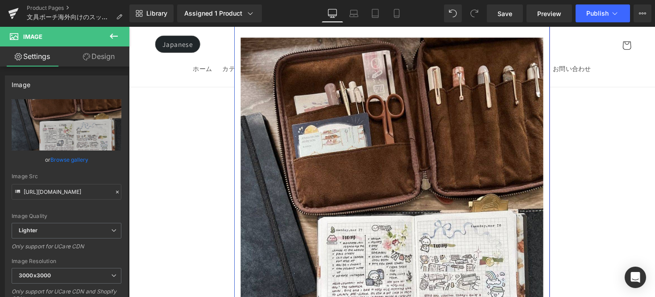
click at [287, 181] on img at bounding box center [398, 232] width 310 height 388
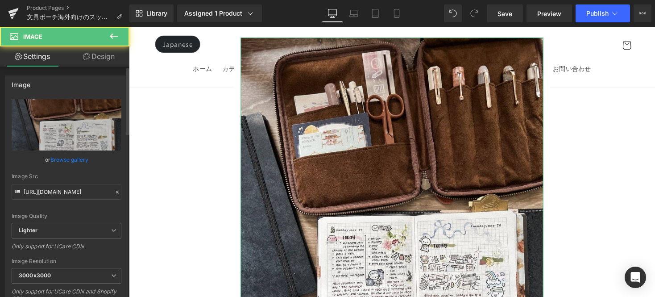
click at [71, 159] on link "Browse gallery" at bounding box center [69, 160] width 38 height 16
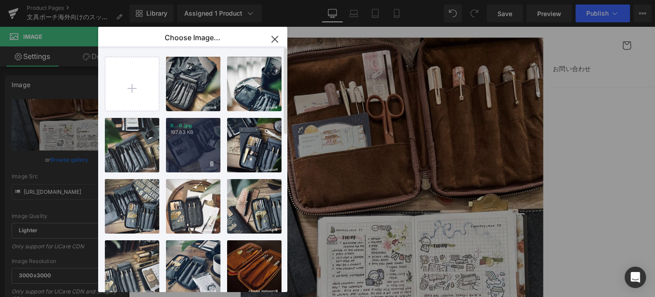
click at [196, 148] on div "6...6.jpg 197.83 KB" at bounding box center [193, 145] width 54 height 54
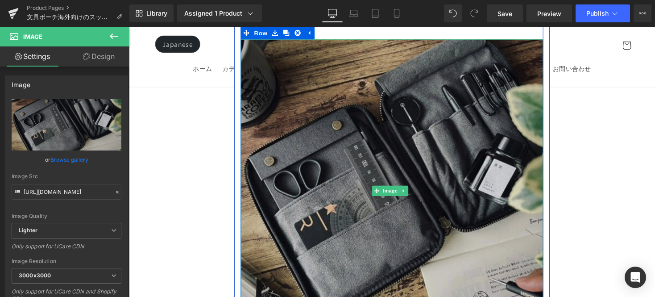
scroll to position [9519, 0]
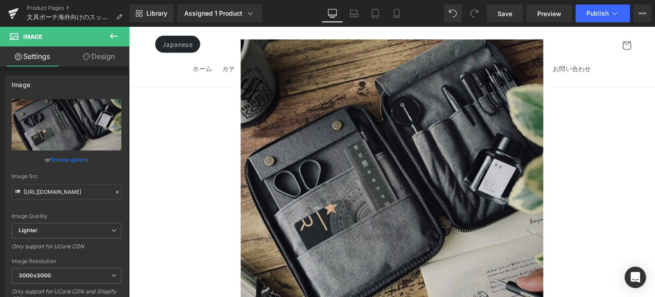
click at [333, 255] on img at bounding box center [398, 195] width 310 height 310
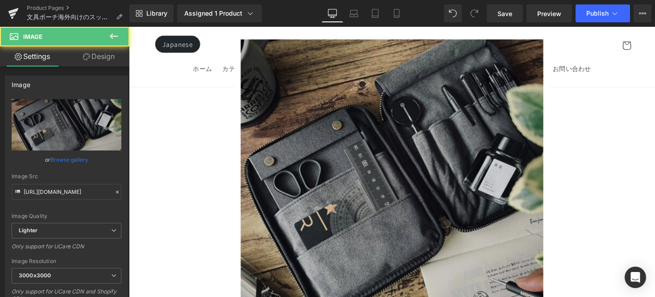
click at [337, 262] on img at bounding box center [398, 195] width 310 height 310
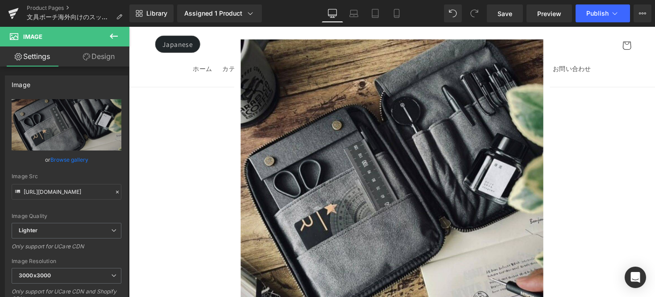
click at [330, 261] on div "Rendering Content" at bounding box center [327, 261] width 55 height 10
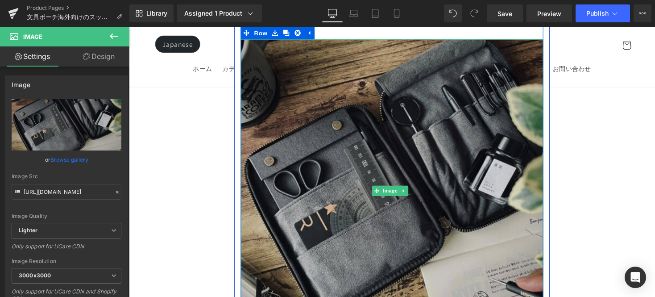
click at [350, 246] on img at bounding box center [398, 195] width 310 height 310
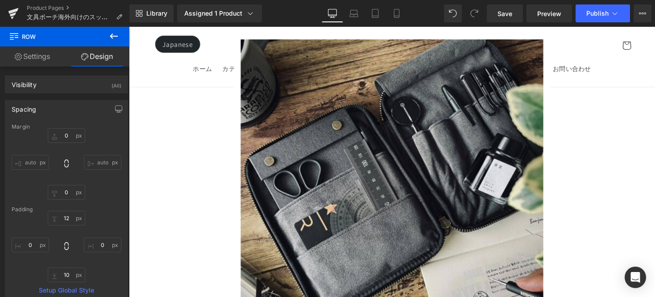
click at [350, 265] on div "Rendering Content" at bounding box center [327, 261] width 55 height 10
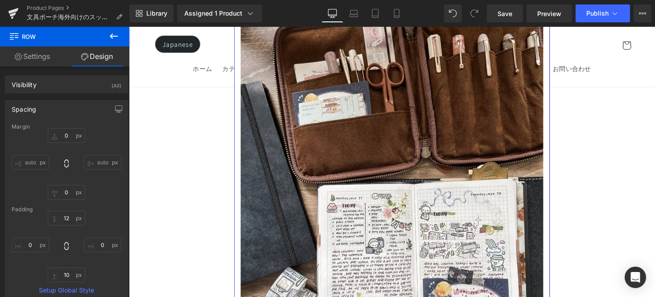
scroll to position [9802, 0]
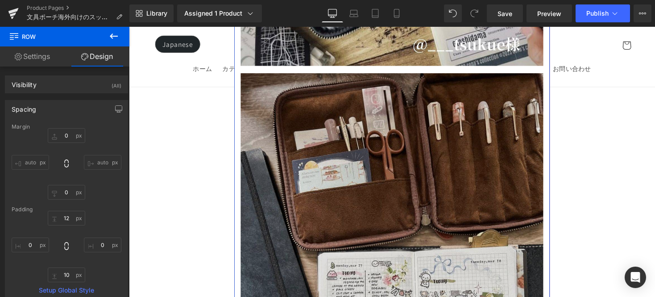
click at [317, 185] on img at bounding box center [398, 268] width 310 height 388
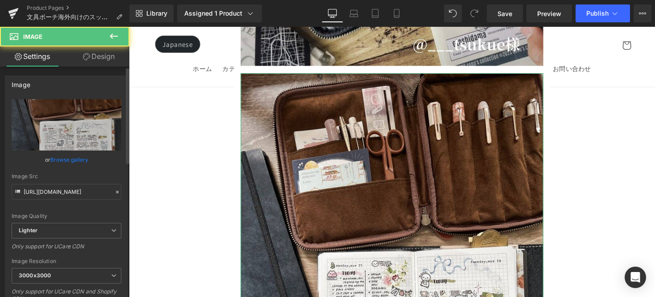
click at [74, 158] on link "Browse gallery" at bounding box center [69, 160] width 38 height 16
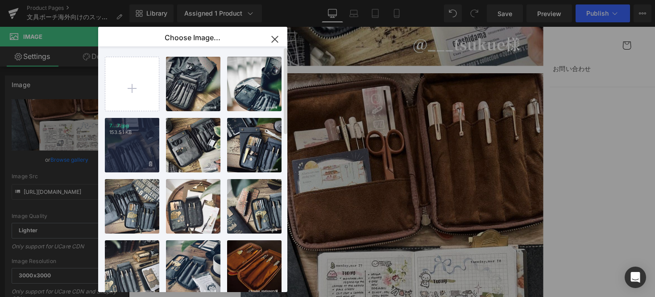
click at [128, 149] on div "7...7.jpg 153.51 KB" at bounding box center [132, 145] width 54 height 54
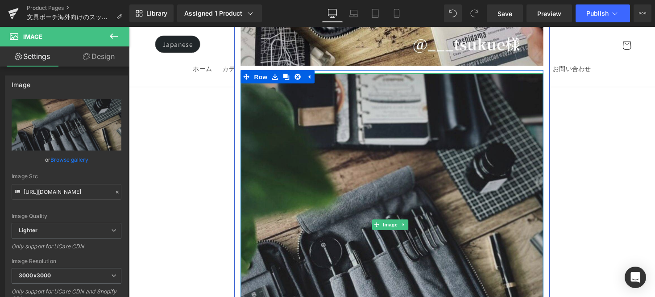
scroll to position [9715, 0]
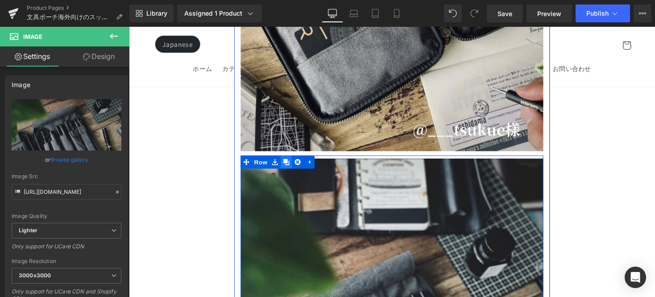
click at [289, 162] on icon at bounding box center [290, 165] width 6 height 7
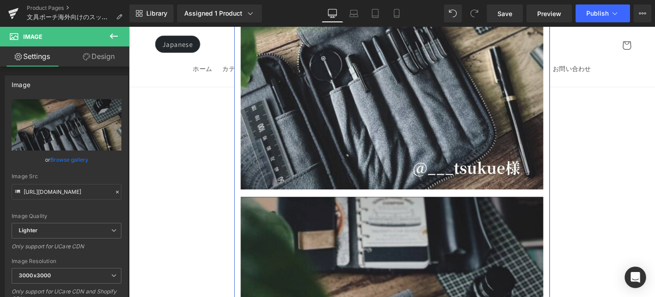
scroll to position [10042, 0]
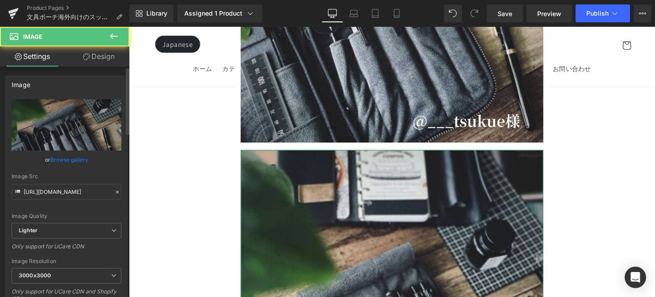
click at [71, 160] on link "Browse gallery" at bounding box center [69, 160] width 38 height 16
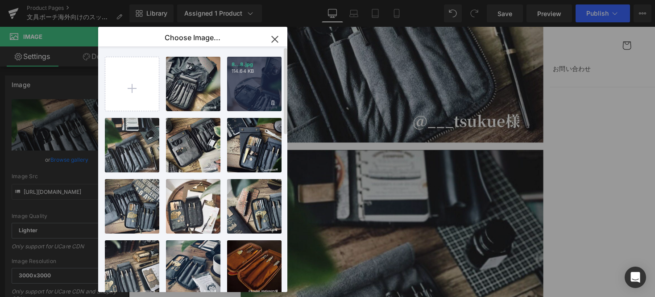
drag, startPoint x: 249, startPoint y: 90, endPoint x: 242, endPoint y: 89, distance: 7.2
click at [249, 90] on div "8...8.jpg 114.64 KB" at bounding box center [254, 84] width 54 height 54
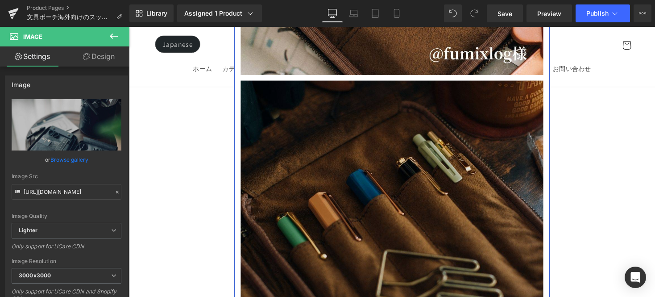
scroll to position [11608, 0]
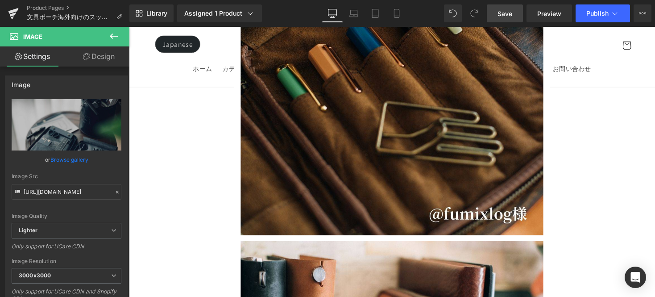
click at [500, 12] on span "Save" at bounding box center [504, 13] width 15 height 9
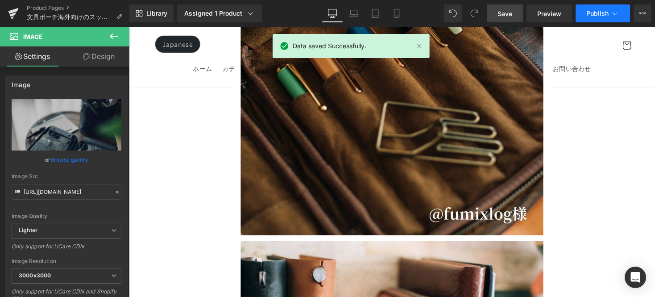
click at [593, 20] on button "Publish" at bounding box center [602, 13] width 54 height 18
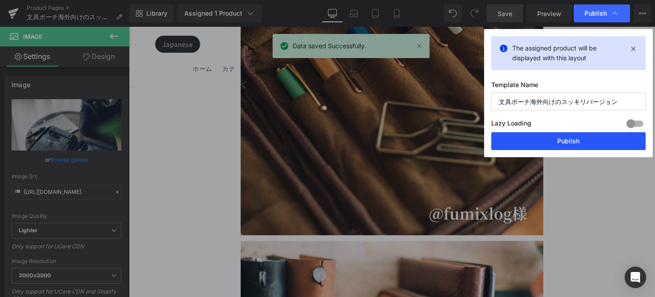
click at [552, 143] on button "Publish" at bounding box center [568, 141] width 154 height 18
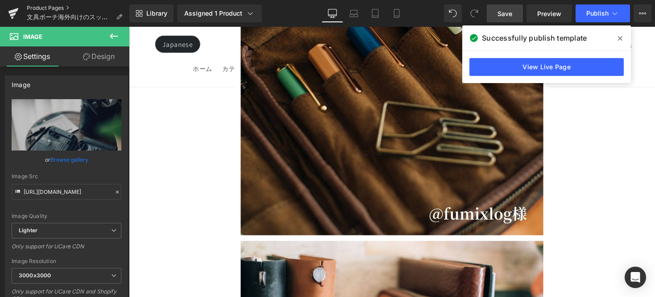
click at [59, 10] on link "Product Pages" at bounding box center [78, 7] width 103 height 7
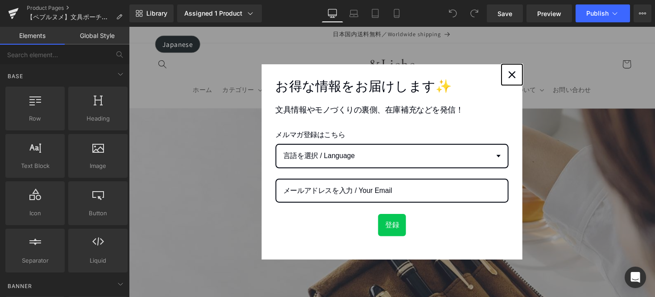
click at [518, 75] on icon "close icon" at bounding box center [521, 75] width 7 height 7
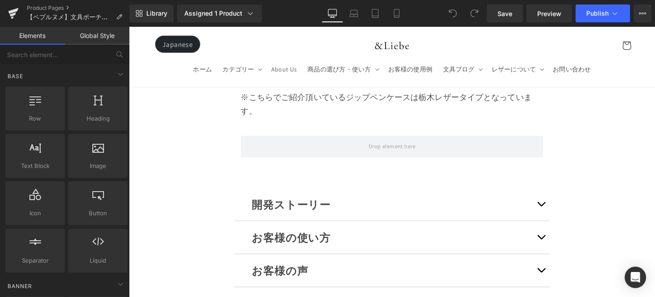
scroll to position [9915, 0]
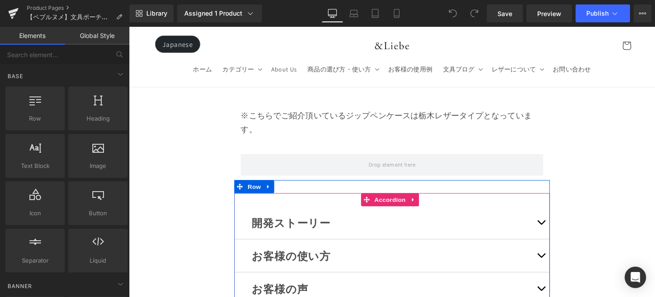
click at [547, 244] on button "button" at bounding box center [552, 260] width 18 height 33
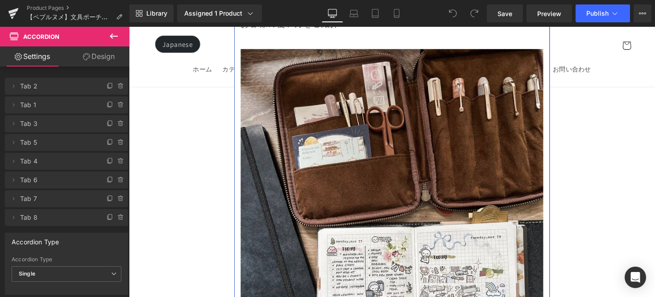
scroll to position [10134, 0]
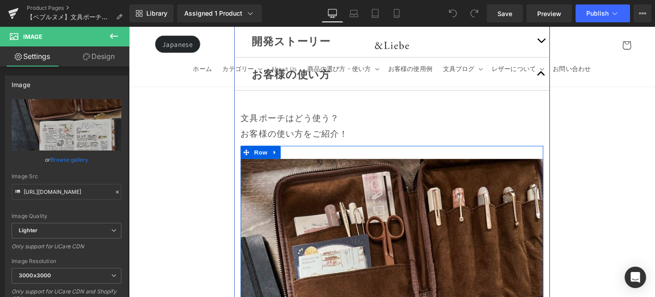
scroll to position [10065, 0]
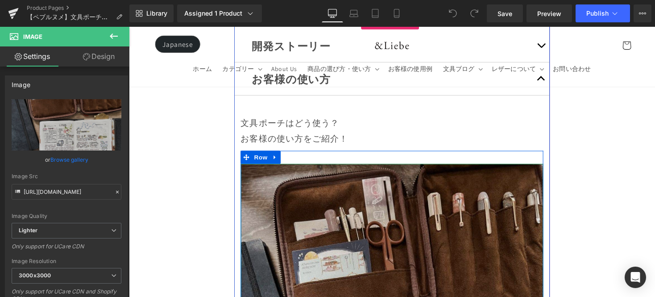
scroll to position [10049, 0]
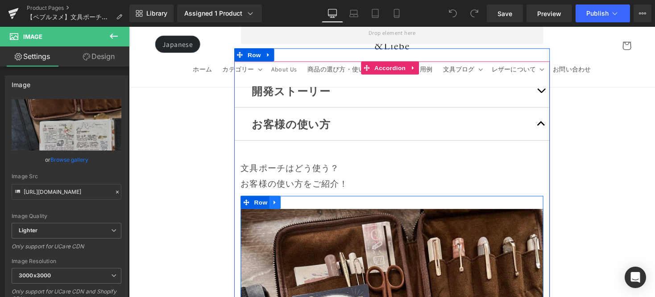
click at [279, 204] on icon at bounding box center [279, 207] width 6 height 7
click at [285, 200] on link at bounding box center [290, 206] width 12 height 13
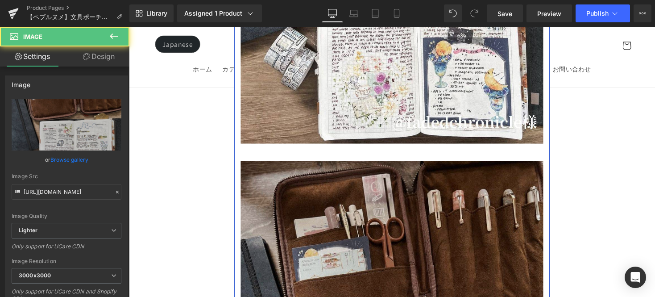
scroll to position [10319, 0]
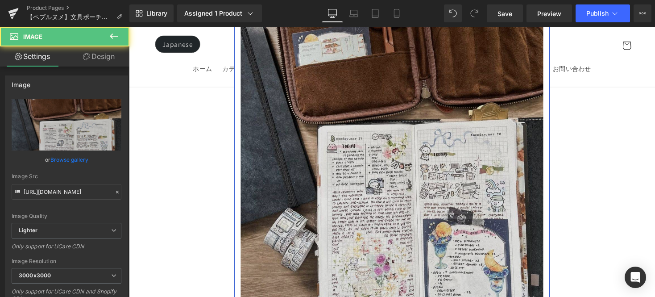
click at [287, 128] on img at bounding box center [398, 138] width 310 height 388
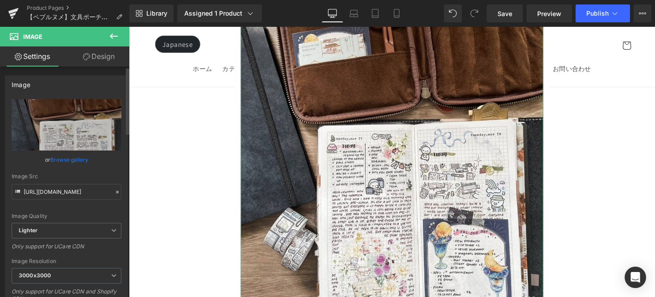
click at [69, 157] on link "Browse gallery" at bounding box center [69, 160] width 38 height 16
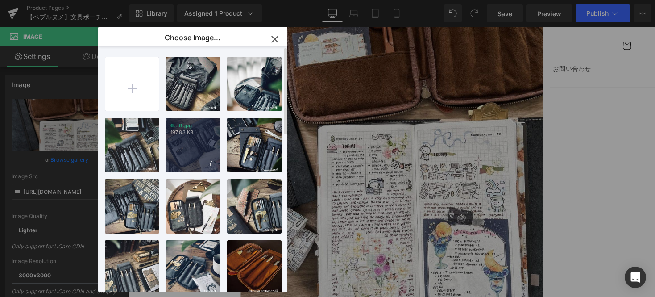
click at [170, 152] on div "6...6.jpg 197.83 KB" at bounding box center [193, 145] width 54 height 54
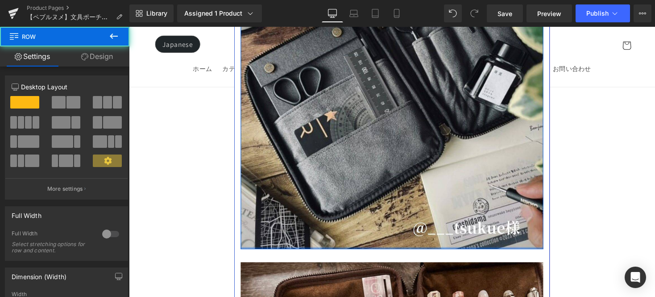
drag, startPoint x: 343, startPoint y: 171, endPoint x: 342, endPoint y: 165, distance: 5.4
click at [342, 252] on div at bounding box center [398, 253] width 310 height 2
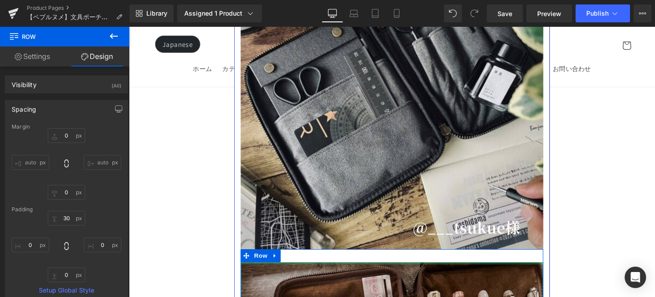
click at [349, 268] on div at bounding box center [398, 269] width 310 height 2
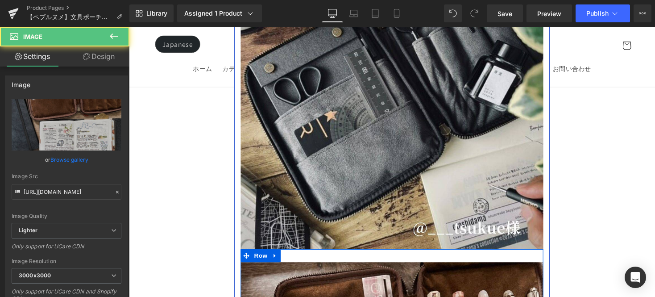
drag, startPoint x: 349, startPoint y: 181, endPoint x: 348, endPoint y: 174, distance: 7.1
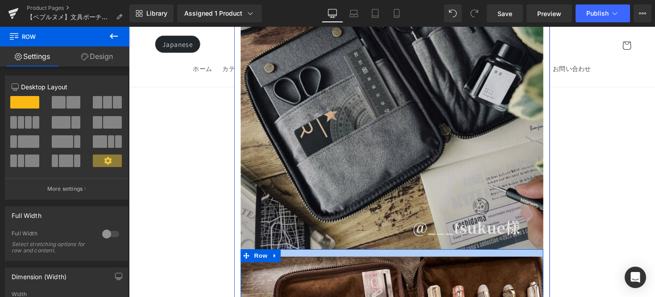
drag, startPoint x: 350, startPoint y: 168, endPoint x: 350, endPoint y: 162, distance: 5.8
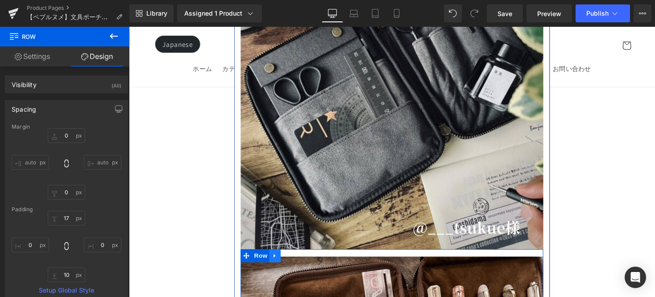
click at [276, 258] on icon at bounding box center [279, 261] width 6 height 7
click at [292, 258] on icon at bounding box center [290, 261] width 6 height 6
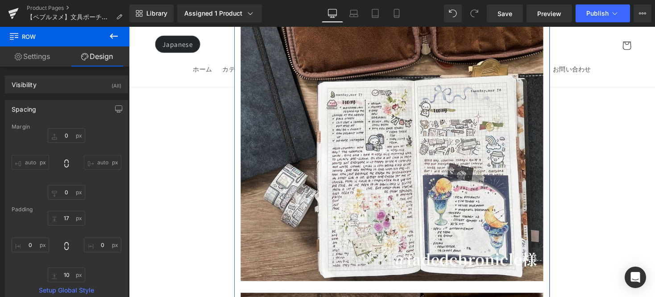
scroll to position [10633, 0]
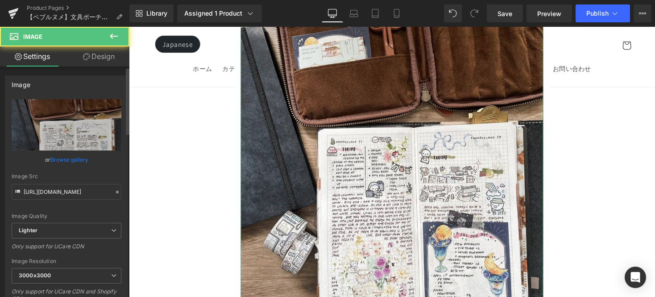
click at [71, 161] on link "Browse gallery" at bounding box center [69, 160] width 38 height 16
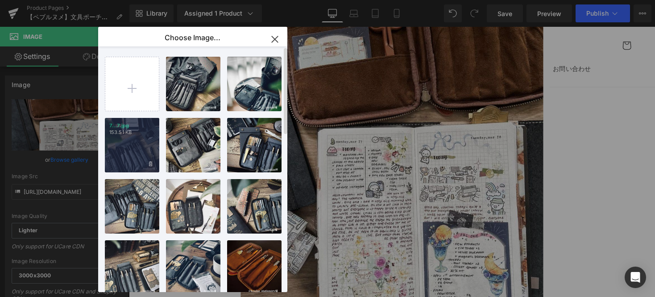
click at [147, 147] on div "7...7.jpg 153.51 KB" at bounding box center [132, 145] width 54 height 54
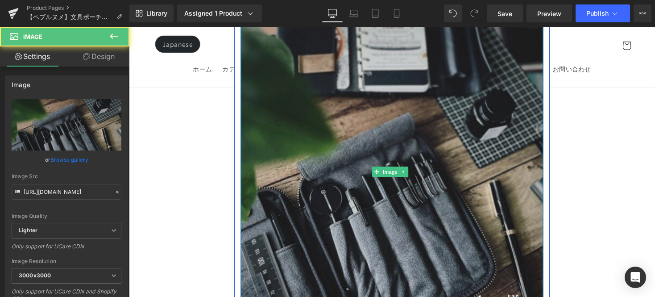
click at [367, 99] on img at bounding box center [398, 175] width 310 height 310
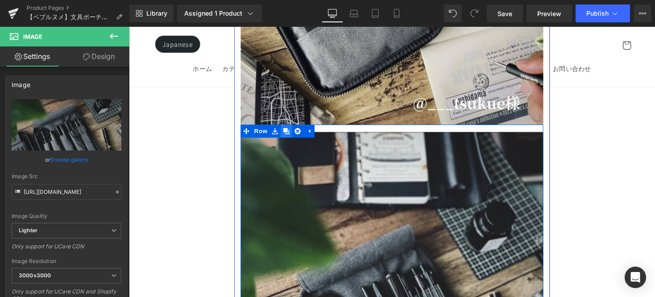
click at [291, 131] on icon at bounding box center [290, 134] width 6 height 6
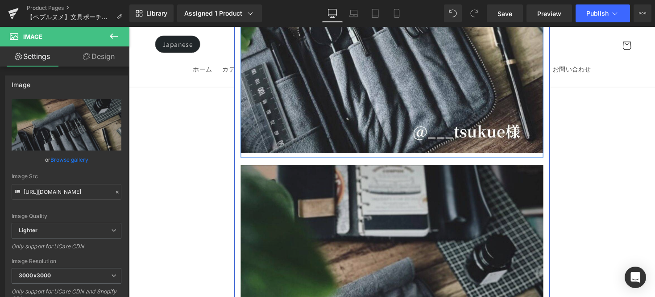
scroll to position [10742, 0]
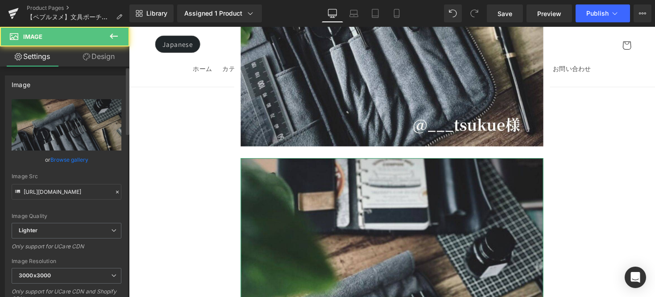
click at [66, 158] on link "Browse gallery" at bounding box center [69, 160] width 38 height 16
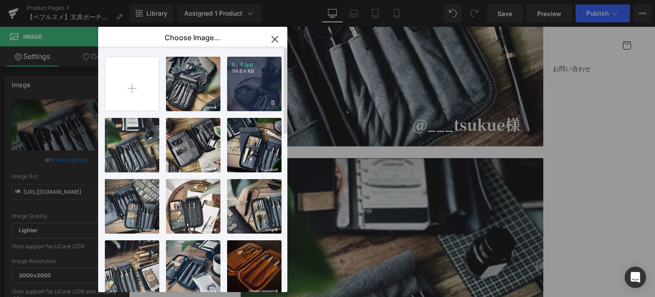
click at [238, 97] on div "8...8.jpg 114.64 KB" at bounding box center [254, 84] width 54 height 54
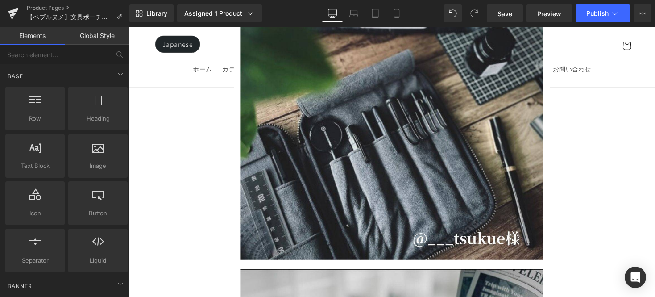
scroll to position [10669, 0]
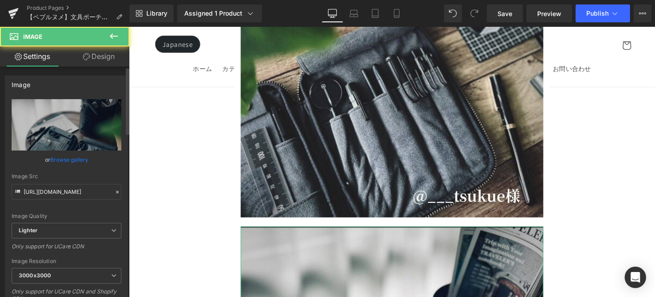
click at [82, 158] on link "Browse gallery" at bounding box center [69, 160] width 38 height 16
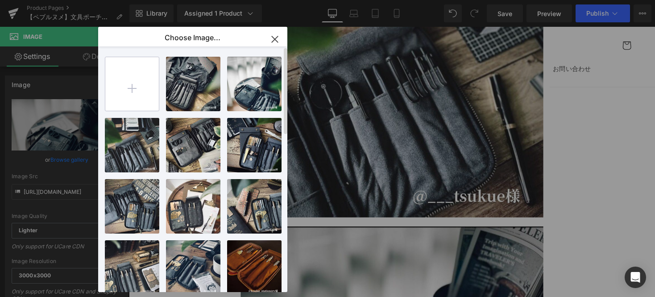
click at [152, 93] on input "file" at bounding box center [132, 84] width 54 height 54
type input "C:\fakepath\お客様の写真 (10).jpg"
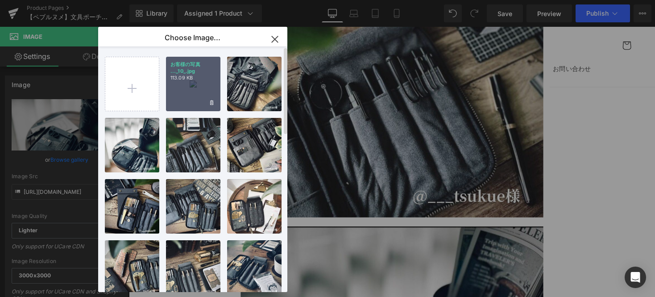
click at [190, 87] on div "お客様の写真 ..._10_.jpg 113.09 KB" at bounding box center [193, 84] width 54 height 54
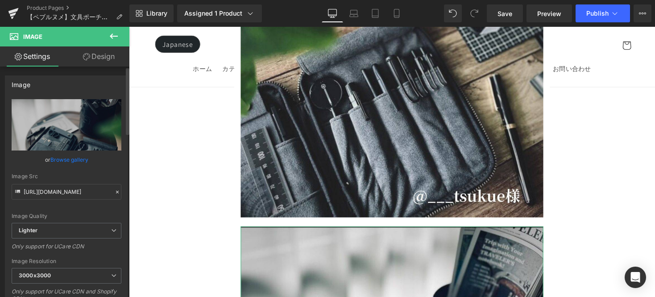
click at [86, 159] on link "Browse gallery" at bounding box center [69, 160] width 38 height 16
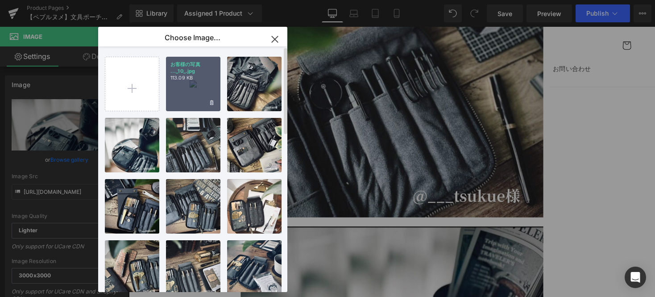
click at [204, 84] on div "お客様の写真 ..._10_.jpg 113.09 KB" at bounding box center [193, 84] width 54 height 54
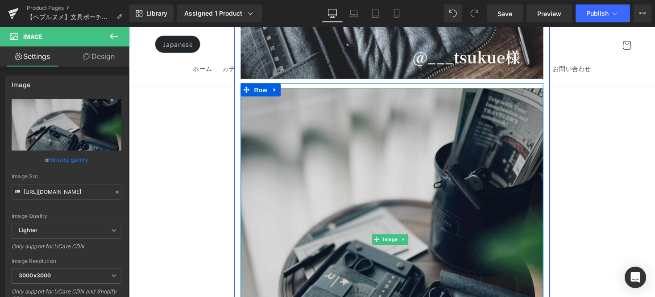
scroll to position [10864, 0]
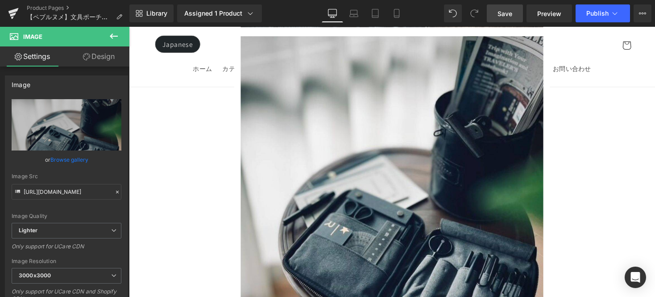
drag, startPoint x: 507, startPoint y: 12, endPoint x: 372, endPoint y: 84, distance: 153.4
click at [507, 12] on span "Save" at bounding box center [504, 13] width 15 height 9
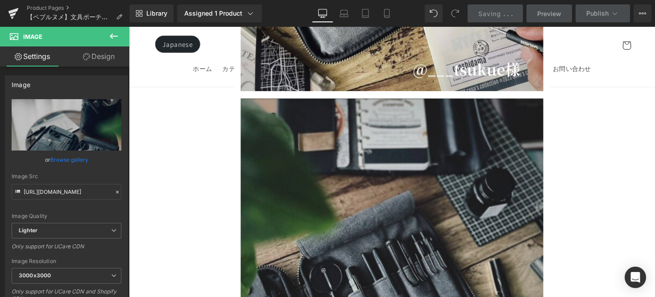
scroll to position [10421, 0]
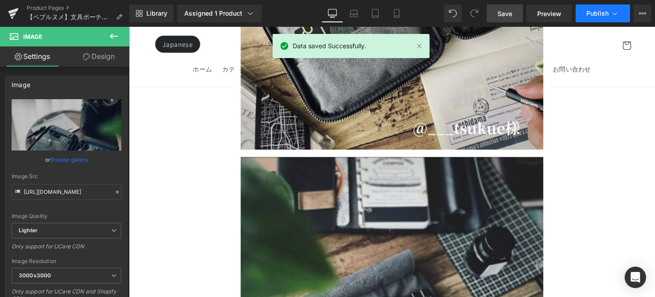
click at [606, 20] on button "Publish" at bounding box center [602, 13] width 54 height 18
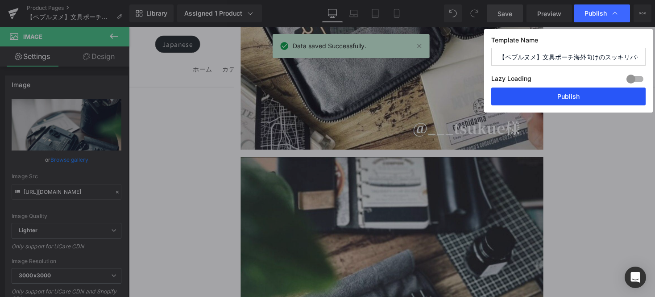
click at [587, 103] on button "Publish" at bounding box center [568, 96] width 154 height 18
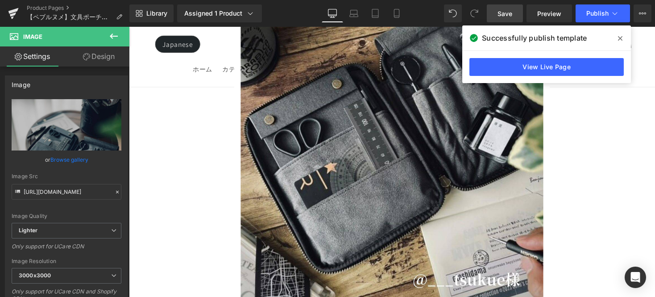
scroll to position [10259, 0]
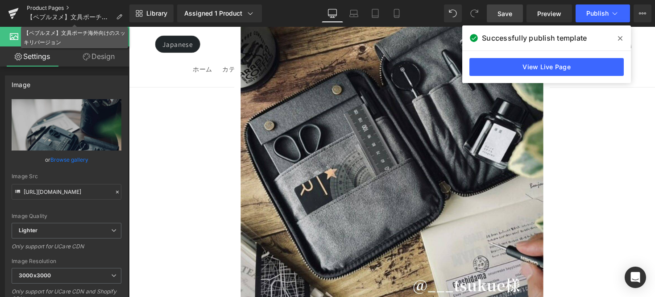
click at [58, 11] on link "Product Pages" at bounding box center [78, 7] width 103 height 7
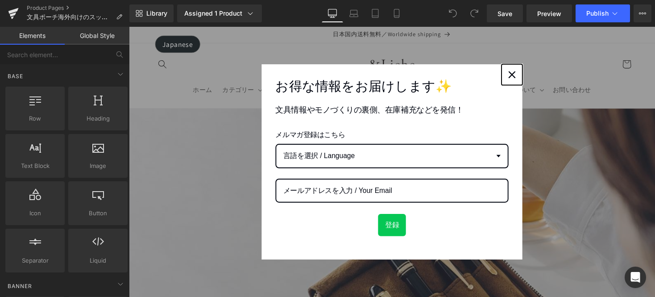
click div "Close"
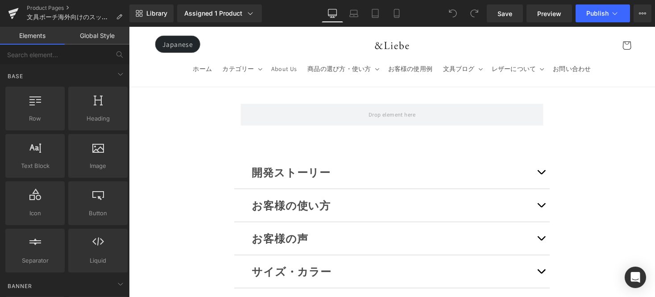
scroll to position [9261, 0]
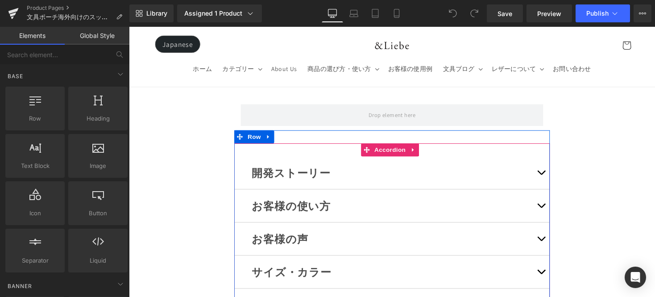
click button "button"
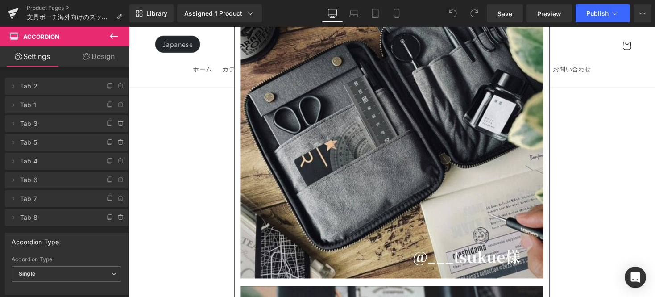
scroll to position [9626, 0]
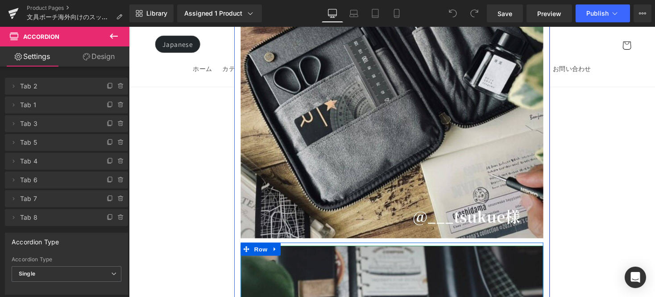
click img
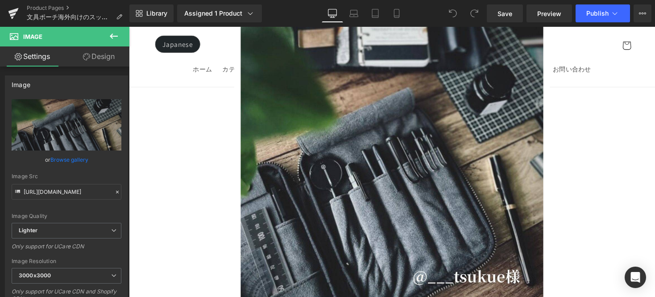
scroll to position [10011, 0]
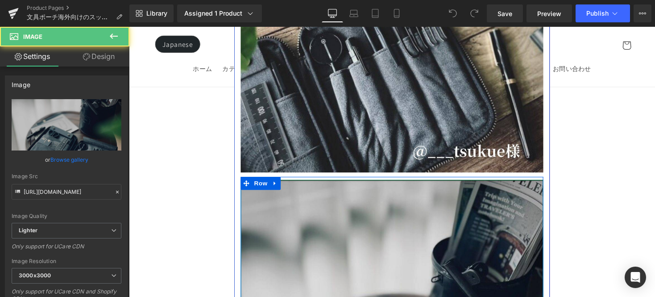
click img
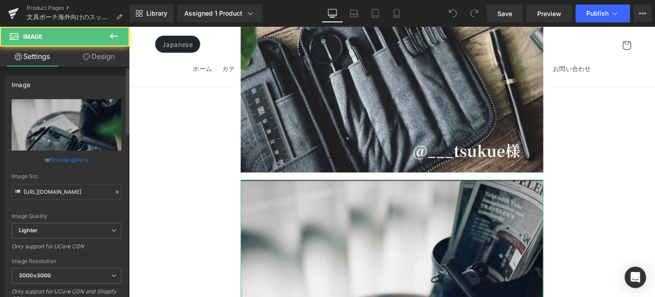
click link "Browse gallery"
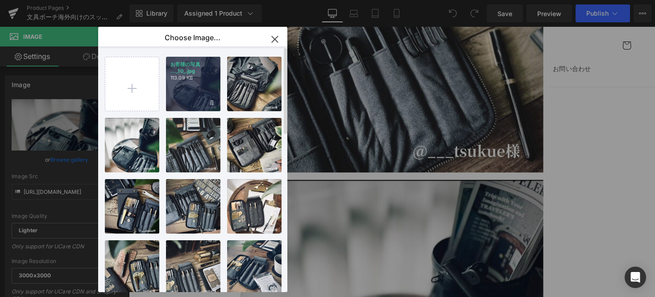
click div "お客様の写真 ..._10_.jpg 113.09 KB"
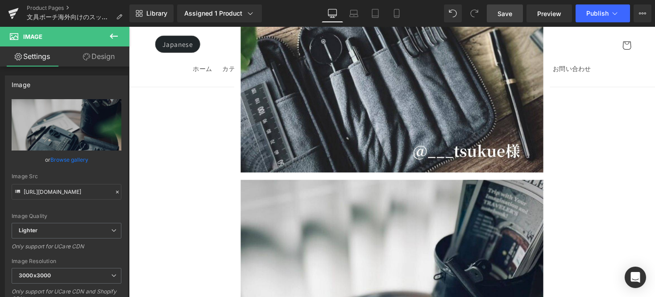
click span "Save"
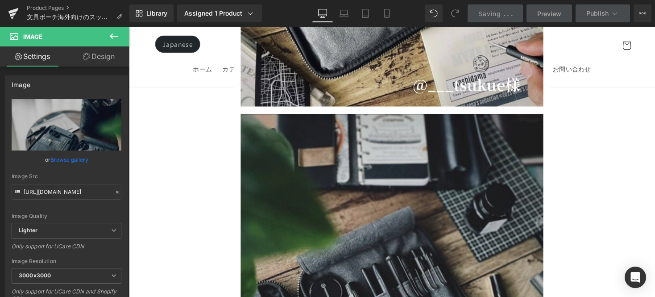
scroll to position [9707, 0]
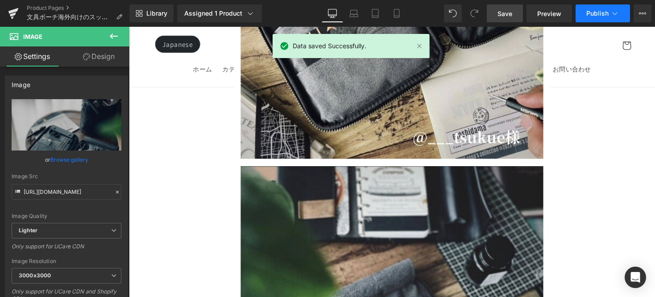
click span "Publish"
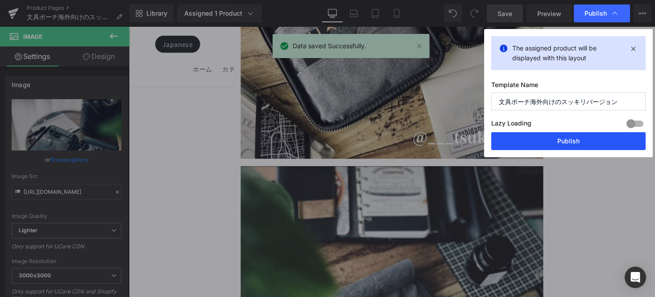
click button "Publish"
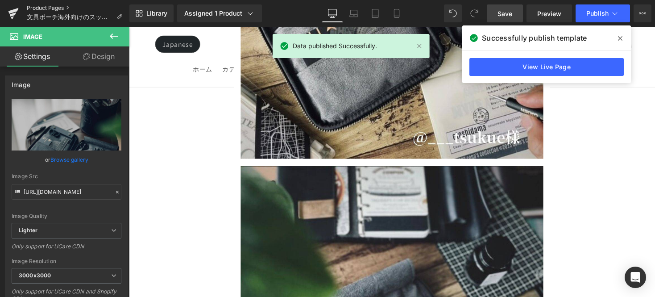
click link "Product Pages"
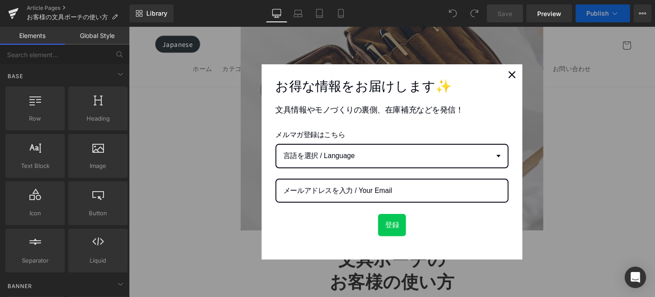
scroll to position [267, 0]
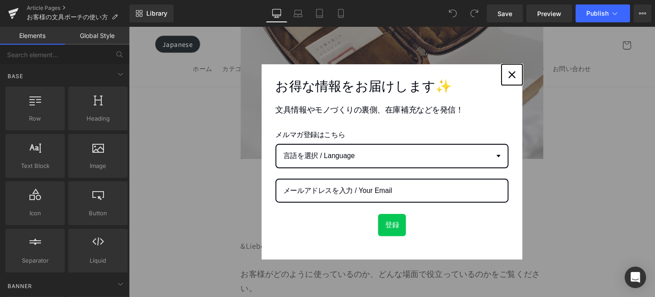
click at [518, 76] on icon "close icon" at bounding box center [521, 75] width 7 height 7
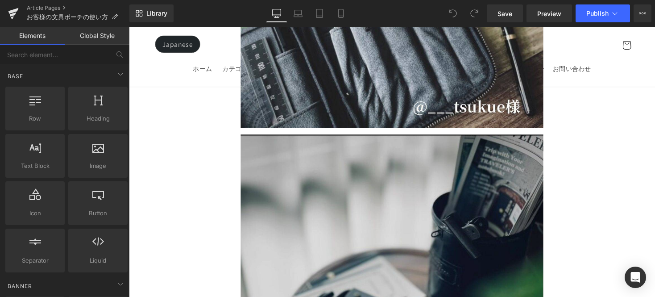
scroll to position [1084, 0]
click at [494, 183] on img at bounding box center [398, 292] width 310 height 310
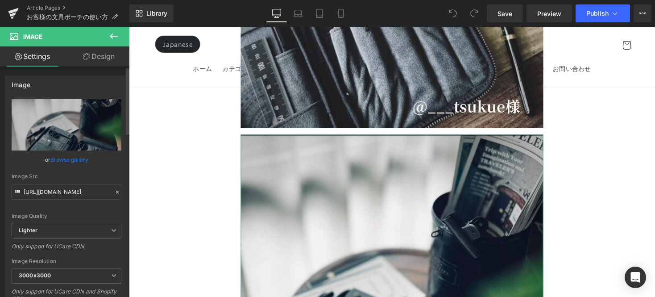
click at [85, 157] on link "Browse gallery" at bounding box center [69, 160] width 38 height 16
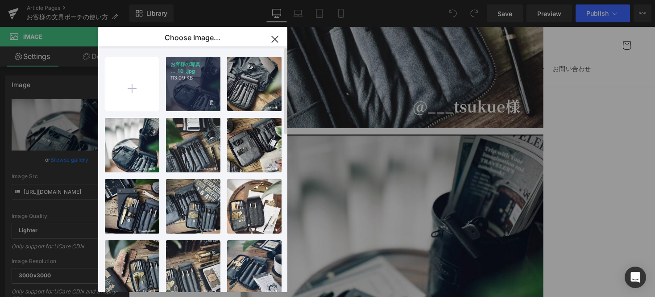
click at [202, 95] on div "お客様の写真 ..._10_.jpg 113.09 KB" at bounding box center [193, 84] width 54 height 54
type input "[URL][DOMAIN_NAME]"
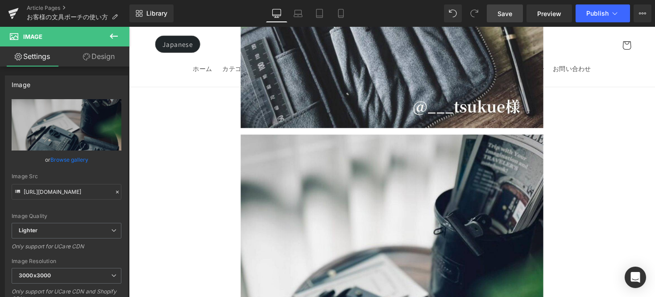
click at [499, 19] on link "Save" at bounding box center [504, 13] width 36 height 18
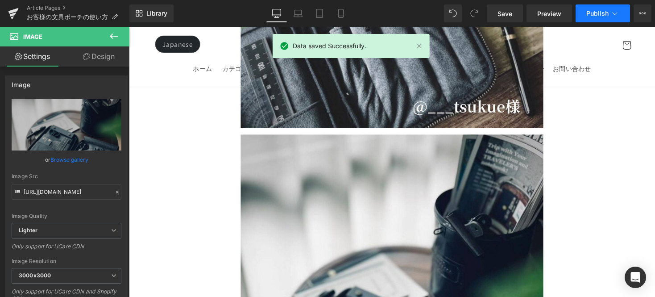
click at [585, 7] on button "Publish" at bounding box center [602, 13] width 54 height 18
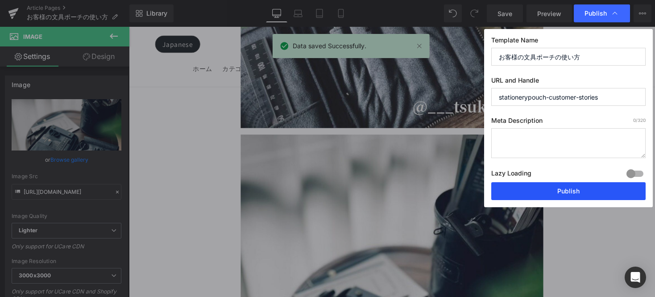
click at [566, 193] on button "Publish" at bounding box center [568, 191] width 154 height 18
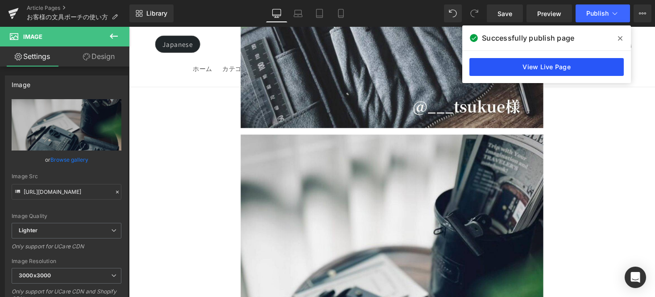
click at [527, 68] on link "View Live Page" at bounding box center [546, 67] width 154 height 18
